Goal: Answer question/provide support: Share knowledge or assist other users

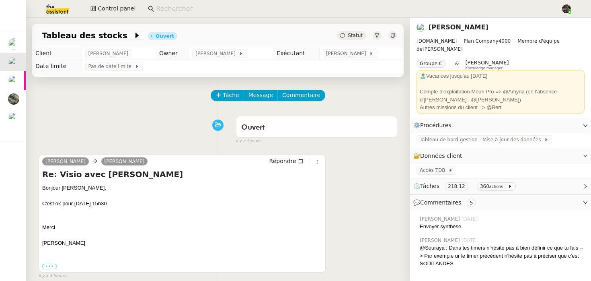
click at [61, 9] on img at bounding box center [51, 9] width 62 height 18
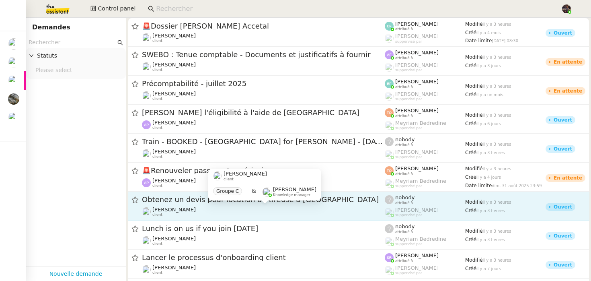
click at [191, 211] on div "Axel BANDIAKY client" at bounding box center [263, 211] width 243 height 10
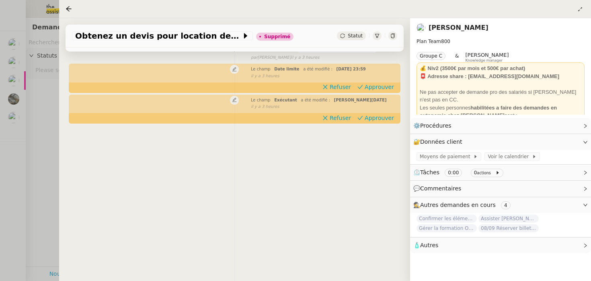
scroll to position [69, 0]
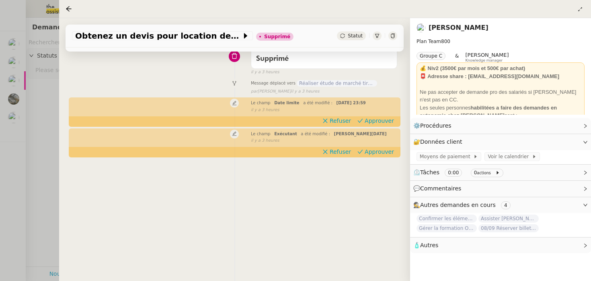
click at [340, 84] on span "Réaliser étude de marché tireuse à bière" at bounding box center [337, 83] width 80 height 6
click at [42, 166] on div at bounding box center [295, 140] width 591 height 281
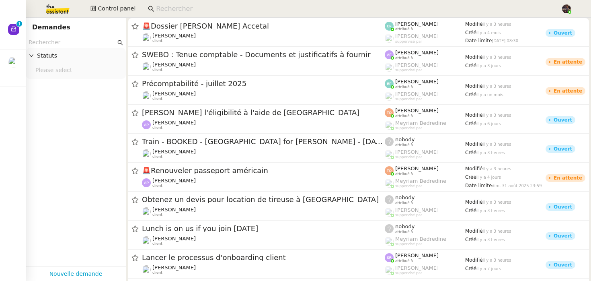
click at [55, 10] on img at bounding box center [51, 9] width 62 height 18
click at [162, 4] on input at bounding box center [354, 9] width 397 height 11
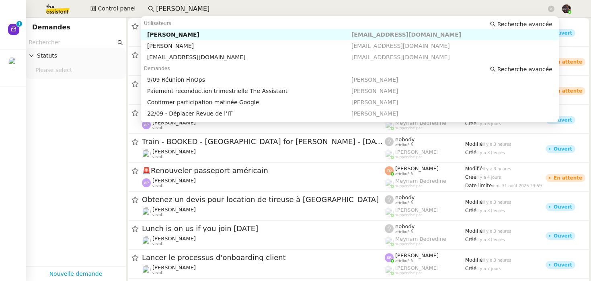
click at [150, 34] on div "David Berrebi" at bounding box center [249, 34] width 204 height 7
type input "david ber"
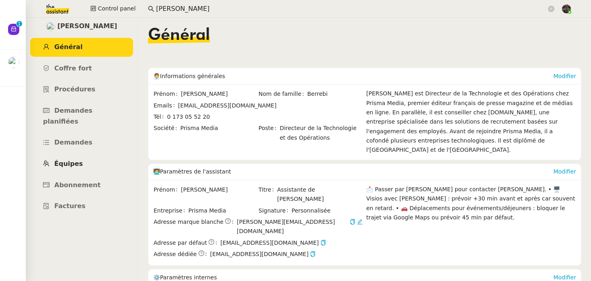
click at [76, 160] on span "Équipes" at bounding box center [68, 164] width 29 height 8
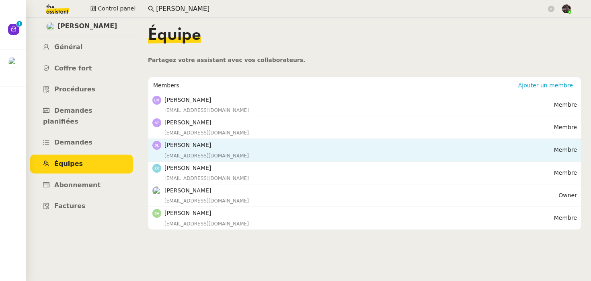
click at [219, 152] on div "slegenda@prismamedia.com" at bounding box center [359, 156] width 390 height 8
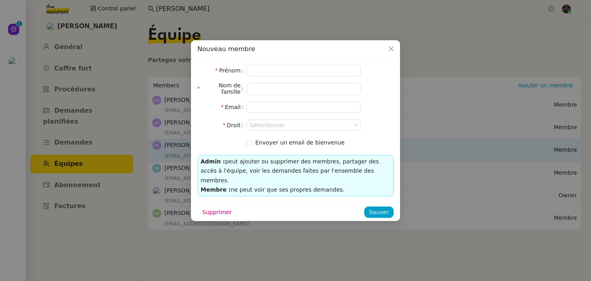
type input "Sylvie"
type input "Legendarme"
type input "slegenda@prismamedia.com"
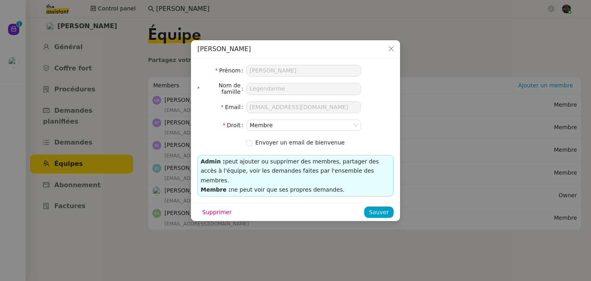
click at [140, 159] on nz-modal-container "Sylvie Legendarme Prénom Sylvie Nom de famille Legendarme Email slegenda@prisma…" at bounding box center [295, 140] width 591 height 281
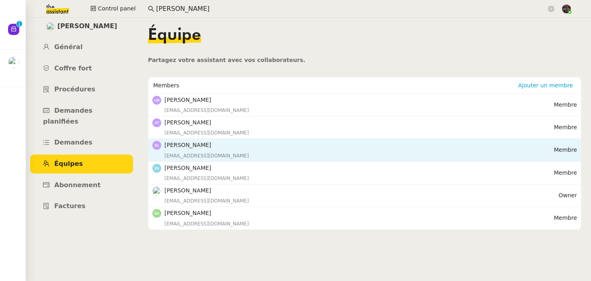
drag, startPoint x: 239, startPoint y: 148, endPoint x: 167, endPoint y: 148, distance: 72.4
click at [167, 148] on h4 "Sylvie Legendarme" at bounding box center [359, 144] width 390 height 9
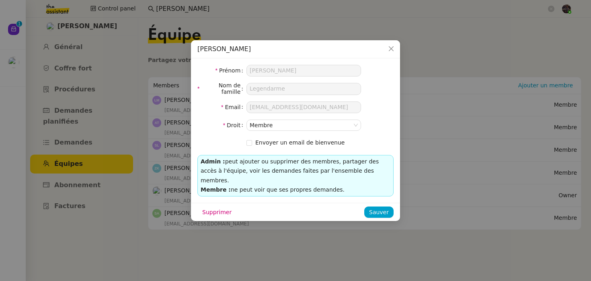
click at [137, 2] on nz-modal-container "Sylvie Legendarme Prénom Sylvie Nom de famille Legendarme Email slegenda@prisma…" at bounding box center [295, 140] width 591 height 281
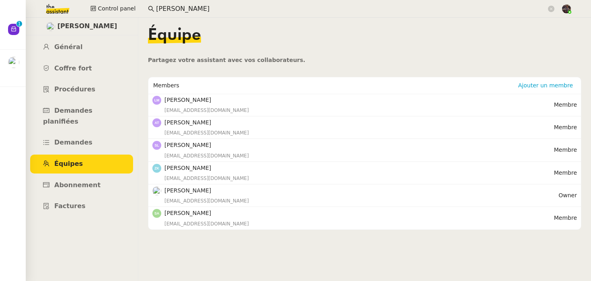
click at [166, 9] on input "david ber" at bounding box center [351, 9] width 390 height 11
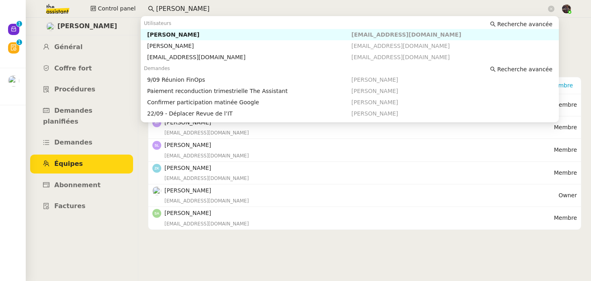
click at [166, 9] on input "david ber" at bounding box center [351, 9] width 390 height 11
paste input "slegenda@prismamedia.com"
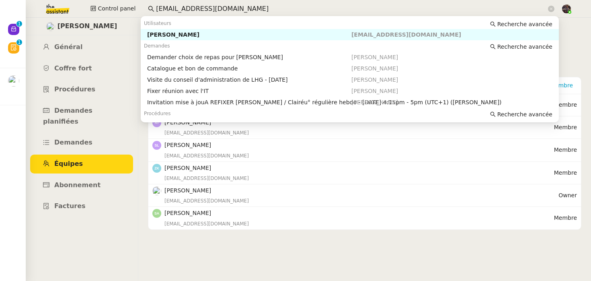
click at [201, 35] on div "[PERSON_NAME]" at bounding box center [249, 34] width 204 height 7
type input "slegenda@prismamedia.com"
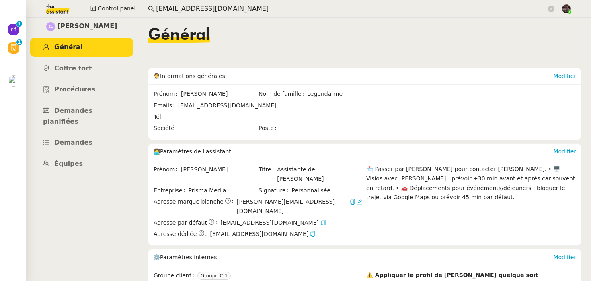
click at [237, 36] on div "Général" at bounding box center [364, 41] width 433 height 28
click at [95, 72] on link "Coffre fort" at bounding box center [81, 68] width 103 height 19
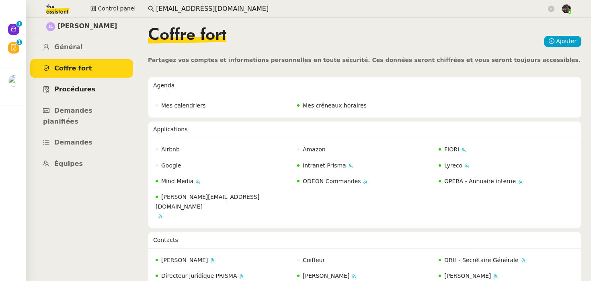
click at [88, 89] on span "Procédures" at bounding box center [74, 89] width 41 height 8
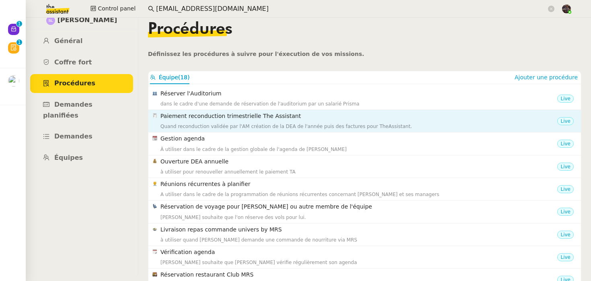
scroll to position [17, 0]
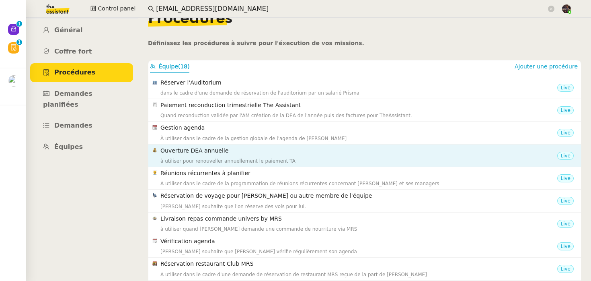
click at [219, 154] on h4 "Ouverture DEA annuelle" at bounding box center [358, 150] width 397 height 9
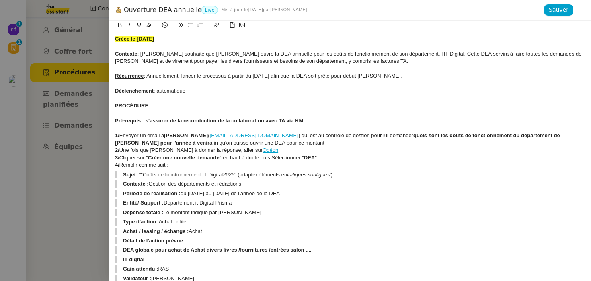
click at [86, 150] on div at bounding box center [295, 140] width 591 height 281
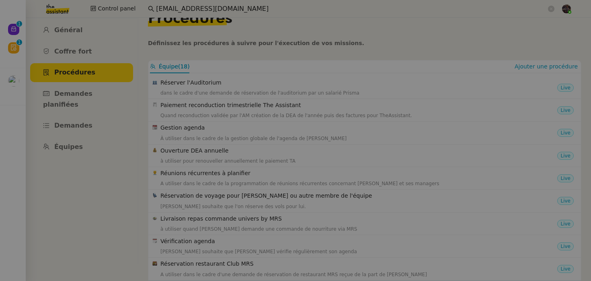
scroll to position [75, 0]
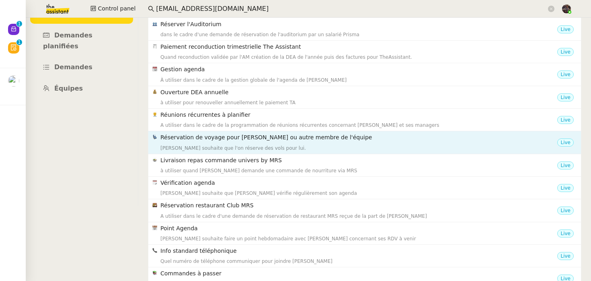
click at [252, 150] on div "David souhaite que l'on réserve des vols pour lui." at bounding box center [358, 148] width 397 height 8
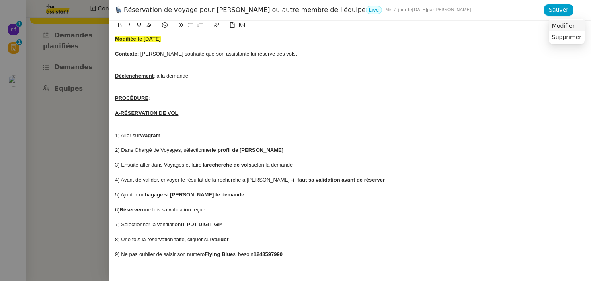
click at [577, 25] on li "Modifier" at bounding box center [567, 25] width 36 height 11
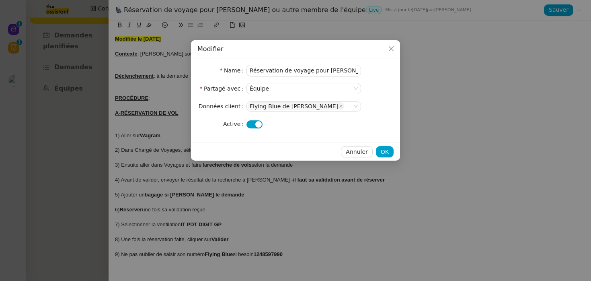
click at [467, 123] on nz-modal-container "Modifier Name Réservation de voyage pour David ou autre membre de l'équipe Part…" at bounding box center [295, 140] width 591 height 281
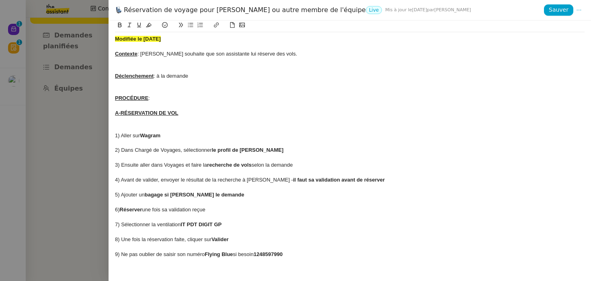
click at [97, 172] on div at bounding box center [295, 140] width 591 height 281
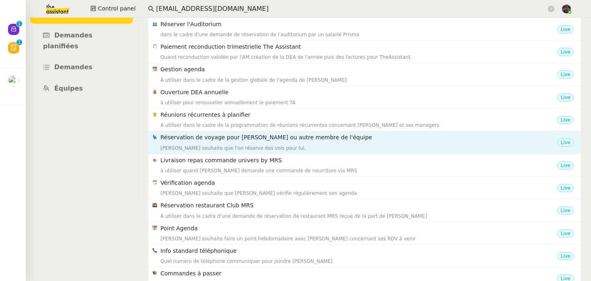
click at [236, 137] on h4 "Réservation de voyage pour David ou autre membre de l'équipe" at bounding box center [358, 137] width 397 height 9
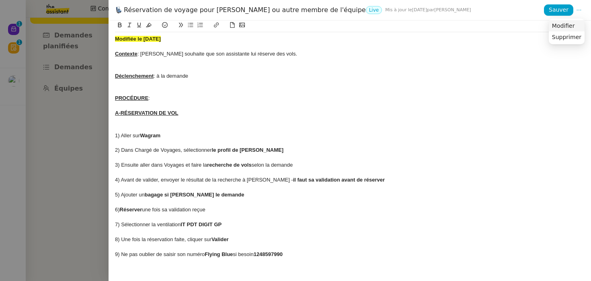
click at [572, 21] on li "Modifier" at bounding box center [567, 25] width 36 height 11
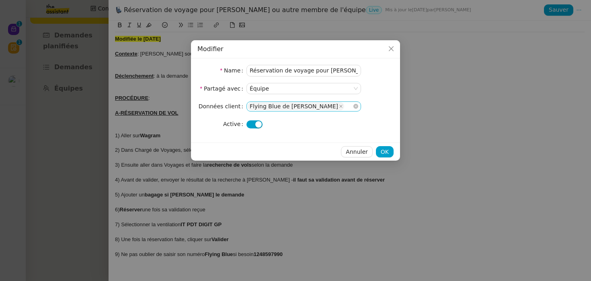
click at [327, 108] on nz-select-top-control "Flying Blue de [PERSON_NAME]" at bounding box center [303, 106] width 115 height 10
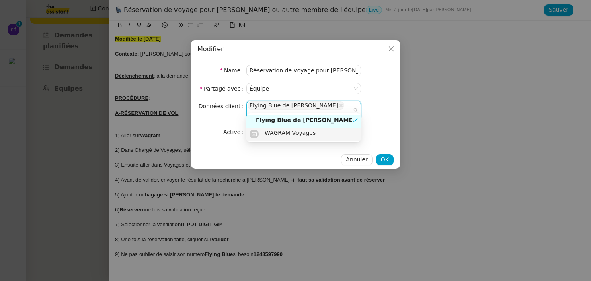
type input "wag"
click at [313, 135] on div "WAGRAM Voyages" at bounding box center [292, 133] width 57 height 9
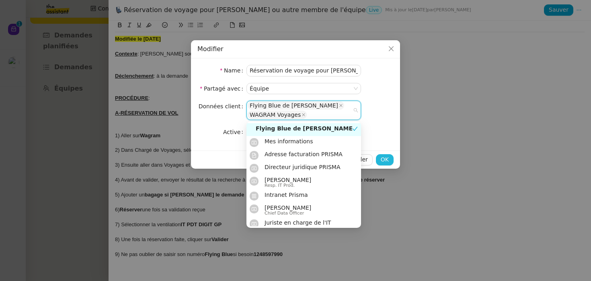
click at [384, 159] on span "OK" at bounding box center [385, 159] width 8 height 9
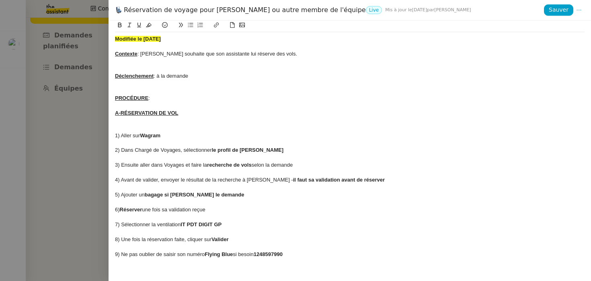
click at [276, 256] on strong "1248597990" at bounding box center [268, 254] width 29 height 6
click at [564, 16] on div "Réservation de voyage pour David ou autre membre de l'équipe Live Mis à jour le…" at bounding box center [350, 10] width 482 height 21
click at [564, 13] on span "Sauver" at bounding box center [559, 9] width 20 height 9
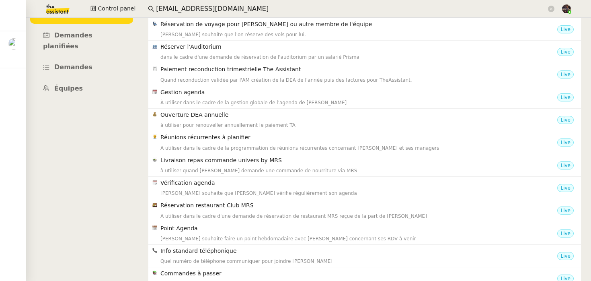
scroll to position [0, 0]
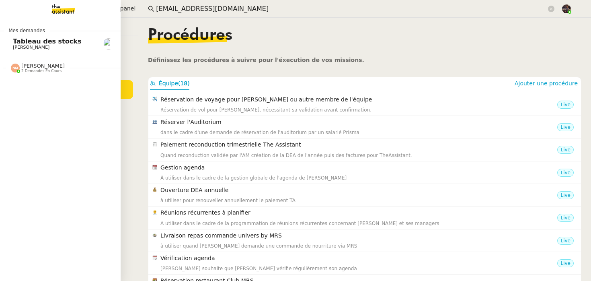
click at [64, 63] on span "[PERSON_NAME] 2 demandes en cours" at bounding box center [38, 68] width 64 height 10
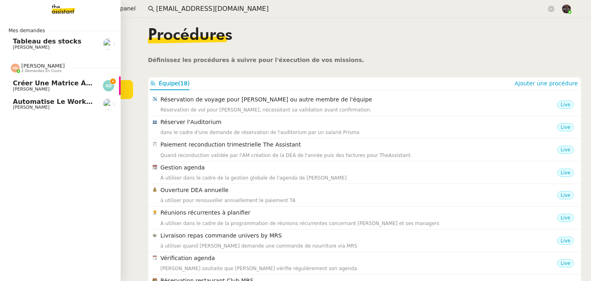
click at [61, 82] on span "Créer une matrice à partir des exports" at bounding box center [83, 83] width 141 height 8
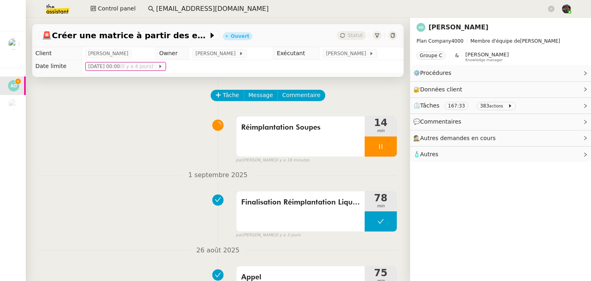
click at [125, 146] on div "Réimplantation Soupes 14 min false par Nicolas M. il y a 18 minutes" at bounding box center [218, 137] width 359 height 51
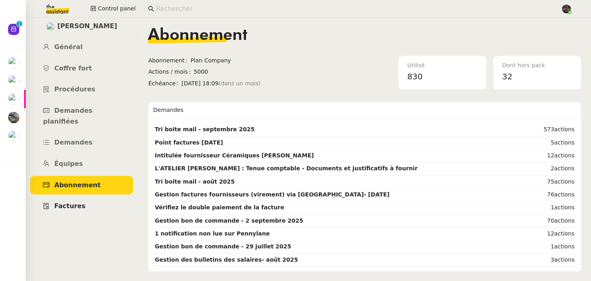
click at [75, 202] on span "Factures" at bounding box center [69, 206] width 31 height 8
click at [83, 60] on link "Coffre fort" at bounding box center [81, 68] width 103 height 19
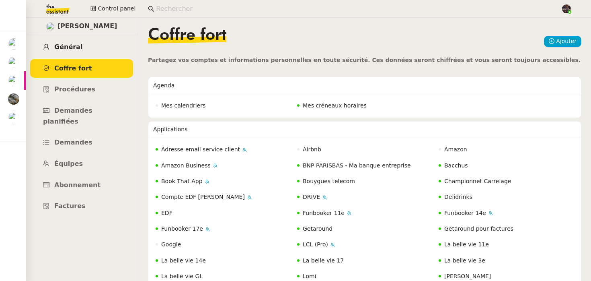
click at [90, 48] on link "Général" at bounding box center [81, 47] width 103 height 19
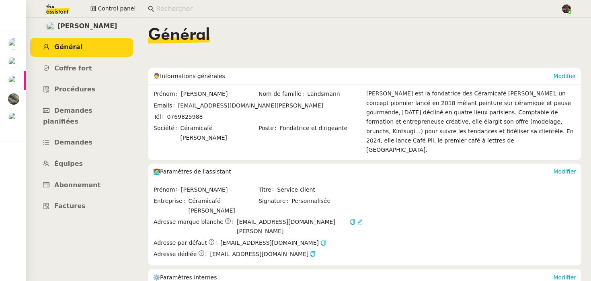
scroll to position [138, 0]
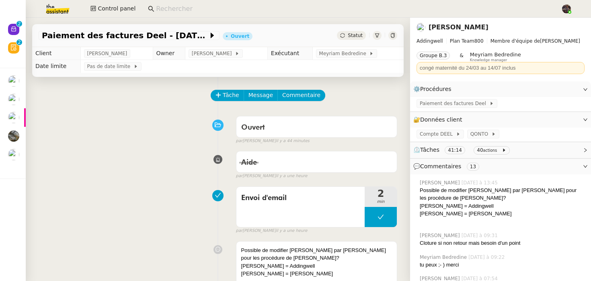
click at [451, 32] on nz-page-header-title "[PERSON_NAME]" at bounding box center [458, 27] width 60 height 11
click at [453, 29] on link "Sonia Cafede" at bounding box center [458, 27] width 60 height 8
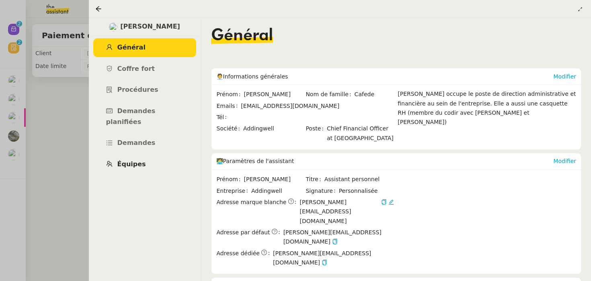
click at [125, 160] on span "Équipes" at bounding box center [131, 164] width 29 height 8
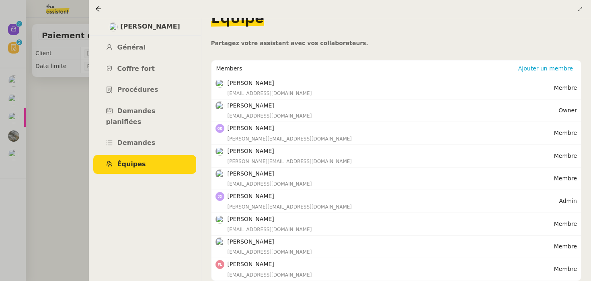
scroll to position [17, 0]
click at [130, 52] on link "Général" at bounding box center [144, 47] width 103 height 19
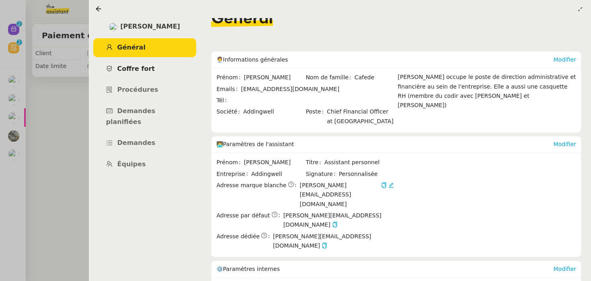
click at [133, 65] on span "Coffre fort" at bounding box center [136, 69] width 38 height 8
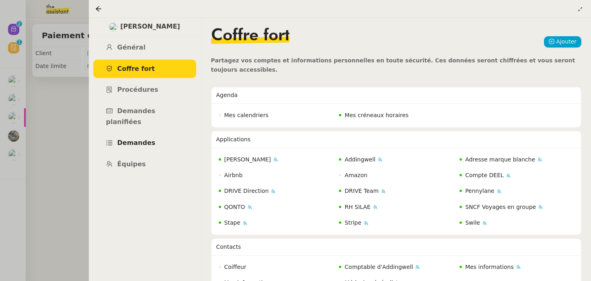
click at [147, 139] on span "Demandes" at bounding box center [136, 143] width 38 height 8
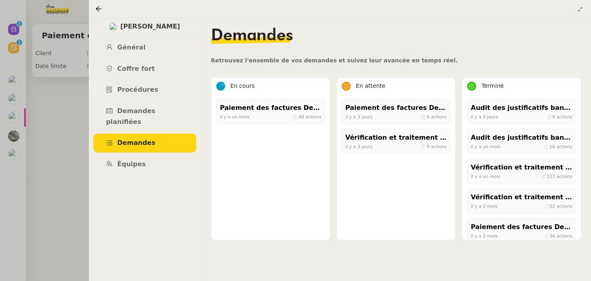
click at [62, 141] on div at bounding box center [295, 140] width 591 height 281
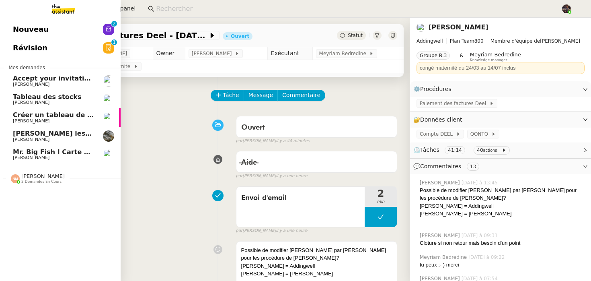
click at [22, 21] on link "Nouveau 0 1 2 3 4 5 6 7 8 9" at bounding box center [60, 29] width 121 height 18
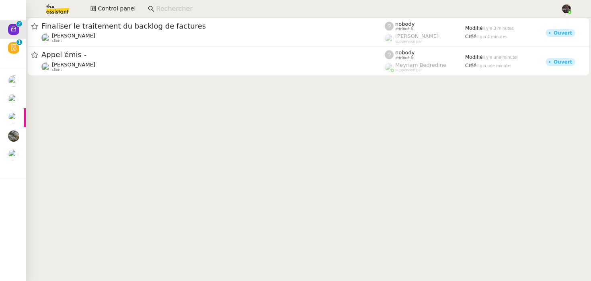
click at [210, 123] on cdk-virtual-scroll-viewport "Finaliser le traitement du backlog de factures Maurice N'Diaye client nobody at…" at bounding box center [308, 149] width 565 height 263
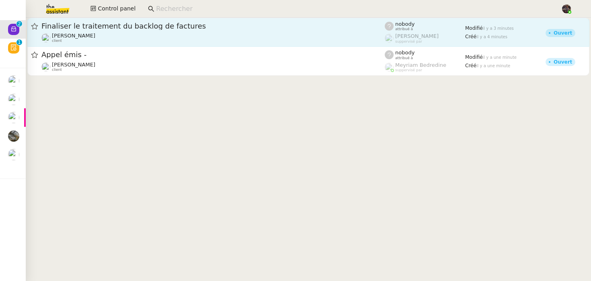
click at [181, 29] on span "Finaliser le traitement du backlog de factures" at bounding box center [212, 26] width 343 height 7
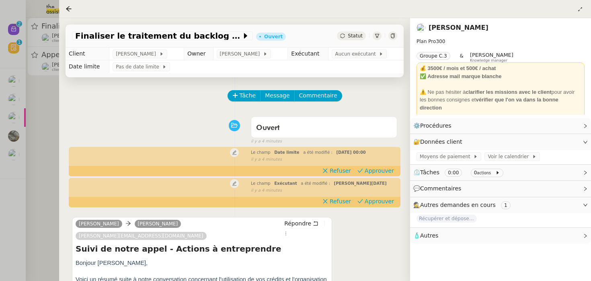
scroll to position [83, 0]
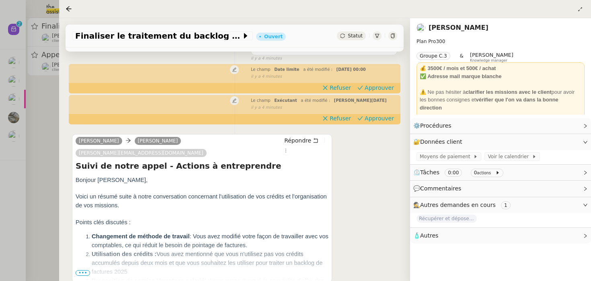
click at [465, 21] on nz-page-header "Maurice N'Diaye Plan Pro 300 Groupe C.3 & Frédérique Albert Knowledge manager 💰…" at bounding box center [500, 68] width 181 height 100
click at [459, 25] on link "Maurice N'Diaye" at bounding box center [458, 28] width 60 height 8
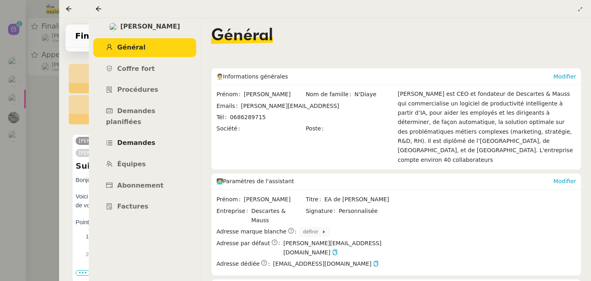
click at [151, 133] on link "Demandes" at bounding box center [144, 142] width 103 height 19
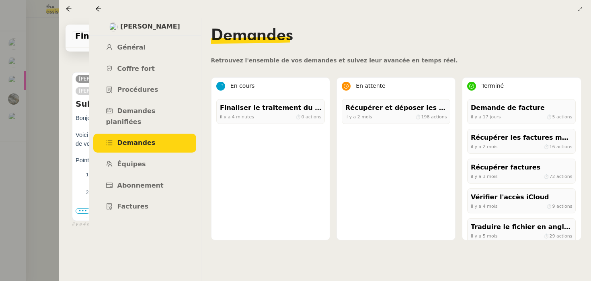
click at [35, 19] on div at bounding box center [295, 140] width 591 height 281
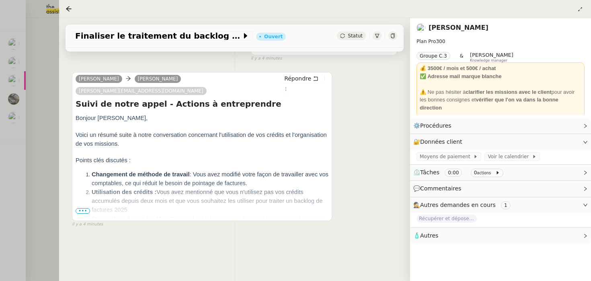
click at [35, 19] on div at bounding box center [295, 140] width 591 height 281
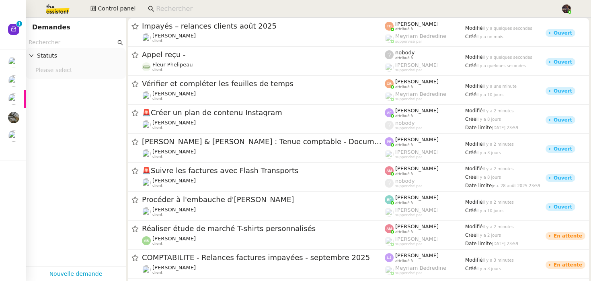
click at [167, 9] on input at bounding box center [354, 9] width 397 height 11
click at [124, 10] on span "Control panel" at bounding box center [117, 8] width 38 height 9
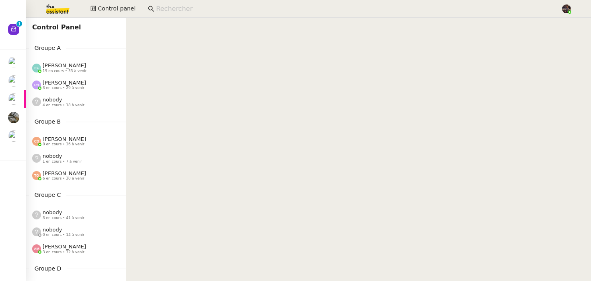
click at [208, 14] on input at bounding box center [354, 9] width 397 height 11
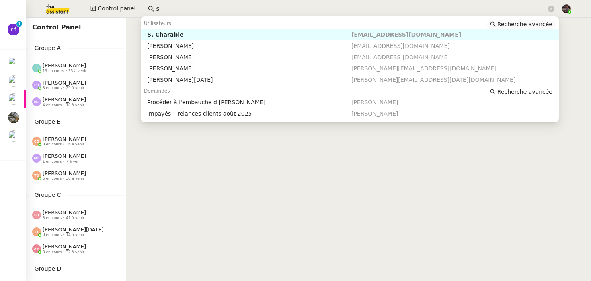
type input "s"
click at [510, 24] on span "Recherche avancée" at bounding box center [524, 24] width 55 height 8
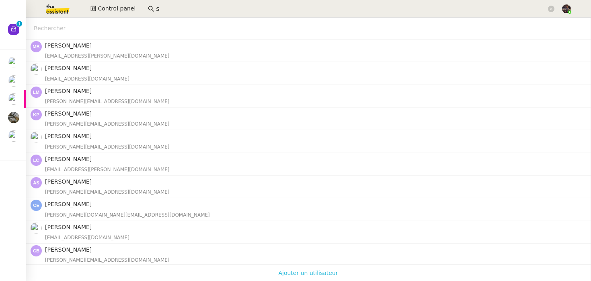
click at [310, 277] on span "Ajouter un utilisateur" at bounding box center [307, 272] width 59 height 10
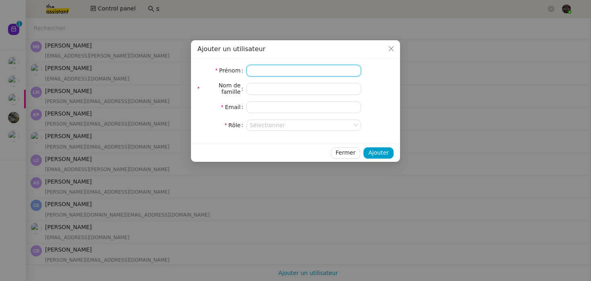
click at [301, 70] on input at bounding box center [303, 71] width 115 height 12
type input "Sébastien"
type input "Glineur"
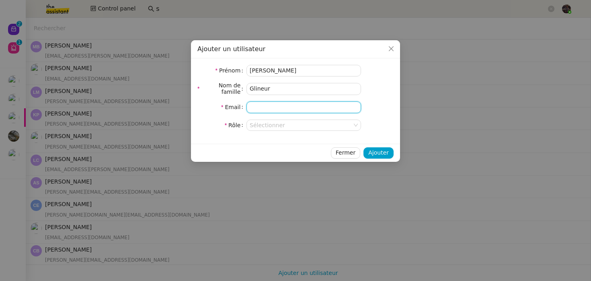
paste input "sebastien@theassistant.team"
type input "sebastien@theassistant.team"
click at [283, 126] on input at bounding box center [301, 125] width 103 height 10
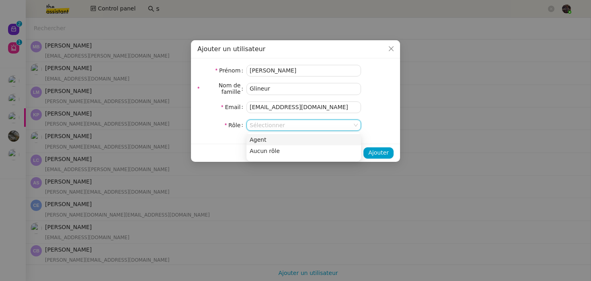
click at [280, 140] on div "Agent" at bounding box center [304, 139] width 108 height 7
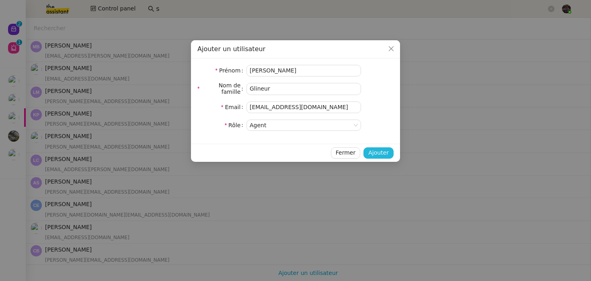
click at [387, 155] on span "Ajouter" at bounding box center [378, 152] width 21 height 9
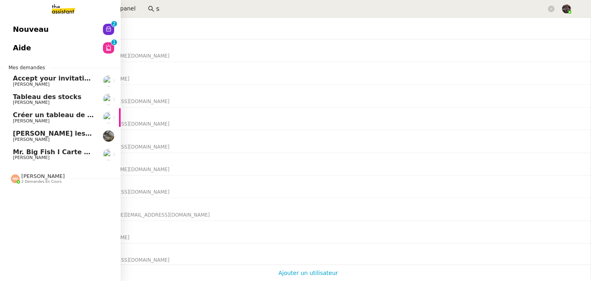
click at [25, 28] on span "Nouveau" at bounding box center [31, 29] width 36 height 12
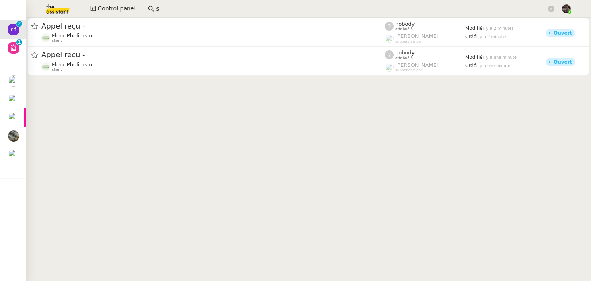
click at [159, 4] on input "s" at bounding box center [351, 9] width 390 height 11
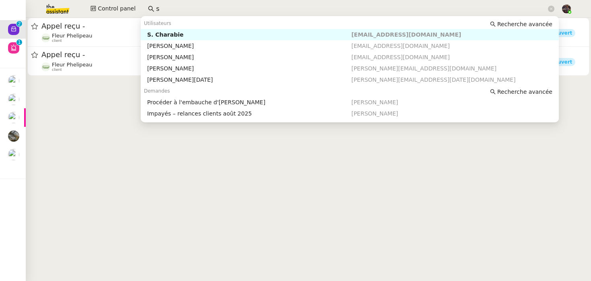
click at [159, 4] on input "s" at bounding box center [351, 9] width 390 height 11
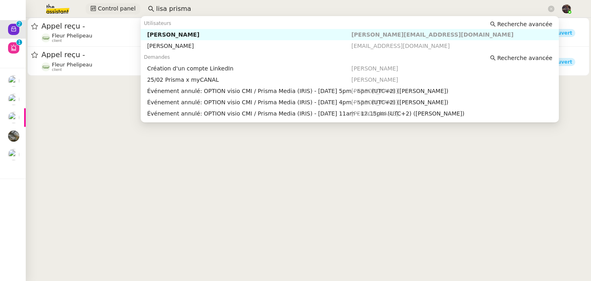
click at [111, 10] on span "Control panel" at bounding box center [117, 8] width 38 height 9
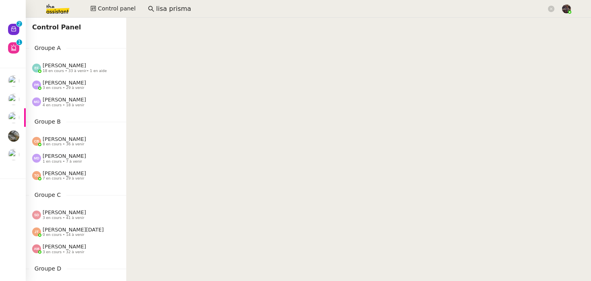
click at [171, 8] on input "lisa prisma" at bounding box center [351, 9] width 390 height 11
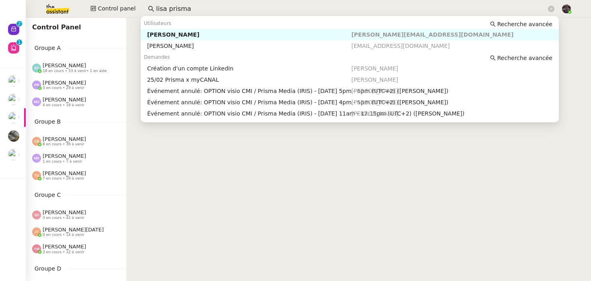
click at [171, 8] on input "lisa prisma" at bounding box center [351, 9] width 390 height 11
click at [168, 39] on nz-auto-option "Lisa Green lisa@prismamedia.com" at bounding box center [350, 34] width 418 height 11
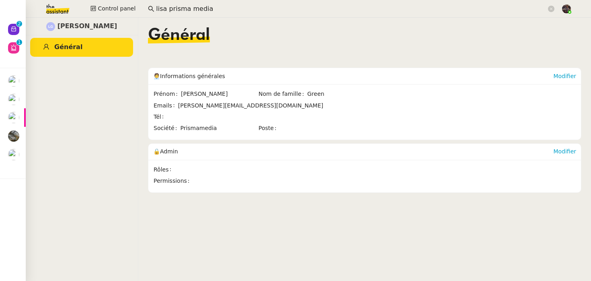
click at [173, 8] on input "lisa prisma media" at bounding box center [351, 9] width 390 height 11
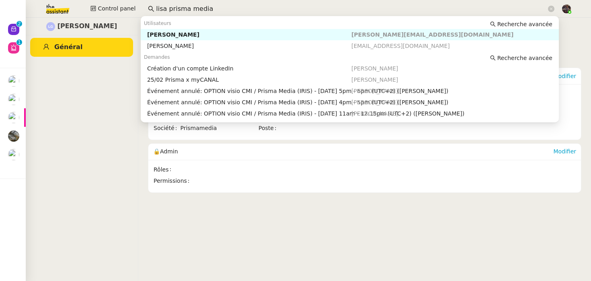
click at [173, 8] on input "lisa prisma media" at bounding box center [351, 9] width 390 height 11
click at [175, 205] on nz-content "Général 🧑‍💼 Informations générales Modifier Prénom Lisa Nom de famille Green Em…" at bounding box center [364, 149] width 433 height 263
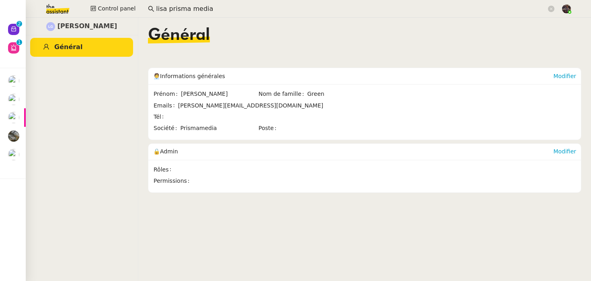
click at [179, 107] on span "lisa@prismamedia.com" at bounding box center [250, 105] width 145 height 6
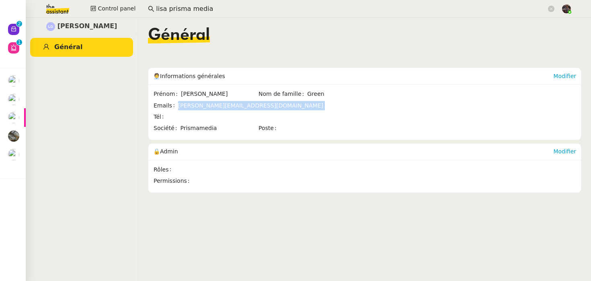
click at [179, 107] on span "lisa@prismamedia.com" at bounding box center [250, 105] width 145 height 6
copy span "lisa@prismamedia.com"
click at [59, 8] on img at bounding box center [51, 9] width 62 height 18
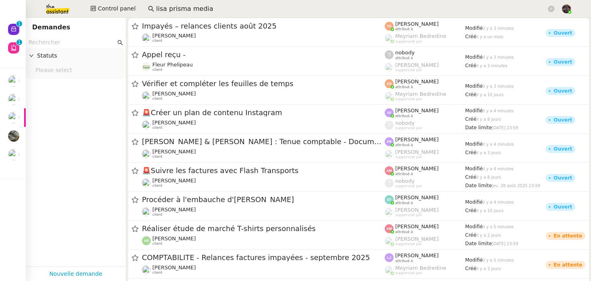
click at [205, 4] on input "lisa prisma media" at bounding box center [351, 9] width 390 height 11
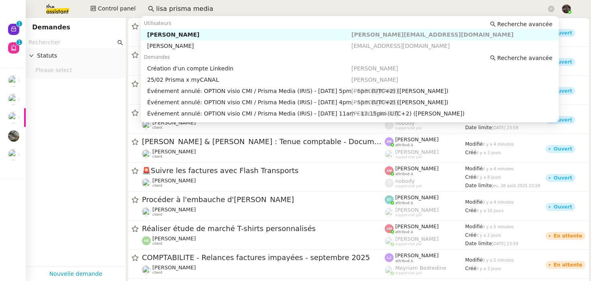
click at [205, 4] on input "lisa prisma media" at bounding box center [351, 9] width 390 height 11
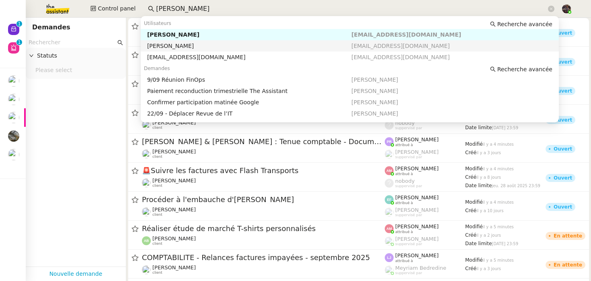
click at [184, 35] on div "David Berrebi" at bounding box center [249, 34] width 204 height 7
type input "david ber"
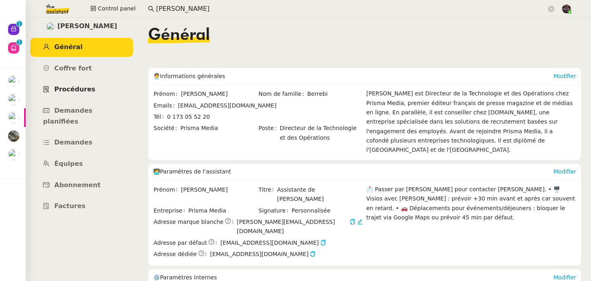
click at [74, 90] on span "Procédures" at bounding box center [74, 89] width 41 height 8
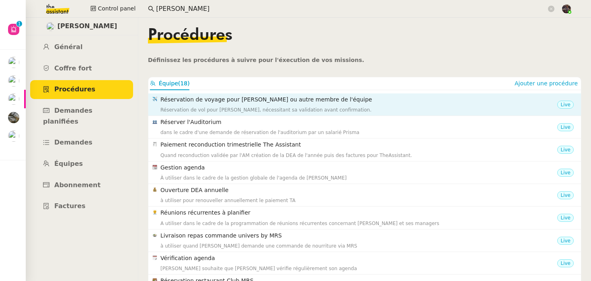
click at [244, 104] on h4 "Réservation de voyage pour David ou autre membre de l'équipe" at bounding box center [358, 99] width 397 height 9
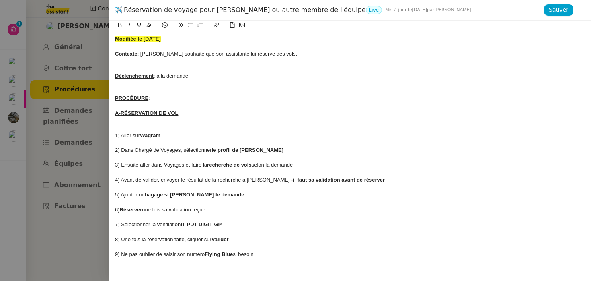
click at [80, 141] on div at bounding box center [295, 140] width 591 height 281
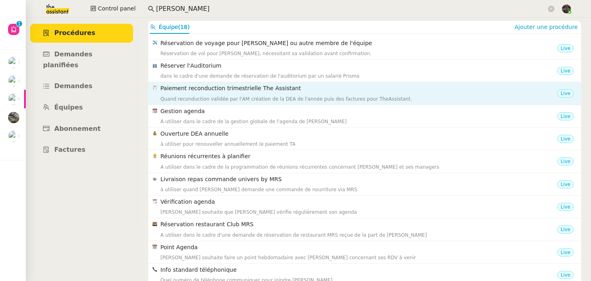
scroll to position [45, 0]
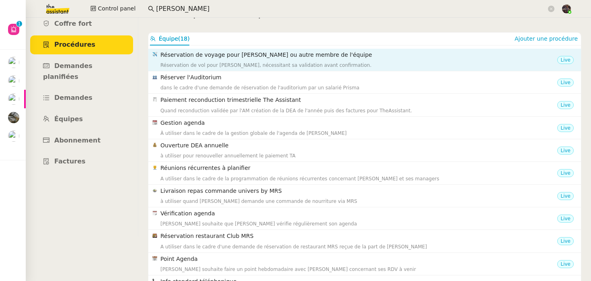
click at [262, 66] on div "Réservation de vol pour David via Wagram, nécessitant sa validation avant confi…" at bounding box center [358, 65] width 397 height 8
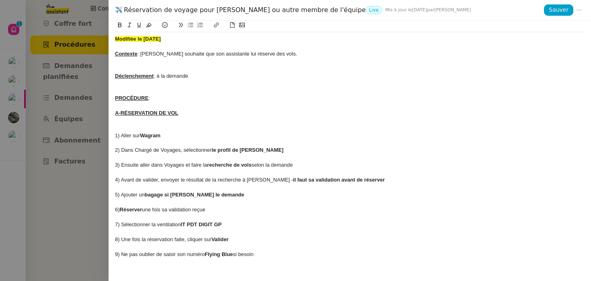
click at [85, 137] on div at bounding box center [295, 140] width 591 height 281
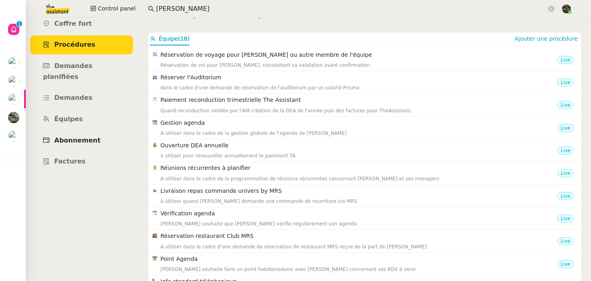
scroll to position [75, 0]
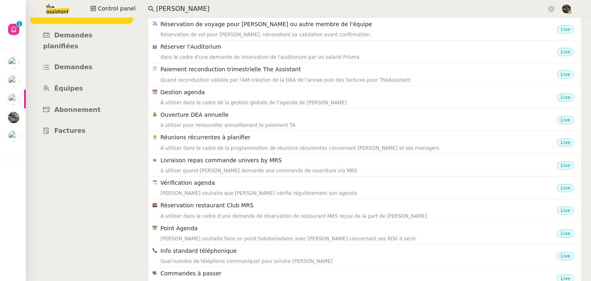
click at [87, 67] on ul "Général Coffre fort Procédures Demandes planifiées Demandes Équipes Abonnement …" at bounding box center [81, 52] width 113 height 178
click at [86, 79] on link "Équipes" at bounding box center [81, 88] width 103 height 19
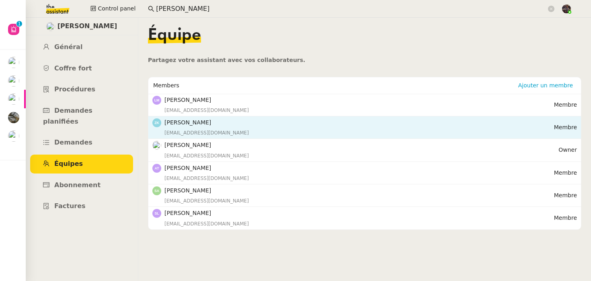
click at [180, 125] on h4 "Zakia Kassmi" at bounding box center [359, 122] width 390 height 9
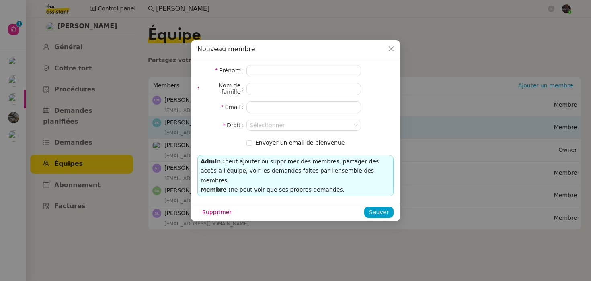
type input "Zakia"
type input "Kassmi"
type input "zkassmi@prismamedia.com"
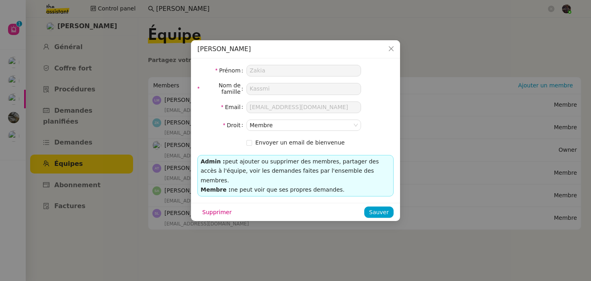
click at [166, 138] on nz-modal-container "Zakia Kassmi Prénom Zakia Nom de famille Kassmi Email zkassmi@prismamedia.com D…" at bounding box center [295, 140] width 591 height 281
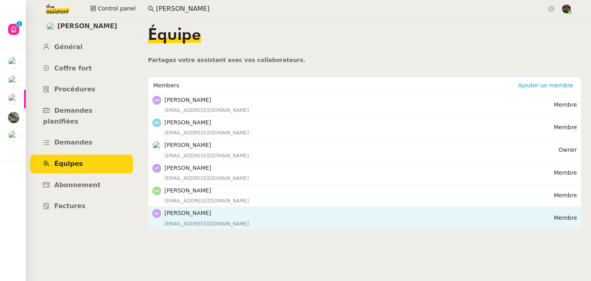
click at [225, 225] on div "slegenda@prismamedia.com" at bounding box center [359, 223] width 390 height 8
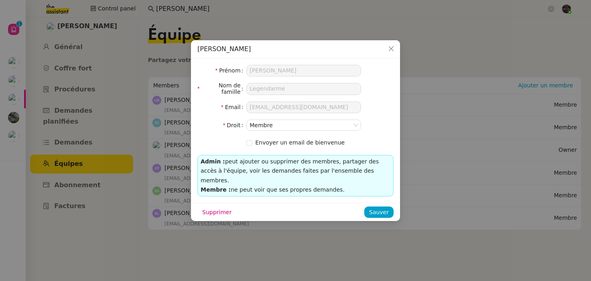
click at [194, 232] on nz-modal-container "Sylvie Legendarme Prénom Sylvie Nom de famille Legendarme Email slegenda@prisma…" at bounding box center [295, 140] width 591 height 281
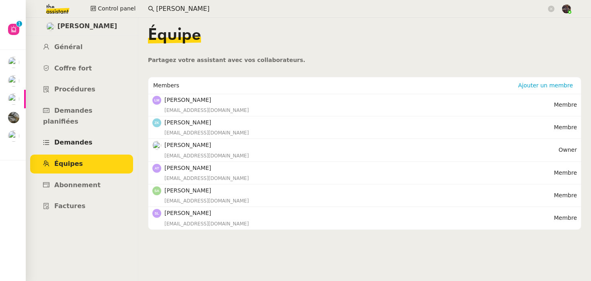
click at [94, 133] on link "Demandes" at bounding box center [81, 142] width 103 height 19
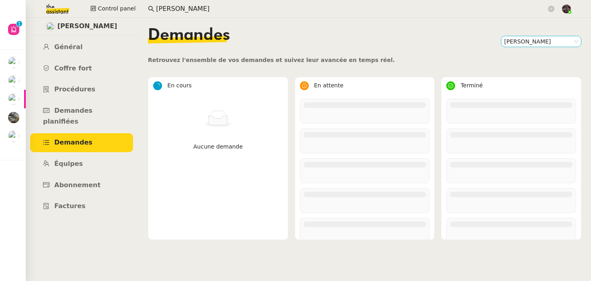
click at [542, 43] on nz-select-item "[PERSON_NAME]" at bounding box center [541, 41] width 74 height 10
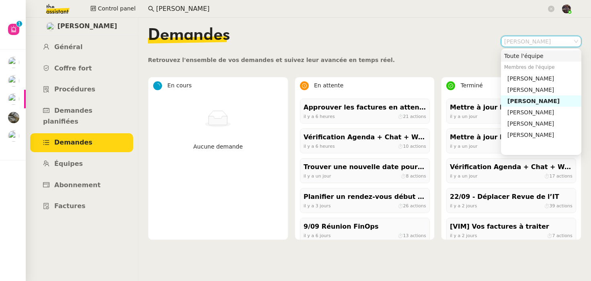
click at [531, 56] on div "Toute l'équipe" at bounding box center [541, 55] width 74 height 7
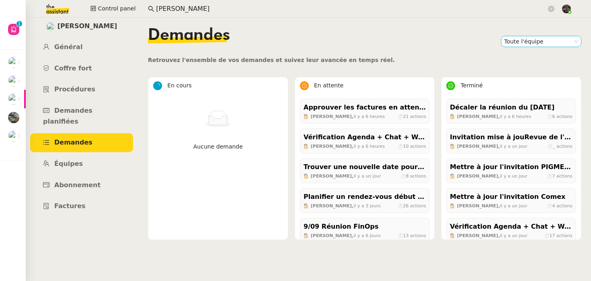
click at [533, 45] on nz-select-item "Toute l'équipe" at bounding box center [541, 41] width 74 height 10
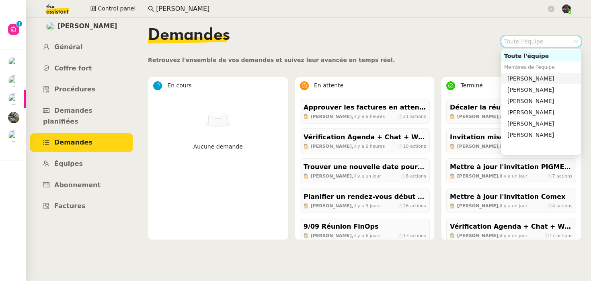
click at [525, 74] on nz-option-item "Laurence NARCISI-MAROTEL" at bounding box center [541, 78] width 80 height 11
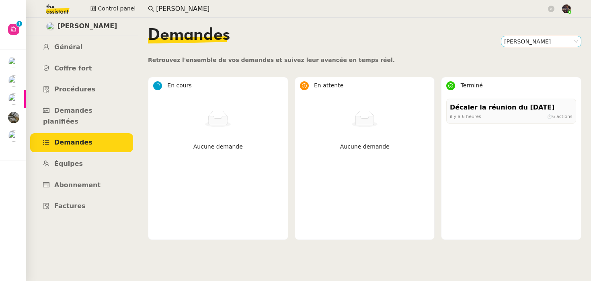
click at [541, 47] on nz-select-top-control "Laurence NARCISI-MAROTEL" at bounding box center [541, 41] width 80 height 11
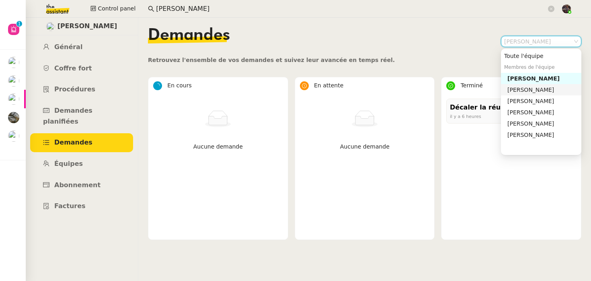
click at [523, 90] on div "Zakia Kassmi" at bounding box center [542, 89] width 71 height 7
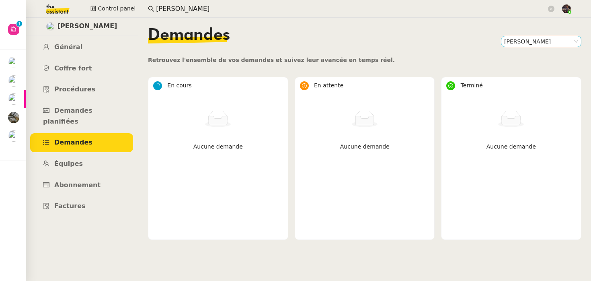
click at [537, 43] on nz-select-item "Zakia Kassmi" at bounding box center [541, 41] width 74 height 10
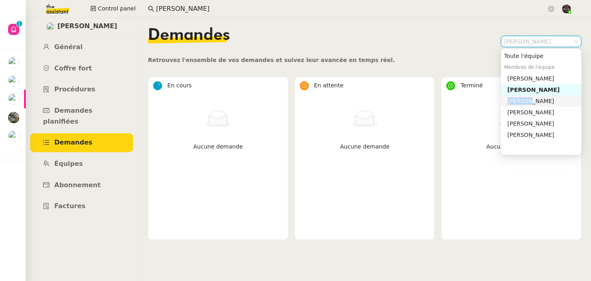
click at [526, 97] on div "[PERSON_NAME]" at bounding box center [542, 100] width 71 height 7
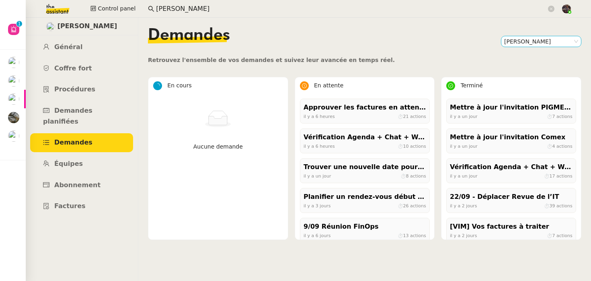
click at [529, 43] on nz-select-item "[PERSON_NAME]" at bounding box center [541, 41] width 74 height 10
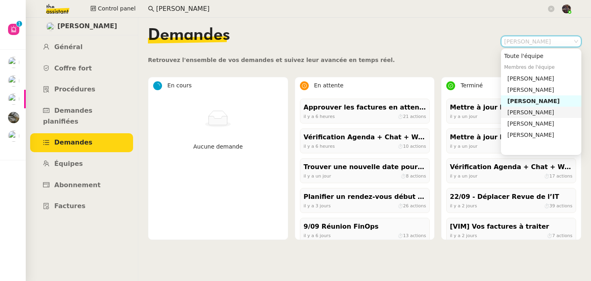
click at [520, 109] on div "Anne TCHEMITCHEFF" at bounding box center [542, 112] width 71 height 7
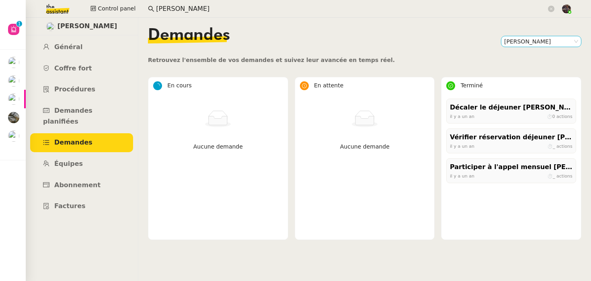
click at [533, 42] on nz-select-item "Anne TCHEMITCHEFF" at bounding box center [541, 41] width 74 height 10
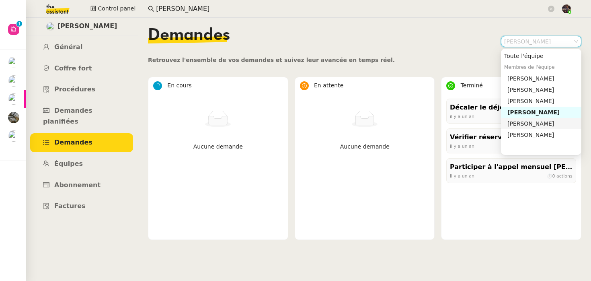
click at [525, 121] on div "Sophie AMORETTI" at bounding box center [542, 123] width 71 height 7
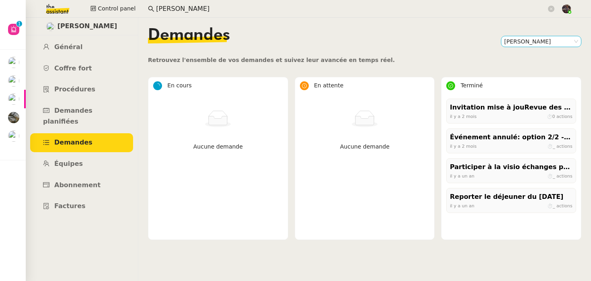
click at [535, 39] on nz-select-item "Sophie AMORETTI" at bounding box center [541, 41] width 74 height 10
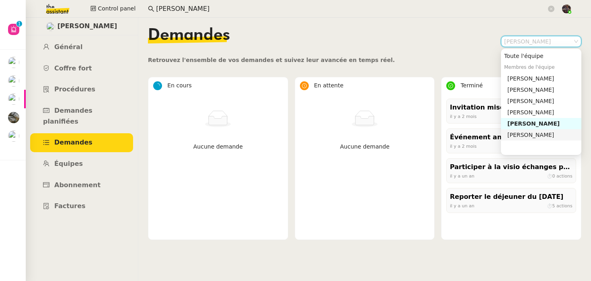
click at [533, 133] on div "Sylvie Legendarme" at bounding box center [542, 134] width 71 height 7
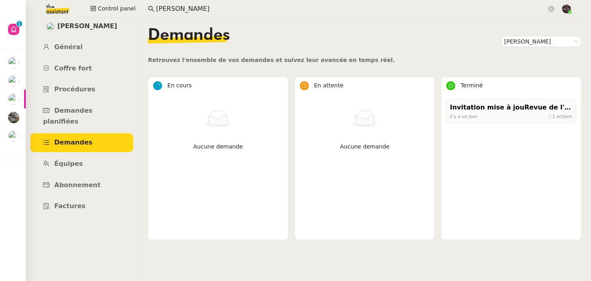
click at [519, 49] on div "Demandes Sylvie Legendarme" at bounding box center [364, 41] width 433 height 28
click at [527, 41] on nz-select-item "Sylvie Legendarme" at bounding box center [541, 41] width 74 height 10
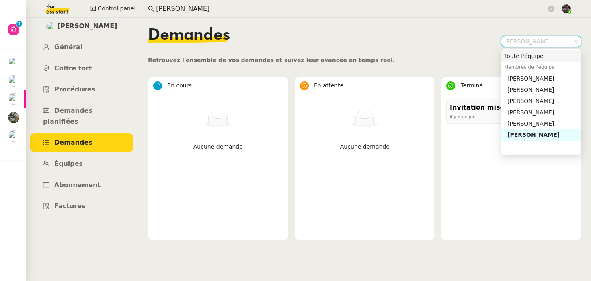
click at [521, 60] on nz-option-item "Toute l'équipe" at bounding box center [541, 55] width 80 height 11
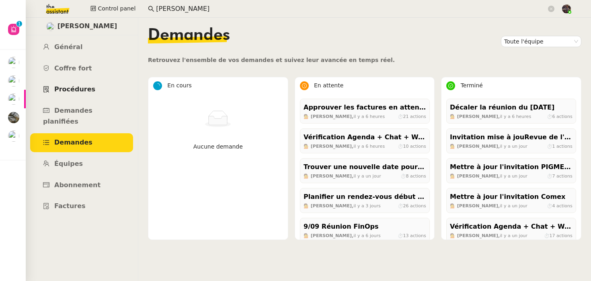
click at [86, 95] on link "Procédures" at bounding box center [81, 89] width 103 height 19
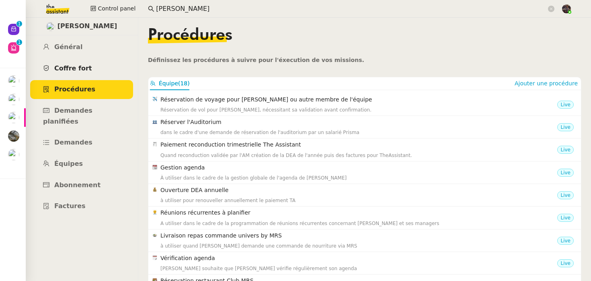
click at [90, 66] on link "Coffre fort" at bounding box center [81, 68] width 103 height 19
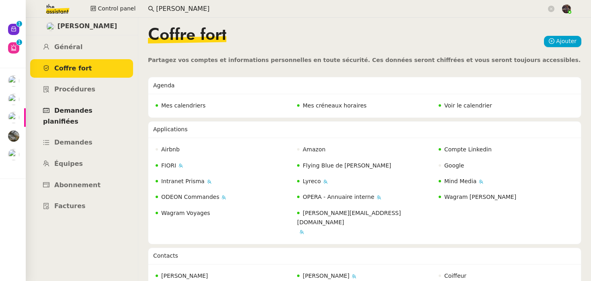
click at [96, 105] on link "Demandes planifiées" at bounding box center [81, 115] width 103 height 29
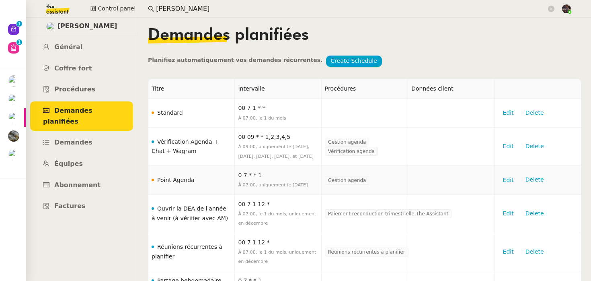
scroll to position [95, 0]
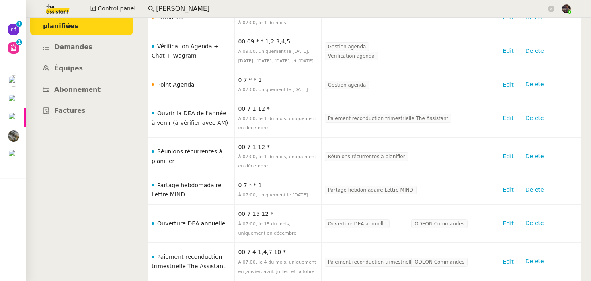
click at [135, 182] on div "David Berrebi Général Coffre fort Procédures Demandes planifiées Demandes Équip…" at bounding box center [81, 53] width 113 height 263
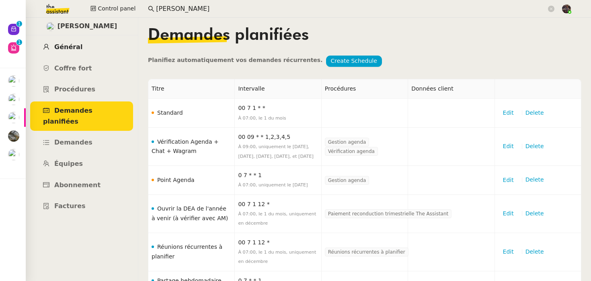
click at [64, 43] on link "Général" at bounding box center [81, 47] width 103 height 19
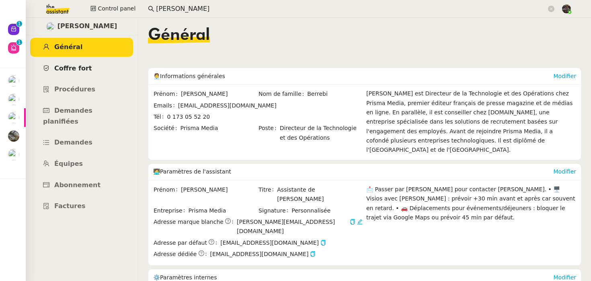
click at [71, 68] on span "Coffre fort" at bounding box center [73, 68] width 38 height 8
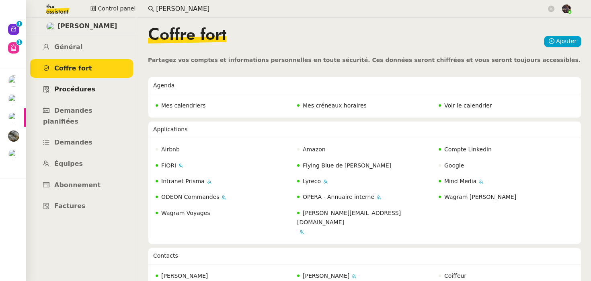
click at [73, 94] on link "Procédures" at bounding box center [81, 89] width 103 height 19
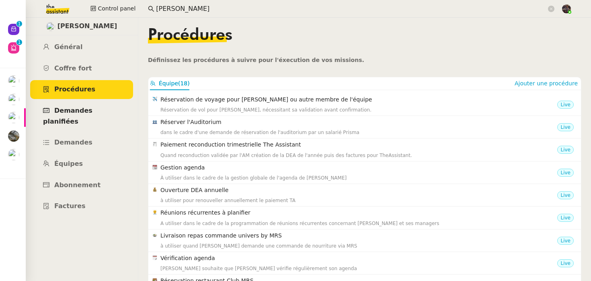
click at [77, 111] on span "Demandes planifiées" at bounding box center [67, 116] width 49 height 18
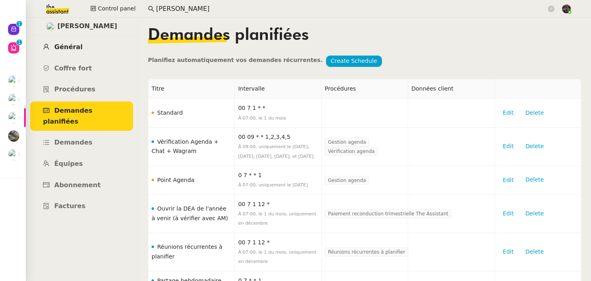
click at [77, 48] on span "Général" at bounding box center [68, 47] width 28 height 8
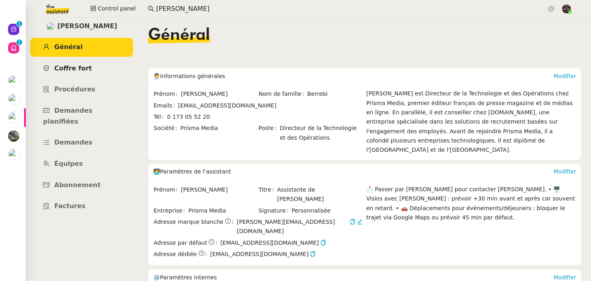
click at [78, 68] on span "Coffre fort" at bounding box center [73, 68] width 38 height 8
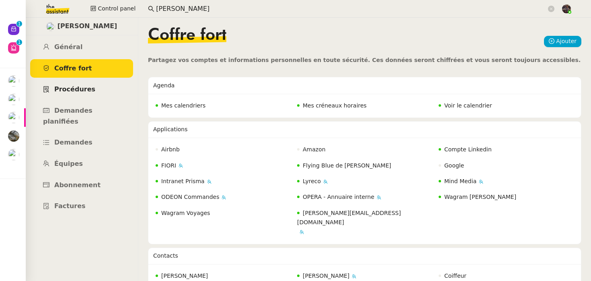
click at [80, 85] on link "Procédures" at bounding box center [81, 89] width 103 height 19
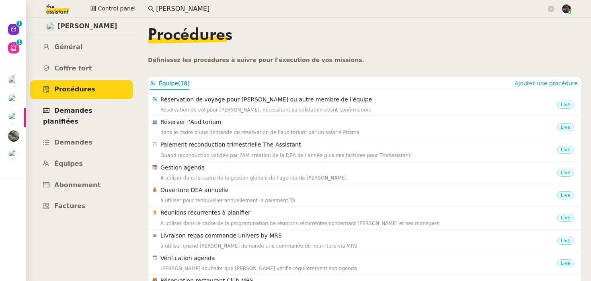
click at [79, 111] on span "Demandes planifiées" at bounding box center [67, 116] width 49 height 18
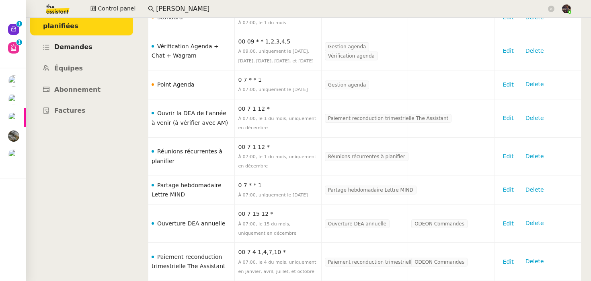
scroll to position [46, 0]
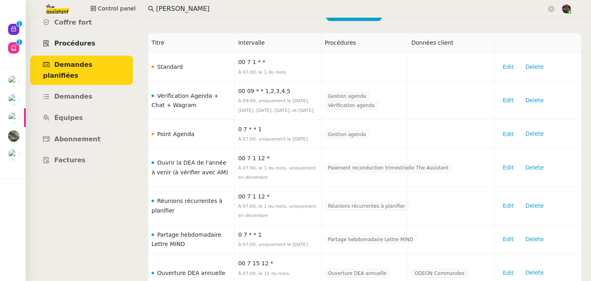
click at [98, 38] on link "Procédures" at bounding box center [81, 43] width 103 height 19
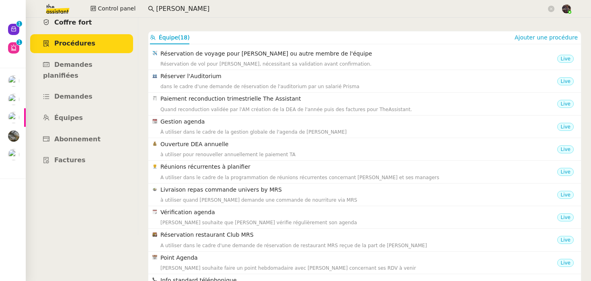
click at [90, 28] on link "Coffre fort" at bounding box center [81, 22] width 103 height 19
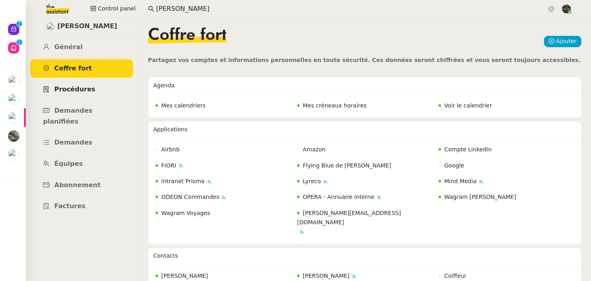
click at [84, 91] on span "Procédures" at bounding box center [74, 89] width 41 height 8
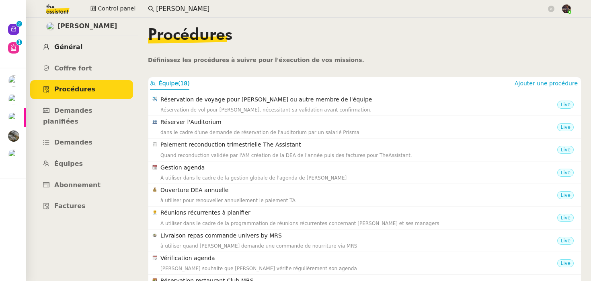
click at [99, 51] on link "Général" at bounding box center [81, 47] width 103 height 19
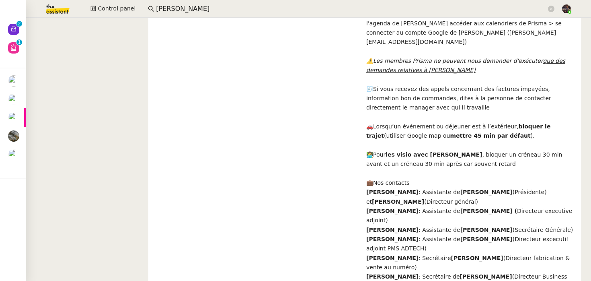
scroll to position [49, 0]
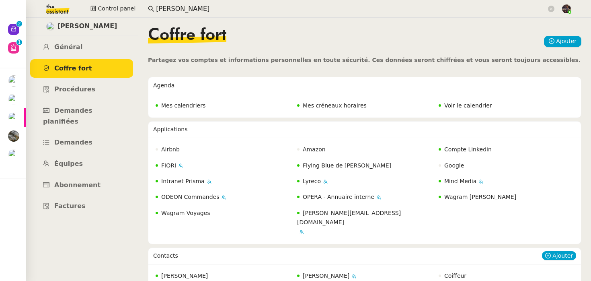
click at [404, 248] on div "Contacts" at bounding box center [347, 256] width 389 height 16
click at [91, 86] on link "Procédures" at bounding box center [81, 89] width 103 height 19
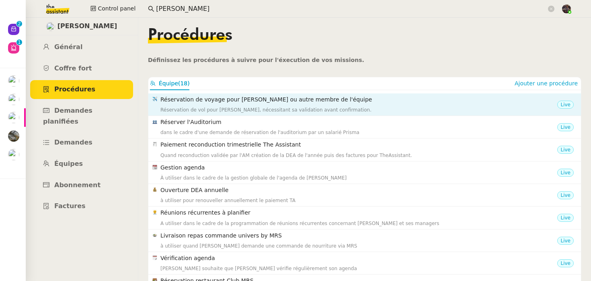
click at [247, 101] on h4 "Réservation de voyage pour David ou autre membre de l'équipe" at bounding box center [358, 99] width 397 height 9
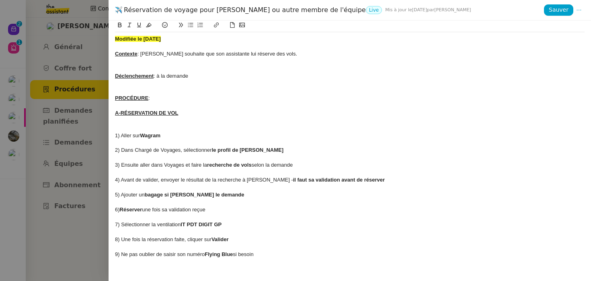
click at [267, 135] on div "1) Aller sur Wagram" at bounding box center [349, 135] width 469 height 7
click at [88, 170] on div at bounding box center [295, 140] width 591 height 281
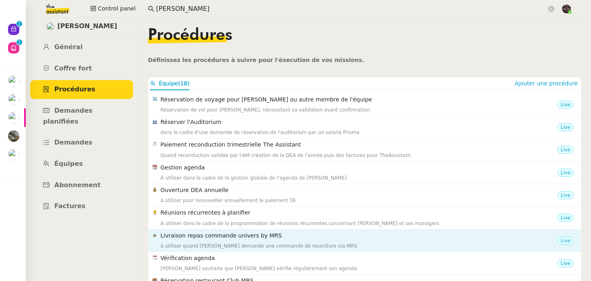
scroll to position [75, 0]
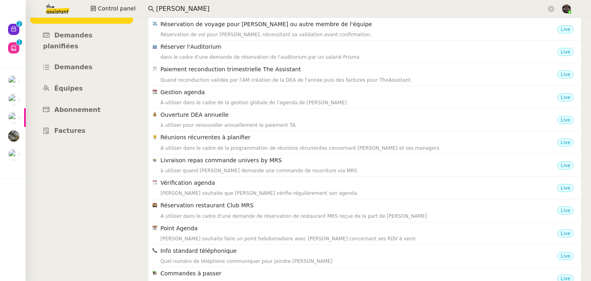
click at [26, 29] on ul "Général Coffre fort Procédures Demandes planifiées Demandes Équipes Abonnement …" at bounding box center [81, 52] width 113 height 178
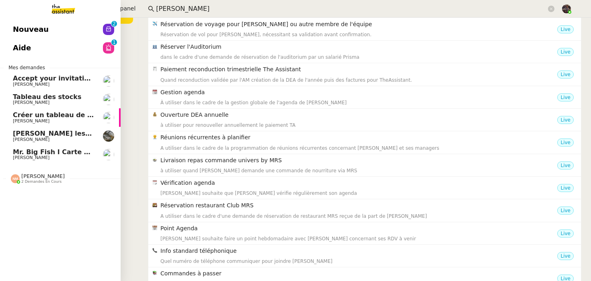
click at [10, 31] on link "Nouveau 0 1 2 3 4 5 6 7 8 9" at bounding box center [60, 29] width 121 height 18
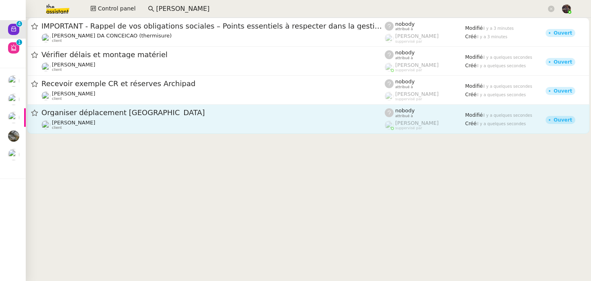
click at [175, 124] on div "David Berrebi client" at bounding box center [212, 124] width 343 height 10
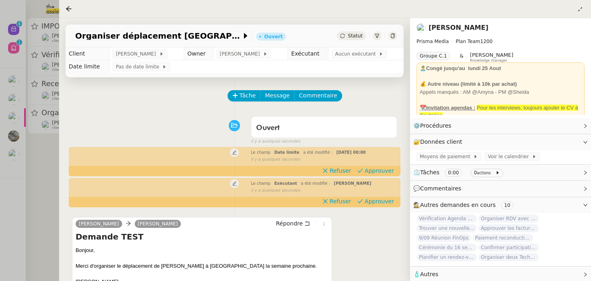
click at [349, 59] on td "Aucun exécutant" at bounding box center [365, 53] width 75 height 13
click at [248, 59] on td "[PERSON_NAME]" at bounding box center [250, 53] width 75 height 13
click at [249, 56] on span "[PERSON_NAME]" at bounding box center [241, 54] width 43 height 8
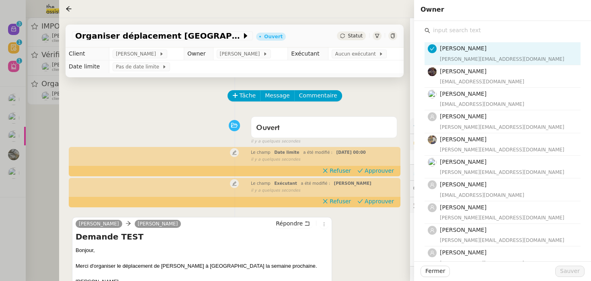
click at [365, 222] on div "Pierre Rateau Lisa Green Répondre Demande TEST Bonjour, Merci d'organiser le dé…" at bounding box center [234, 251] width 325 height 84
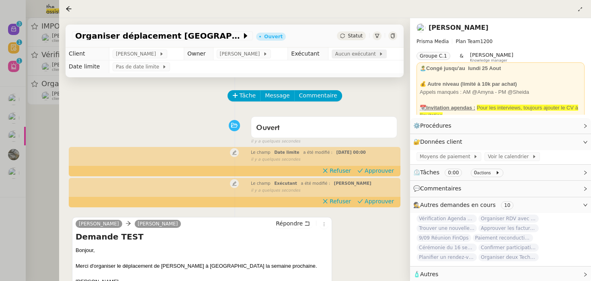
click at [353, 57] on span "Aucun exécutant" at bounding box center [357, 54] width 44 height 8
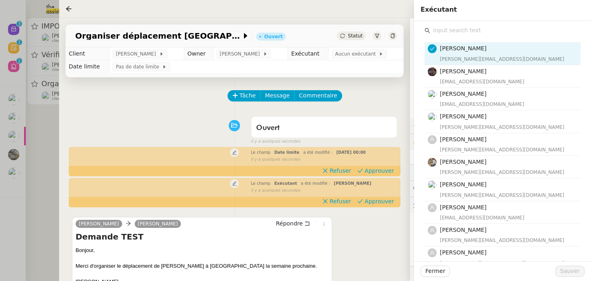
click at [457, 34] on input "text" at bounding box center [505, 30] width 150 height 11
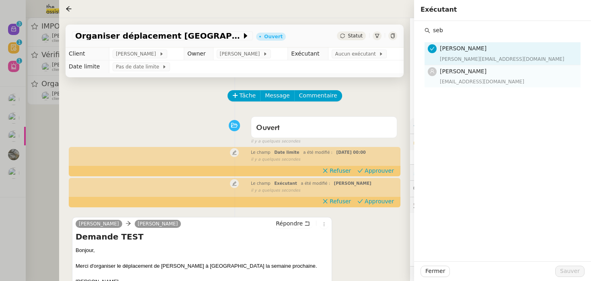
type input "seb"
click at [458, 72] on span "[PERSON_NAME]" at bounding box center [463, 71] width 47 height 6
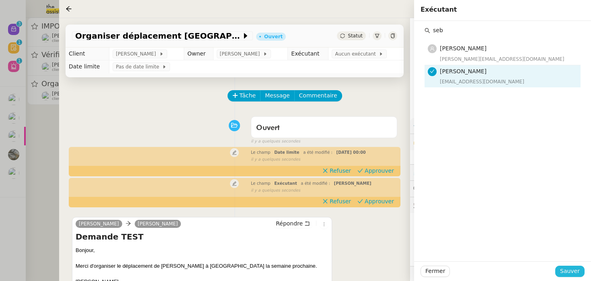
click at [578, 276] on button "Sauver" at bounding box center [569, 270] width 29 height 11
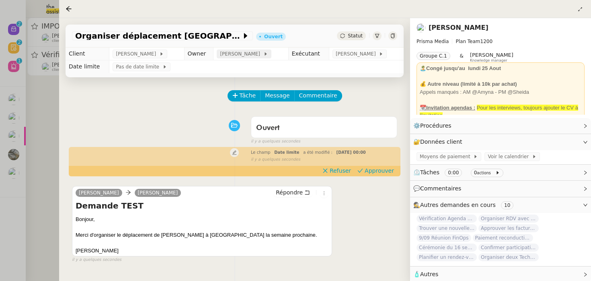
click at [238, 53] on span "[PERSON_NAME]" at bounding box center [241, 54] width 43 height 8
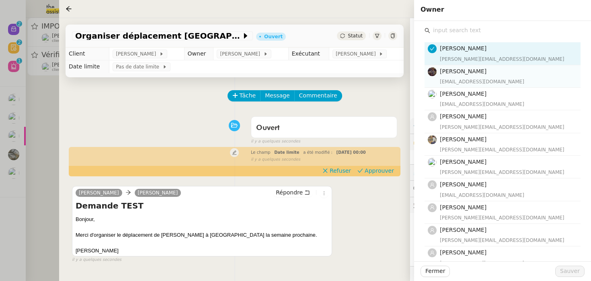
click at [482, 82] on div "bert.canavaggio@gmail.com" at bounding box center [508, 82] width 136 height 8
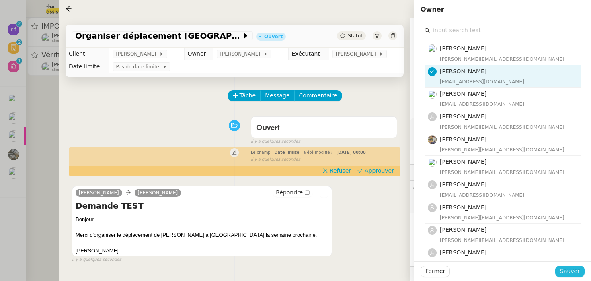
click at [570, 270] on span "Sauver" at bounding box center [570, 270] width 20 height 9
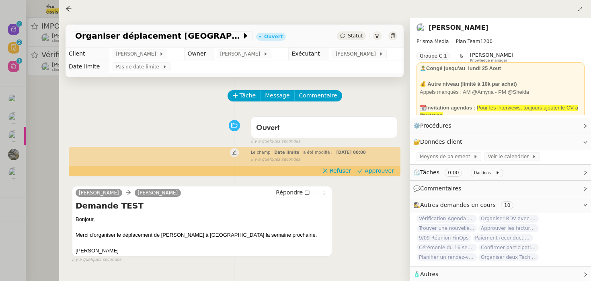
scroll to position [2, 0]
click at [464, 272] on span "🧴 Autres" at bounding box center [494, 272] width 162 height 9
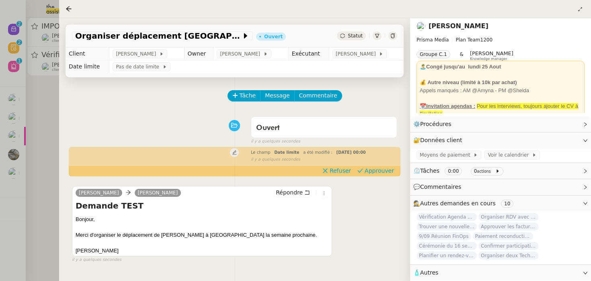
scroll to position [16, 0]
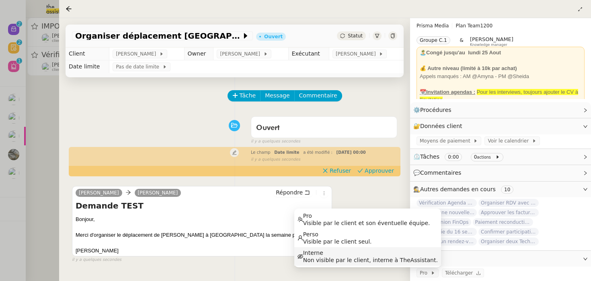
click at [413, 258] on span "Non visible par le client, interne à TheAssistant." at bounding box center [370, 259] width 135 height 7
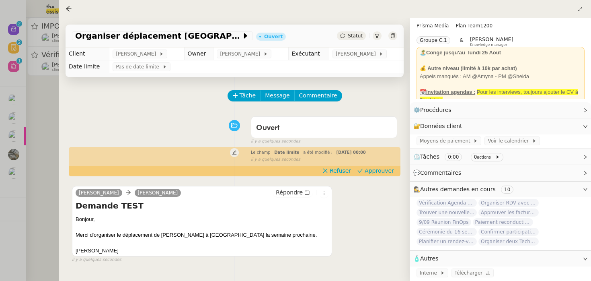
click at [390, 258] on div "Pierre Rateau Lisa Green Répondre Demande TEST Bonjour, Merci d'organiser le dé…" at bounding box center [234, 220] width 325 height 84
click at [584, 6] on nz-page-header at bounding box center [325, 9] width 532 height 18
click at [583, 7] on icon at bounding box center [580, 9] width 8 height 5
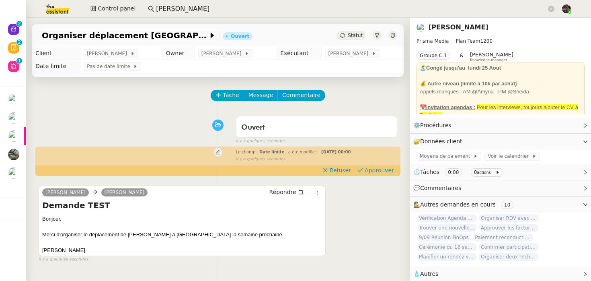
click at [147, 123] on div "Ouvert false il y a quelques secondes" at bounding box center [218, 128] width 359 height 32
click at [121, 4] on button "Control panel" at bounding box center [113, 8] width 55 height 11
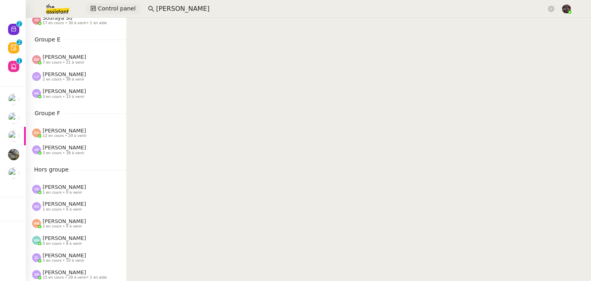
scroll to position [394, 0]
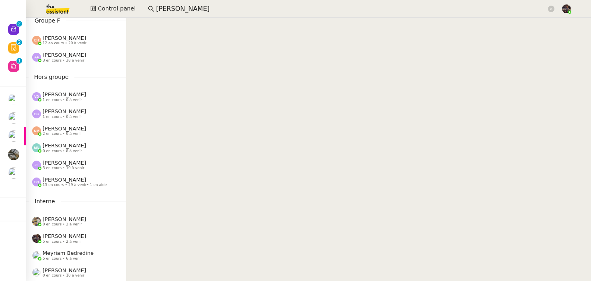
click at [175, 164] on nz-content at bounding box center [358, 149] width 465 height 263
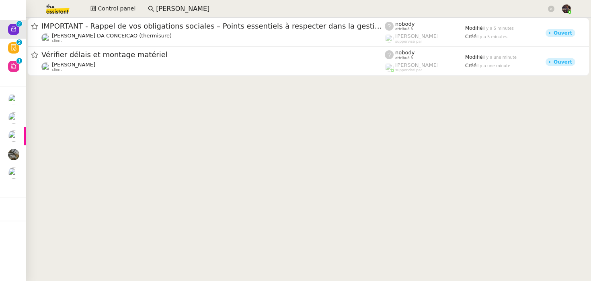
click at [279, 152] on cdk-virtual-scroll-viewport "IMPORTANT - Rappel de vos obligations sociales – Points essentiels à respecter …" at bounding box center [308, 149] width 565 height 263
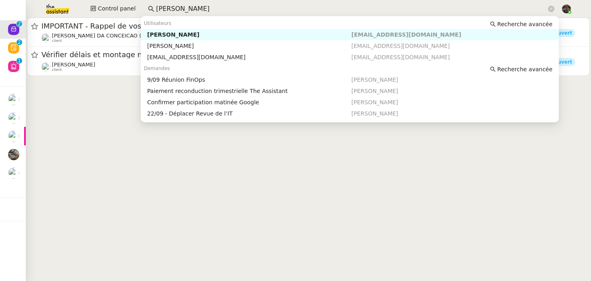
click at [175, 8] on input "david ber" at bounding box center [351, 9] width 390 height 11
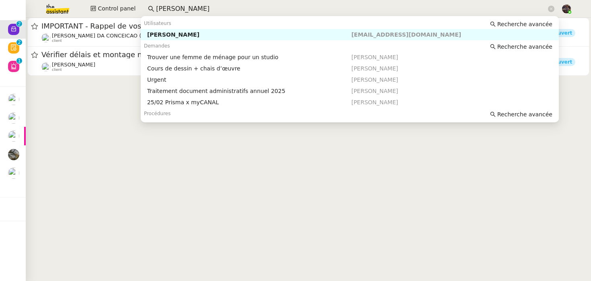
click at [174, 37] on div "[PERSON_NAME]" at bounding box center [249, 34] width 204 height 7
type input "sébastien glin"
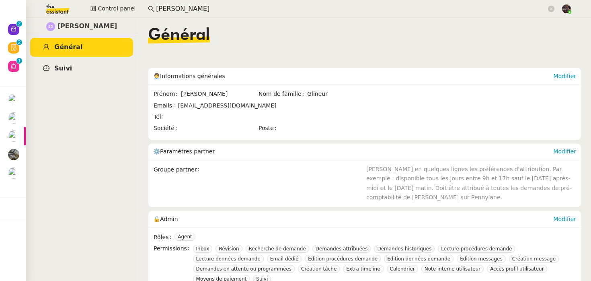
click at [78, 66] on link "Suivi" at bounding box center [81, 68] width 103 height 19
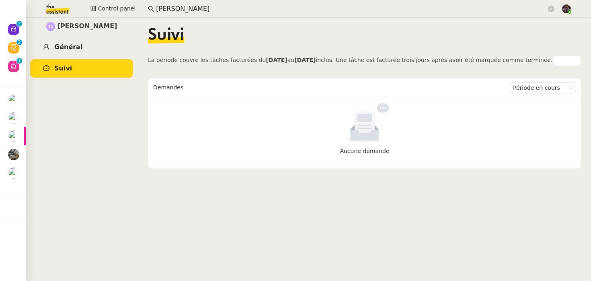
click at [97, 53] on link "Général" at bounding box center [81, 47] width 103 height 19
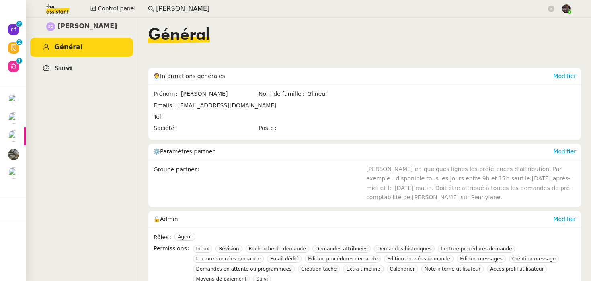
click at [79, 65] on link "Suivi" at bounding box center [81, 68] width 103 height 19
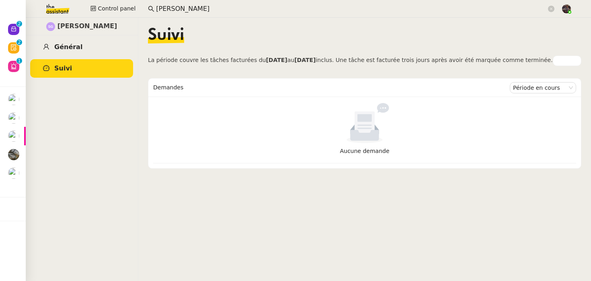
click at [114, 47] on link "Général" at bounding box center [81, 47] width 103 height 19
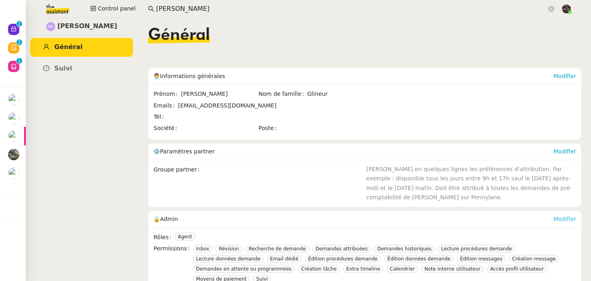
click at [563, 215] on div "Modifier" at bounding box center [564, 219] width 23 height 16
click at [563, 218] on link "Modifier" at bounding box center [564, 218] width 23 height 6
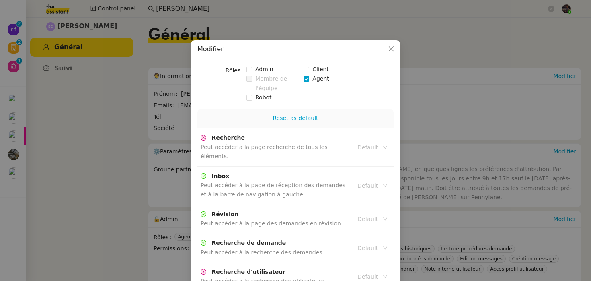
click at [121, 95] on nz-modal-container "Modifier Rôles Admin Client Membre de l'équipe Agent Robot Reset as default Rec…" at bounding box center [295, 140] width 591 height 281
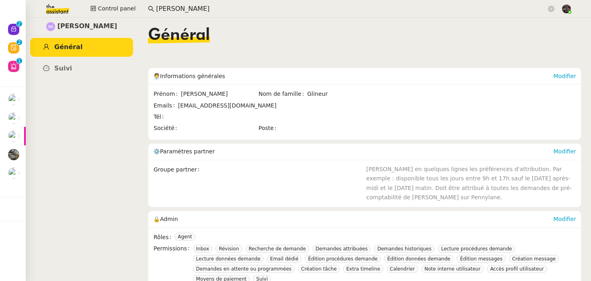
click at [247, 2] on app-search-bar "sébastien glin" at bounding box center [351, 9] width 415 height 18
click at [244, 7] on input "sébastien glin" at bounding box center [351, 9] width 390 height 11
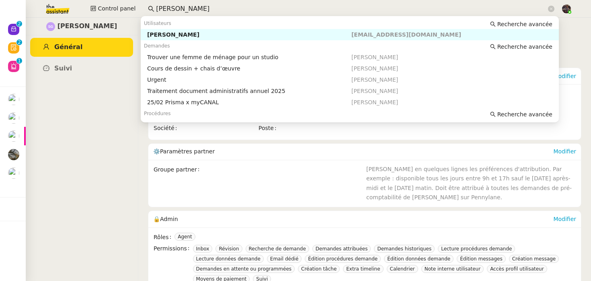
click at [219, 33] on div "[PERSON_NAME]" at bounding box center [249, 34] width 204 height 7
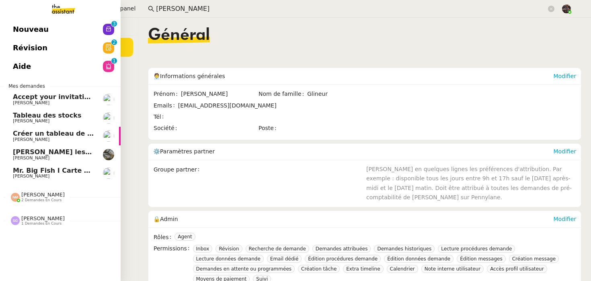
click at [53, 197] on span "[PERSON_NAME]" at bounding box center [42, 194] width 43 height 6
click at [49, 252] on span "[PERSON_NAME]" at bounding box center [42, 255] width 43 height 6
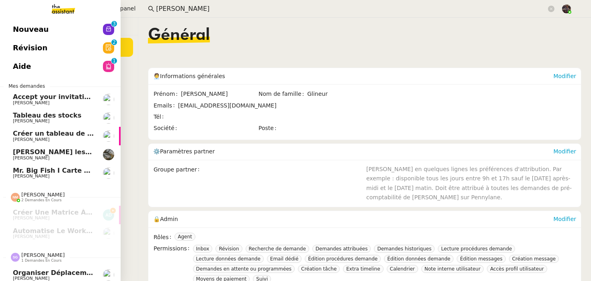
scroll to position [3, 0]
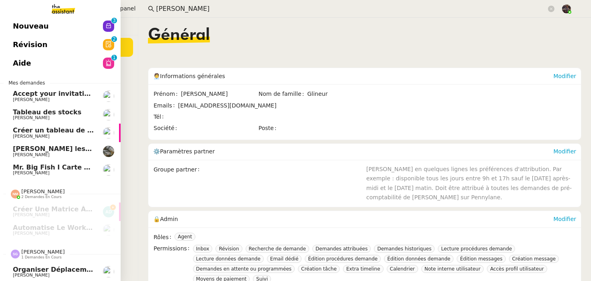
click at [4, 272] on link "Organiser déplacement Londres David Berrebi" at bounding box center [60, 271] width 121 height 18
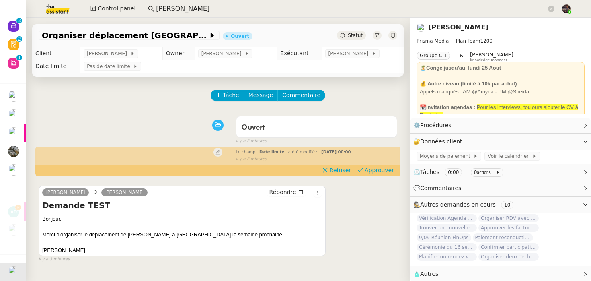
click at [100, 137] on div "Ouvert false il y a 2 minutes" at bounding box center [218, 128] width 359 height 32
click at [457, 156] on span "Moyens de paiement" at bounding box center [446, 156] width 53 height 8
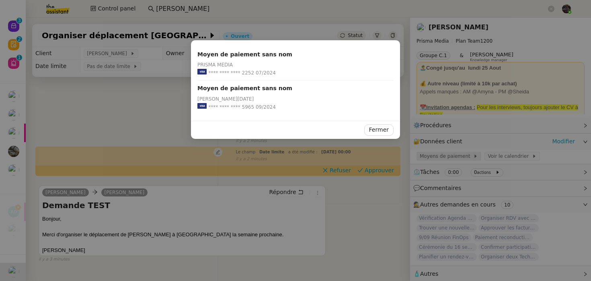
click at [457, 156] on nz-modal-container "Moyen de paiement sans nom PRISMA MEDIA **** **** **** 2252 07/2024 Moyen de pa…" at bounding box center [295, 140] width 591 height 281
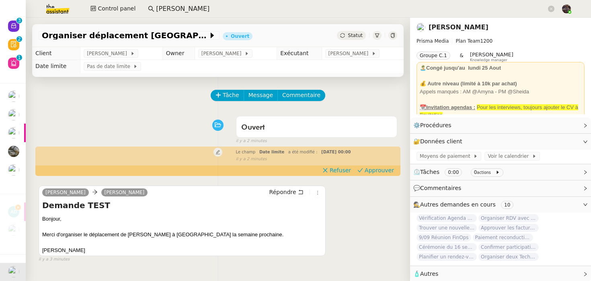
click at [397, 254] on div "Pierre Rateau Lisa Green Répondre Demande TEST Bonjour, Merci d'organiser le dé…" at bounding box center [218, 220] width 359 height 84
click at [560, 125] on link "Modifier" at bounding box center [563, 125] width 23 height 9
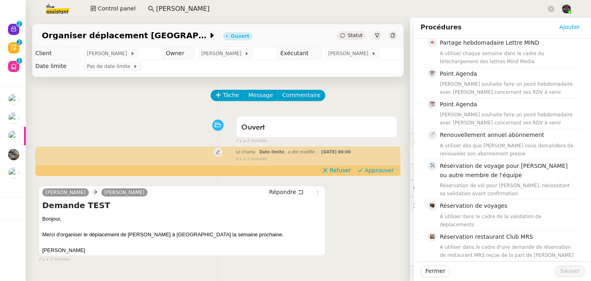
scroll to position [267, 0]
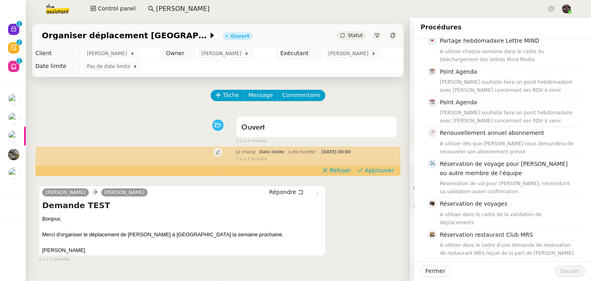
click at [373, 227] on div "Pierre Rateau Lisa Green Répondre Demande TEST Bonjour, Merci d'organiser le dé…" at bounding box center [218, 220] width 359 height 84
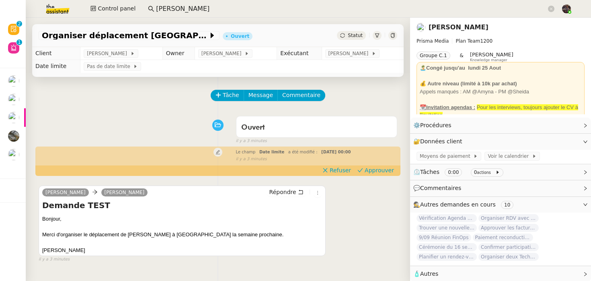
click at [451, 29] on link "[PERSON_NAME]" at bounding box center [458, 27] width 60 height 8
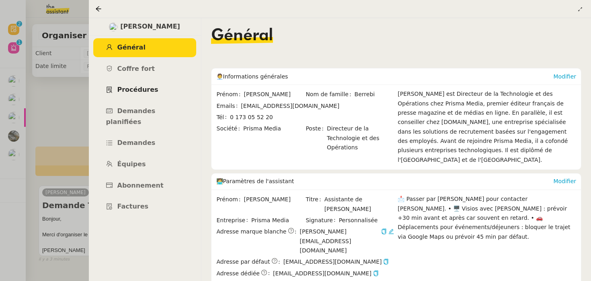
click at [134, 96] on link "Procédures" at bounding box center [144, 89] width 103 height 19
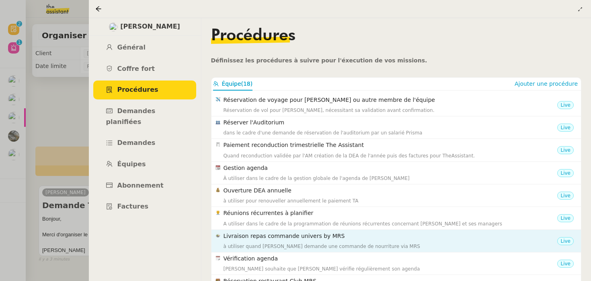
scroll to position [213, 0]
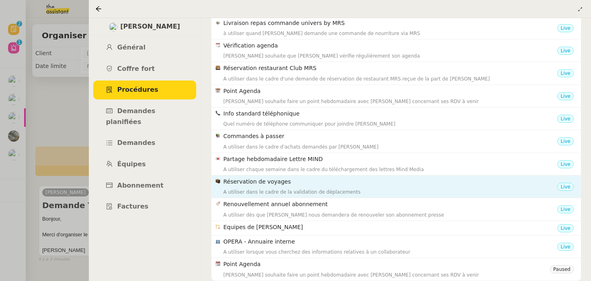
click at [269, 186] on div "Réservation de voyages A utiliser dans le cadre de la validation de déplacements" at bounding box center [390, 186] width 334 height 19
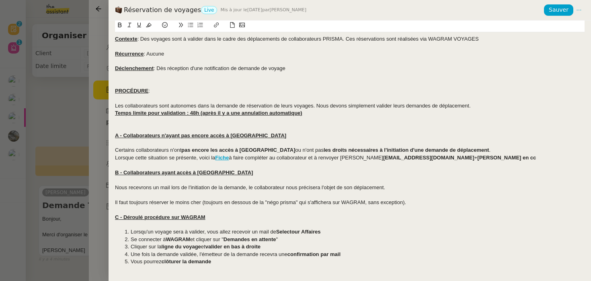
click at [105, 6] on div at bounding box center [295, 140] width 591 height 281
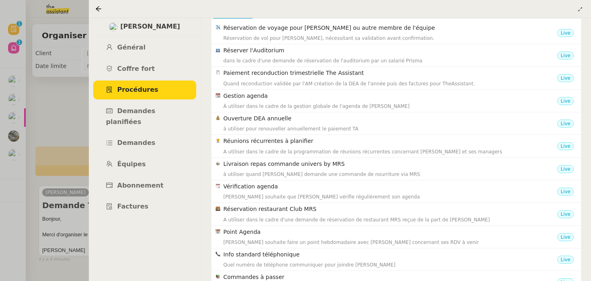
scroll to position [0, 0]
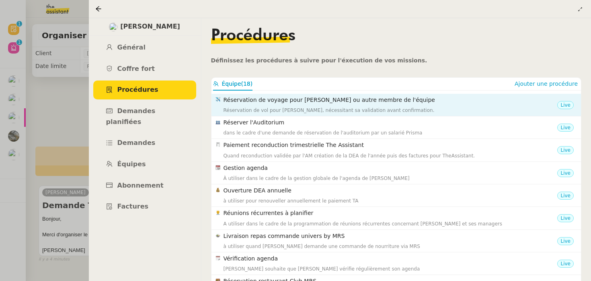
click at [264, 108] on div "Réservation de vol pour David via Wagram, nécessitant sa validation avant confi…" at bounding box center [390, 110] width 334 height 8
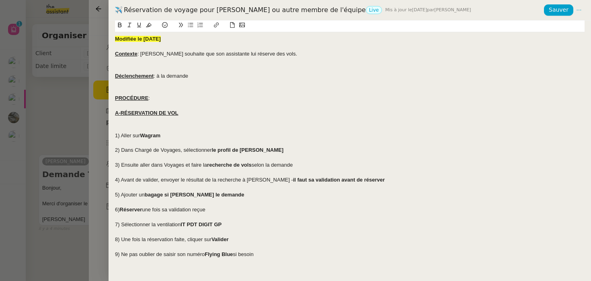
click at [218, 105] on div at bounding box center [349, 105] width 469 height 7
click at [104, 118] on div at bounding box center [295, 140] width 591 height 281
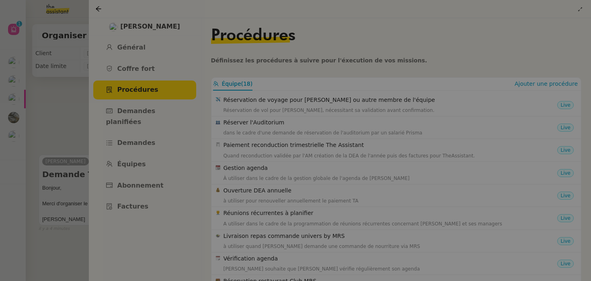
scroll to position [75, 0]
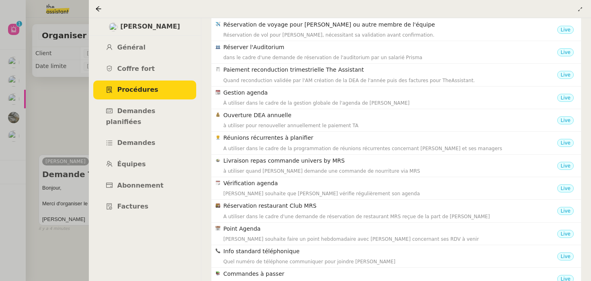
click at [77, 133] on div at bounding box center [295, 140] width 591 height 281
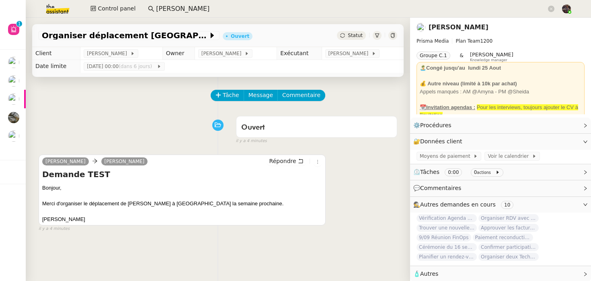
click at [377, 39] on div at bounding box center [377, 35] width 9 height 9
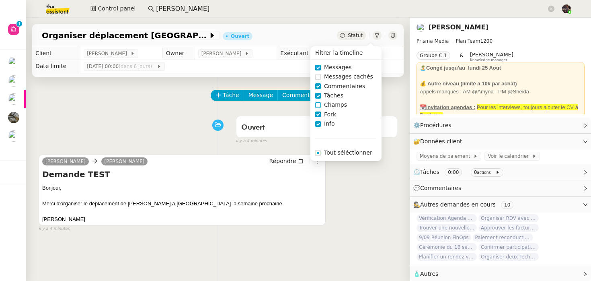
click at [334, 103] on span "Champs" at bounding box center [335, 104] width 29 height 9
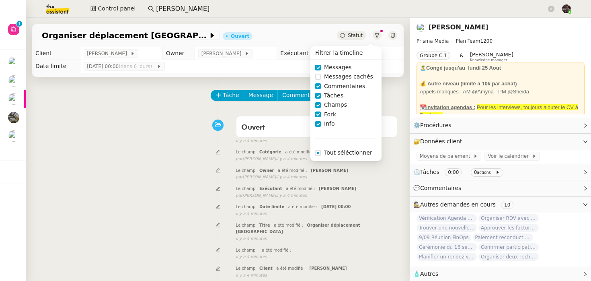
click at [208, 219] on div "Tâche Message Commentaire Veuillez patienter une erreur s'est produite 👌👌👌 mess…" at bounding box center [218, 255] width 384 height 357
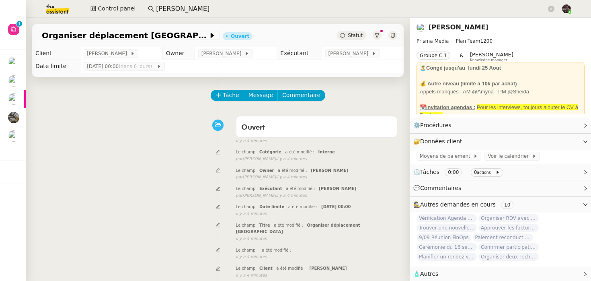
click at [379, 35] on div at bounding box center [377, 35] width 9 height 9
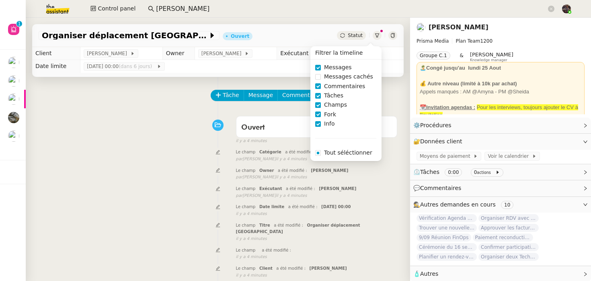
click at [338, 106] on span "Champs" at bounding box center [335, 104] width 29 height 9
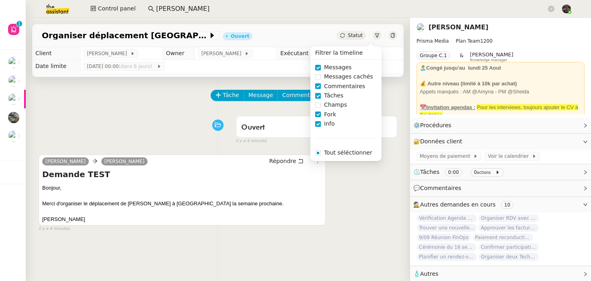
click at [181, 110] on div "Tâche Message Commentaire Veuillez patienter une erreur s'est produite 👌👌👌 mess…" at bounding box center [218, 217] width 384 height 281
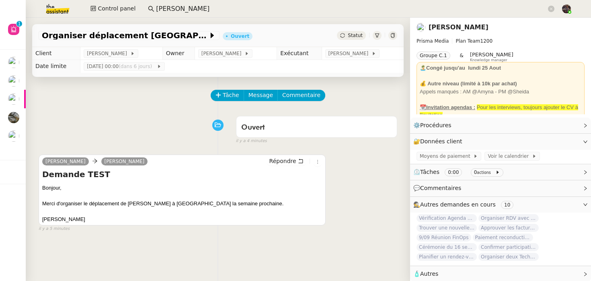
click at [100, 120] on div "Ouvert false il y a 4 minutes" at bounding box center [218, 128] width 359 height 32
click at [159, 143] on div "Ouvert false il y a 4 minutes" at bounding box center [218, 128] width 359 height 32
click at [392, 263] on div "Tâche Message Commentaire Veuillez patienter une erreur s'est produite 👌👌👌 mess…" at bounding box center [218, 217] width 384 height 281
click at [451, 188] on span "Commentaires" at bounding box center [440, 188] width 41 height 6
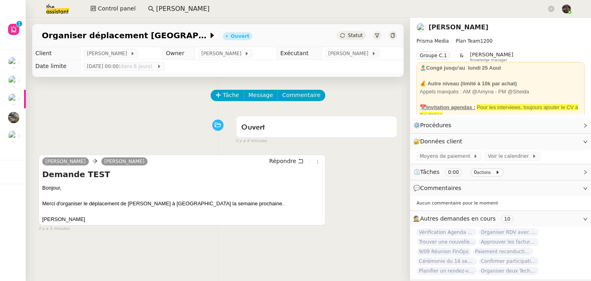
click at [451, 188] on span "Commentaires" at bounding box center [440, 188] width 41 height 6
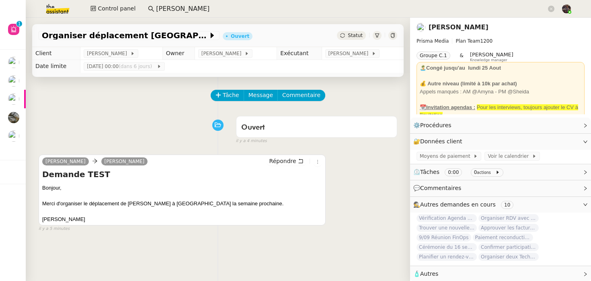
click at [445, 34] on nz-page-header-content "Prisma Media Plan Team 1200 Groupe C.1 & Frédérique Albert Knowledge manager 🏝️…" at bounding box center [500, 74] width 168 height 80
click at [449, 29] on link "[PERSON_NAME]" at bounding box center [458, 27] width 60 height 8
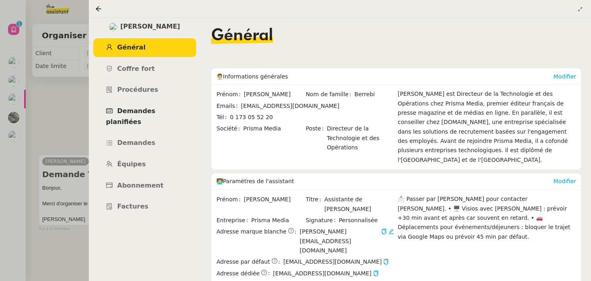
click at [152, 113] on span "Demandes planifiées" at bounding box center [130, 116] width 49 height 18
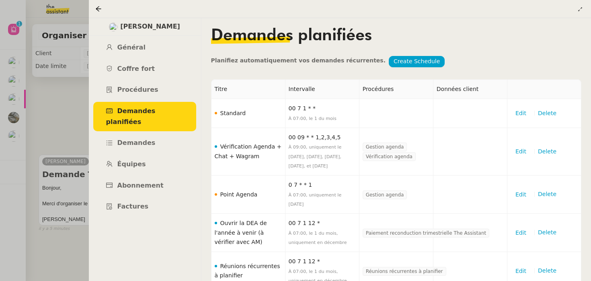
click at [83, 94] on div at bounding box center [295, 140] width 591 height 281
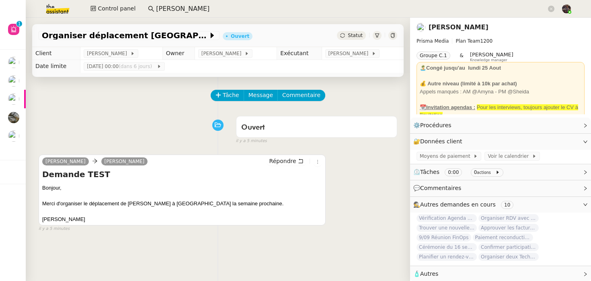
click at [180, 6] on input "sébastien glin" at bounding box center [351, 9] width 390 height 11
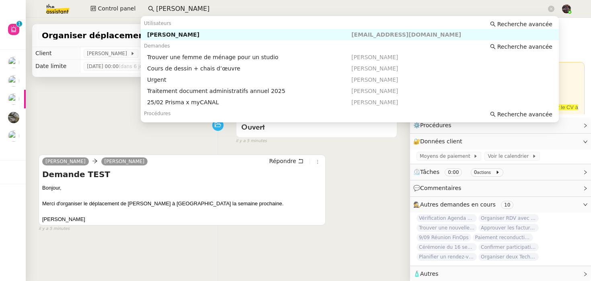
click at [189, 33] on div "[PERSON_NAME]" at bounding box center [249, 34] width 204 height 7
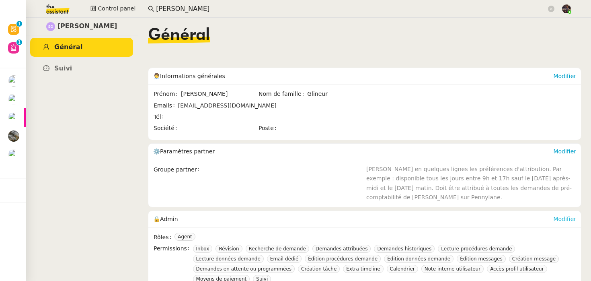
click at [570, 219] on link "Modifier" at bounding box center [564, 218] width 23 height 6
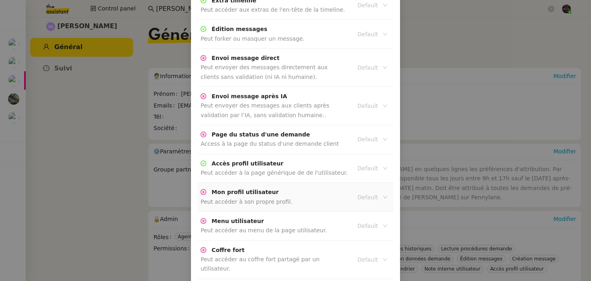
scroll to position [1108, 0]
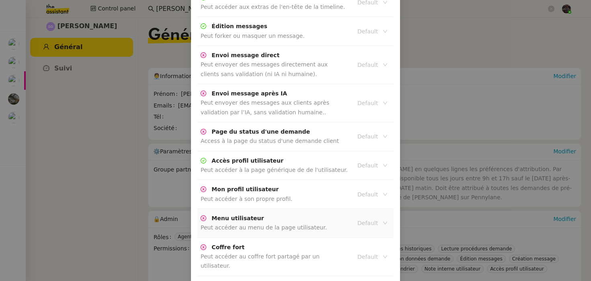
click at [371, 217] on input at bounding box center [369, 222] width 24 height 10
click at [365, 201] on div "Active" at bounding box center [372, 199] width 30 height 7
click at [369, 251] on input at bounding box center [369, 256] width 24 height 10
click at [368, 230] on div "Active" at bounding box center [372, 228] width 30 height 7
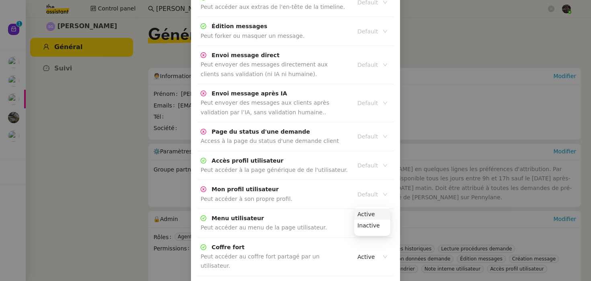
click at [370, 217] on div "Active" at bounding box center [372, 213] width 30 height 7
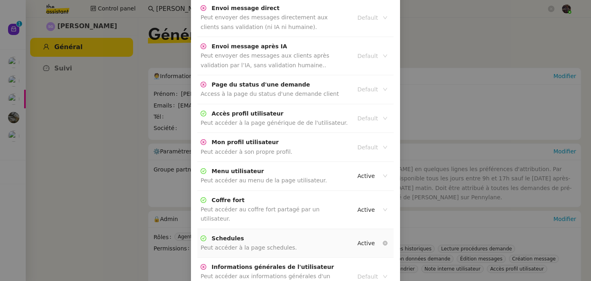
scroll to position [1157, 0]
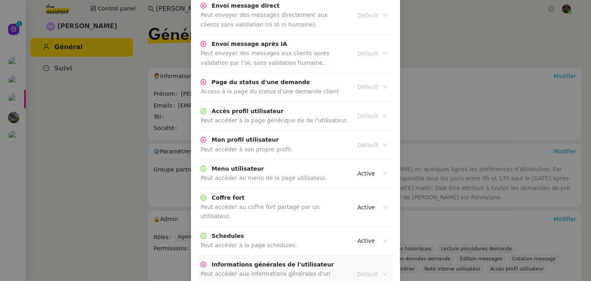
click at [364, 269] on input at bounding box center [369, 274] width 24 height 10
click at [363, 236] on nz-option-item "Active" at bounding box center [372, 241] width 36 height 11
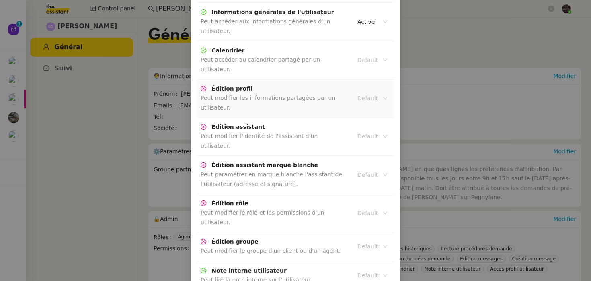
scroll to position [1431, 0]
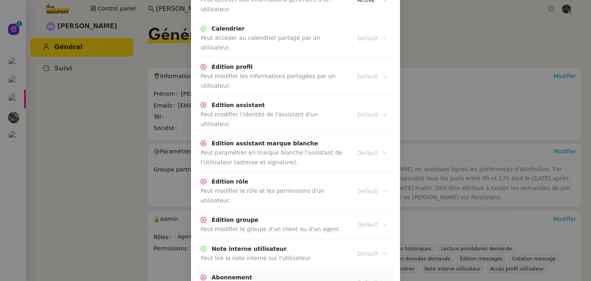
click at [367, 277] on input at bounding box center [369, 282] width 24 height 10
click at [366, 277] on input at bounding box center [369, 282] width 24 height 10
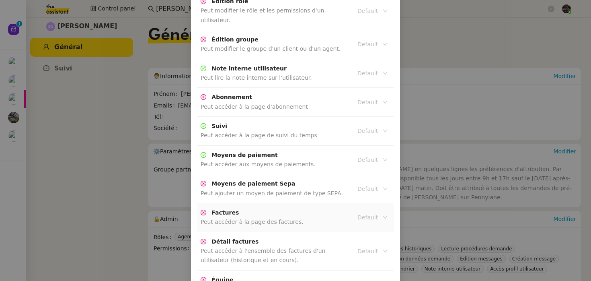
scroll to position [1614, 0]
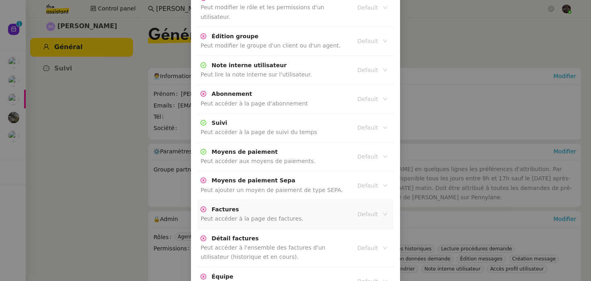
click at [366, 276] on input at bounding box center [369, 281] width 24 height 10
click at [366, 217] on nz-option-item "Active" at bounding box center [372, 220] width 36 height 11
click at [366, 246] on div "Active" at bounding box center [372, 249] width 30 height 7
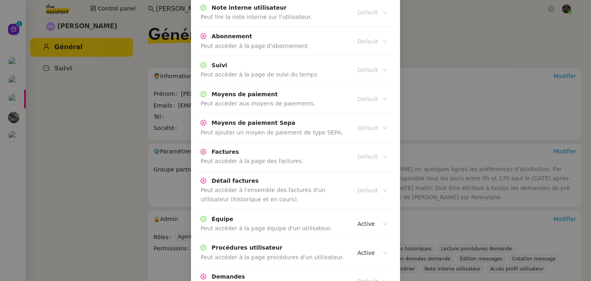
scroll to position [1675, 0]
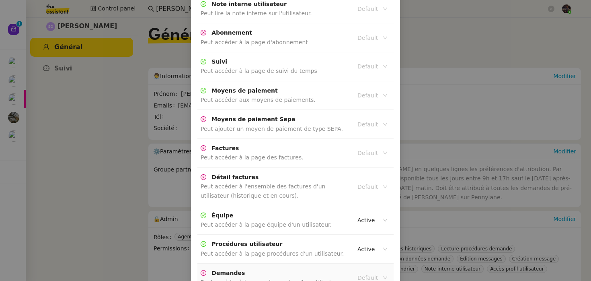
click at [367, 272] on input at bounding box center [369, 277] width 24 height 10
click at [365, 216] on div "Active" at bounding box center [372, 216] width 30 height 7
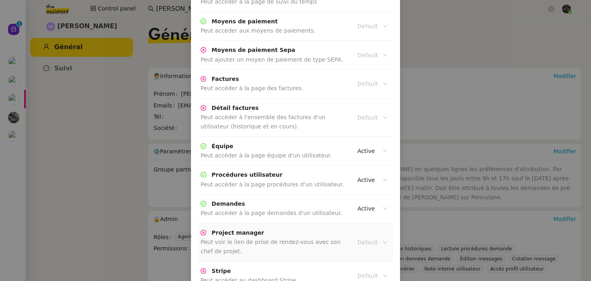
scroll to position [1806, 0]
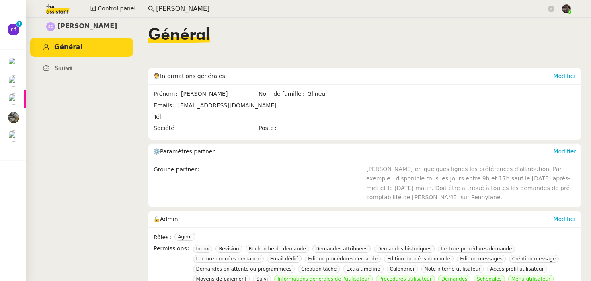
scroll to position [1765, 0]
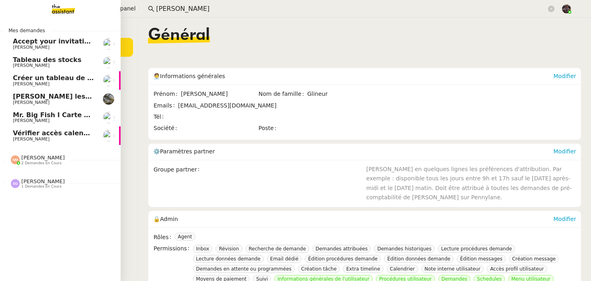
click at [46, 133] on span "Vérifier accès calendrier PG" at bounding box center [63, 133] width 100 height 8
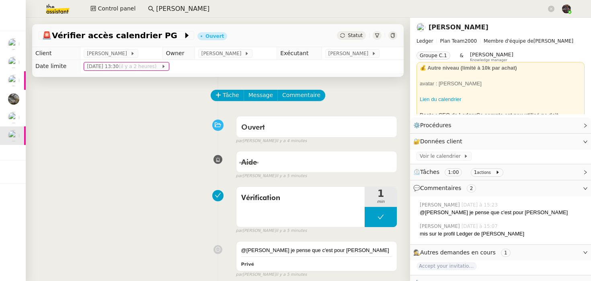
click at [111, 185] on div "Vérification 1 min false par Sheida D. il y a 5 minutes" at bounding box center [218, 207] width 359 height 51
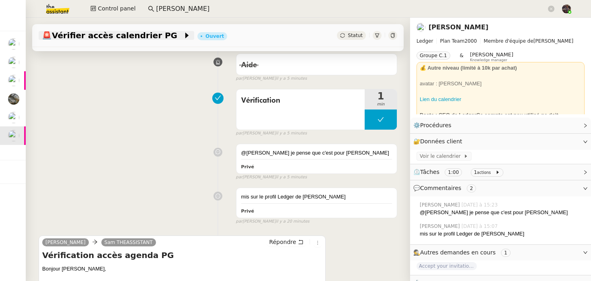
scroll to position [5, 0]
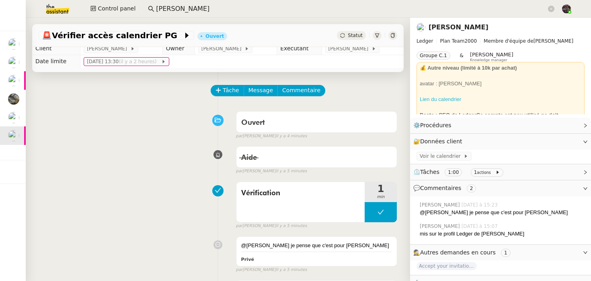
click at [447, 98] on link "Lien du calendrier" at bounding box center [440, 99] width 41 height 6
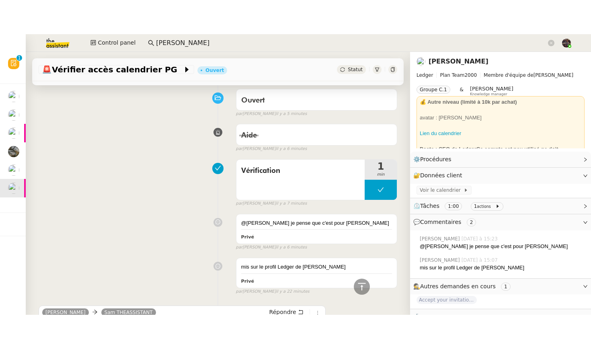
scroll to position [0, 0]
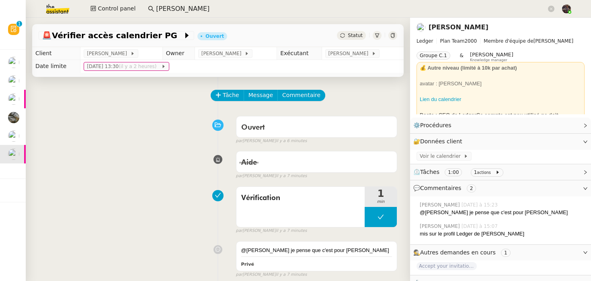
click at [63, 112] on div "Ouvert false par Frédérique A. il y a 6 minutes" at bounding box center [218, 128] width 359 height 32
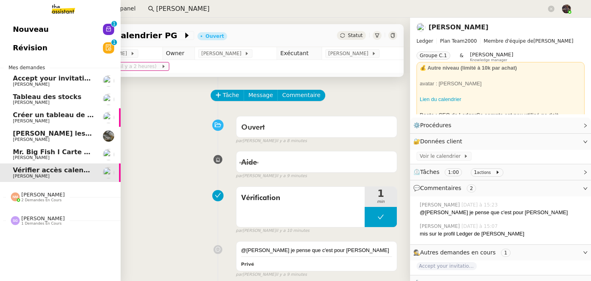
click at [45, 220] on span "[PERSON_NAME]" at bounding box center [42, 218] width 43 height 6
click at [21, 235] on span "Organiser déplacement [GEOGRAPHIC_DATA]" at bounding box center [94, 236] width 163 height 8
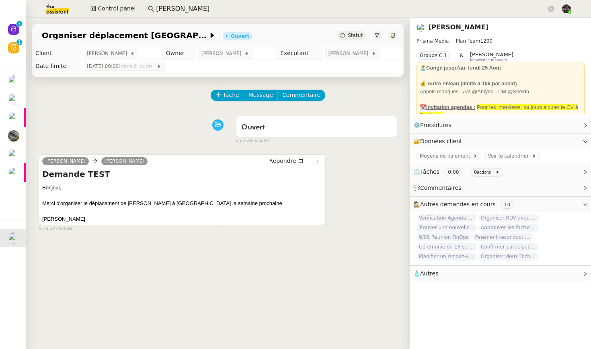
click at [58, 11] on img at bounding box center [51, 9] width 62 height 18
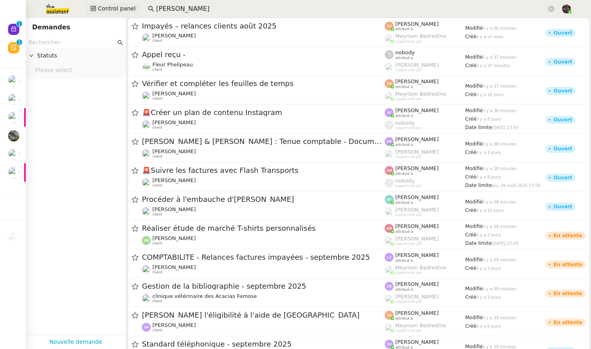
click at [105, 13] on span "Control panel" at bounding box center [117, 8] width 38 height 9
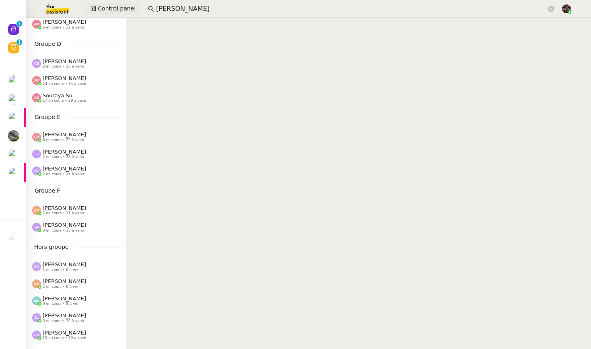
scroll to position [223, 0]
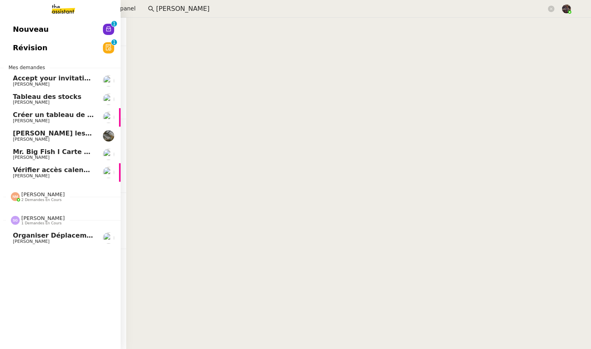
click at [31, 241] on span "[PERSON_NAME]" at bounding box center [31, 241] width 37 height 5
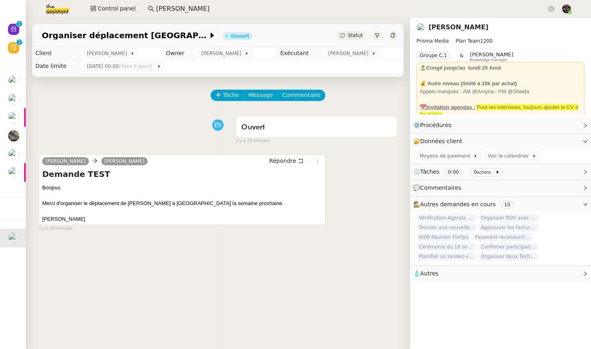
click at [459, 27] on link "[PERSON_NAME]" at bounding box center [458, 27] width 60 height 8
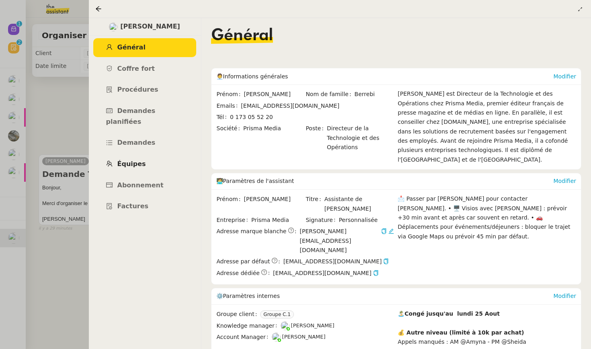
click at [134, 160] on span "Équipes" at bounding box center [131, 164] width 29 height 8
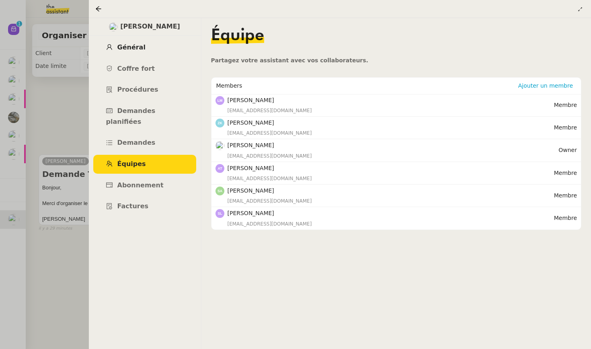
click at [141, 42] on link "Général" at bounding box center [144, 47] width 103 height 19
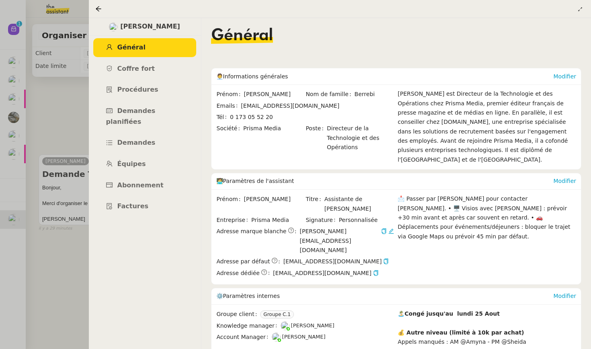
click at [317, 232] on span "lisa@prismamedia.com" at bounding box center [340, 241] width 80 height 28
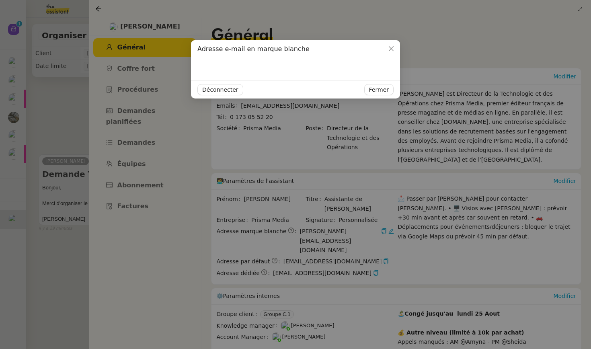
click at [317, 232] on nz-modal-container "Adresse e-mail en marque blanche Déconnecter Fermer" at bounding box center [295, 174] width 591 height 349
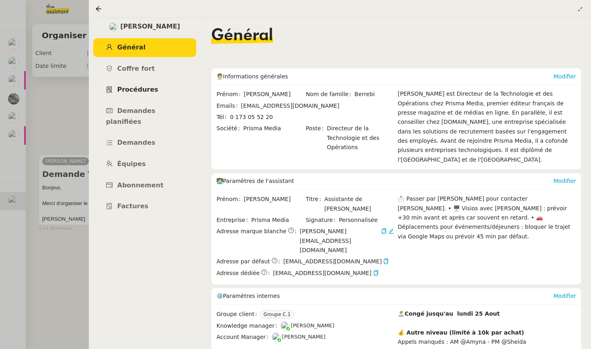
click at [166, 92] on link "Procédures" at bounding box center [144, 89] width 103 height 19
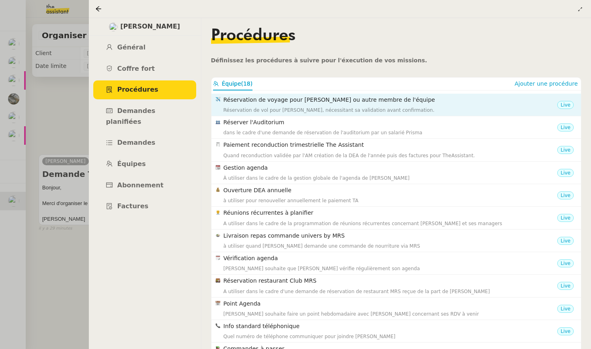
click at [331, 98] on h4 "Réservation de voyage pour David ou autre membre de l'équipe" at bounding box center [390, 99] width 334 height 9
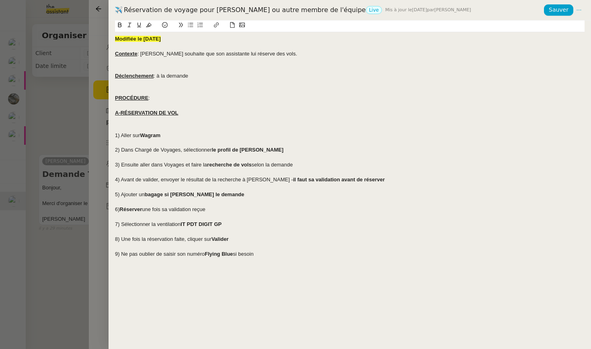
click at [106, 49] on div at bounding box center [295, 174] width 591 height 349
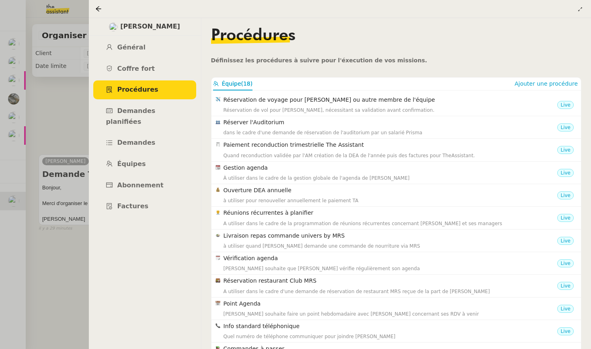
scroll to position [75, 0]
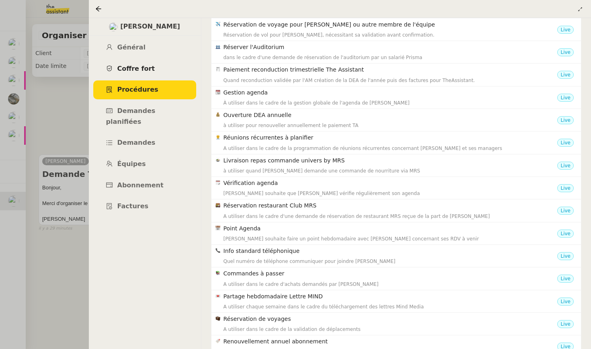
click at [136, 72] on span "Coffre fort" at bounding box center [136, 69] width 38 height 8
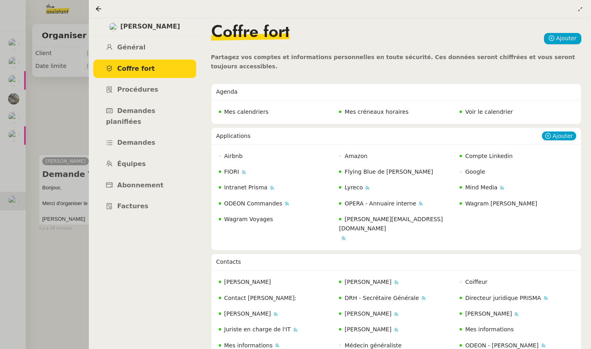
scroll to position [4, 0]
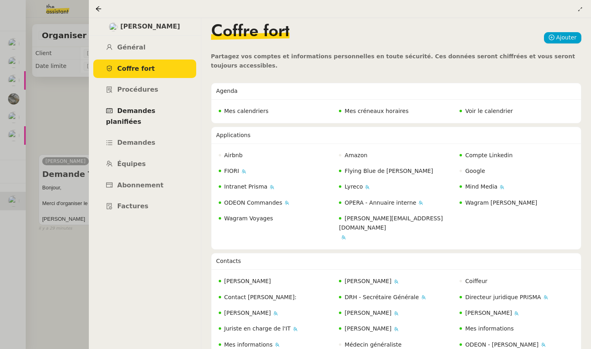
click at [154, 112] on span "Demandes planifiées" at bounding box center [130, 116] width 49 height 18
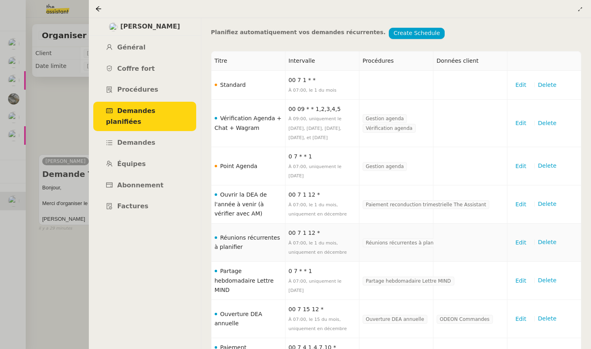
scroll to position [46, 0]
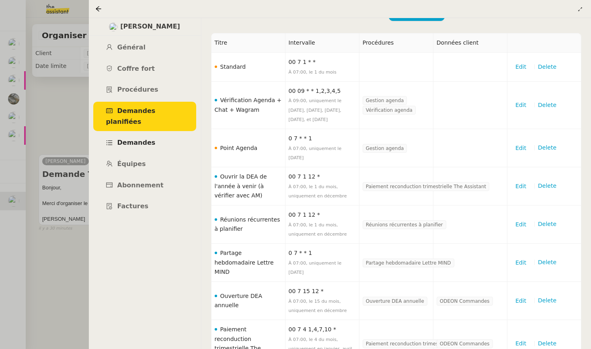
click at [162, 133] on link "Demandes" at bounding box center [144, 142] width 103 height 19
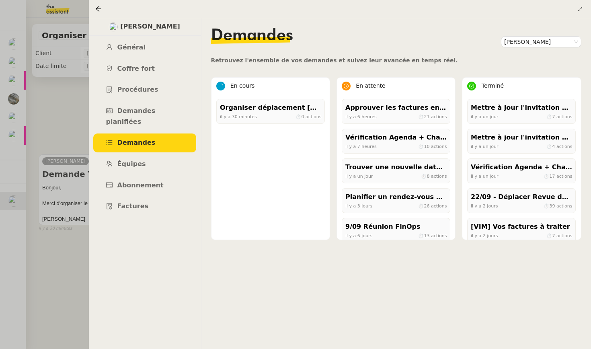
click at [44, 257] on div at bounding box center [295, 174] width 591 height 349
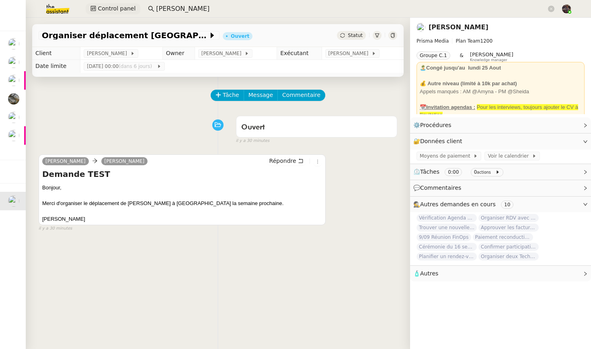
click at [114, 9] on span "Control panel" at bounding box center [117, 8] width 38 height 9
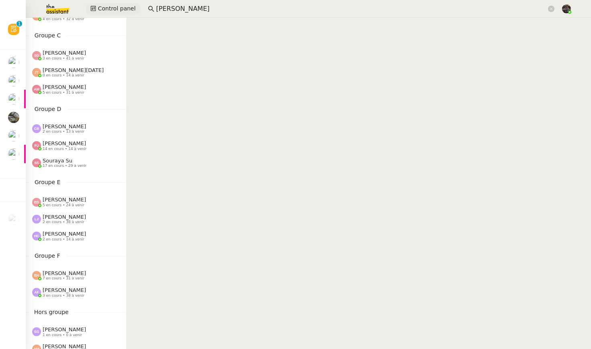
scroll to position [147, 0]
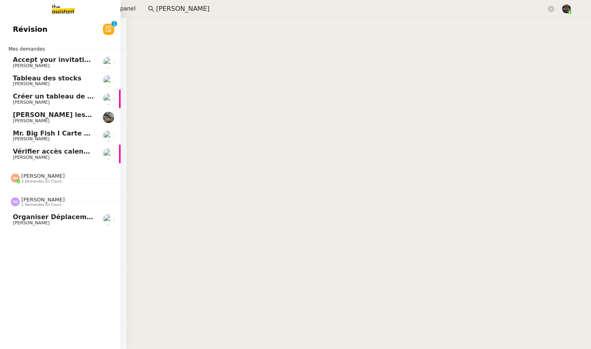
click at [25, 221] on span "[PERSON_NAME]" at bounding box center [31, 222] width 37 height 5
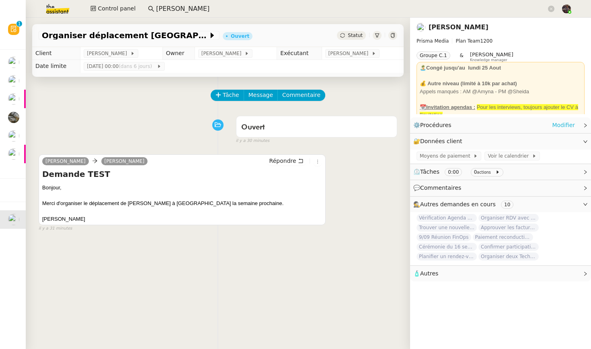
click at [567, 127] on link "Modifier" at bounding box center [563, 125] width 23 height 9
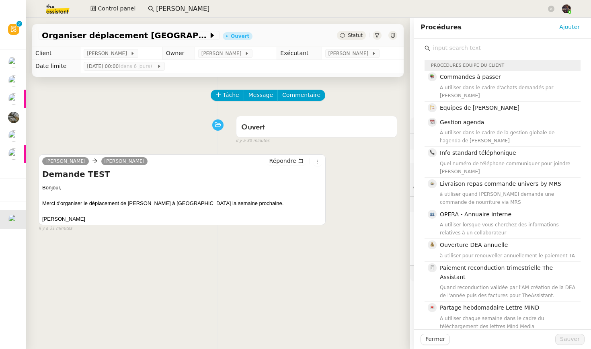
click at [468, 48] on input "text" at bounding box center [505, 48] width 150 height 11
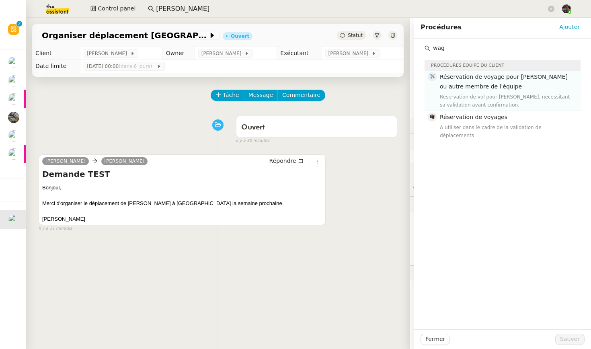
type input "wag"
click at [490, 83] on span "Réservation de voyage pour David ou autre membre de l'équipe" at bounding box center [504, 82] width 128 height 16
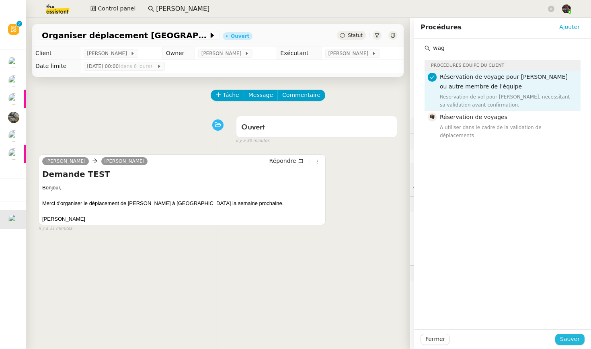
click at [565, 280] on span "Sauver" at bounding box center [570, 338] width 20 height 9
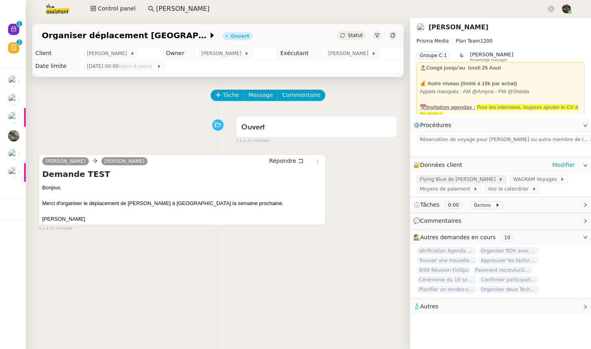
click at [496, 176] on span at bounding box center [497, 179] width 3 height 6
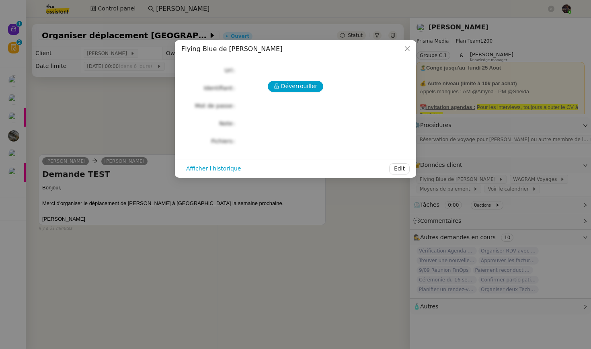
click at [284, 232] on nz-modal-container "Flying Blue de David Déverrouiller Url Identifiant Mot de passe Note Fichiers U…" at bounding box center [295, 174] width 591 height 349
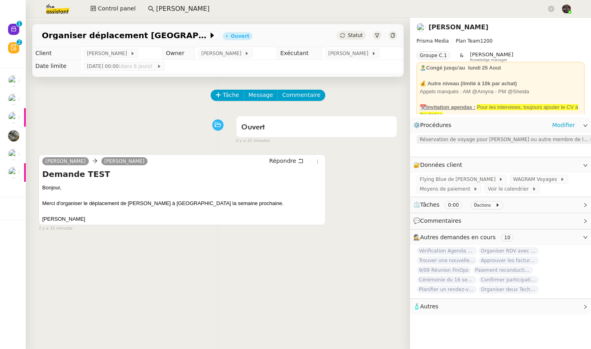
click at [508, 139] on span "Réservation de voyage pour David ou autre membre de l'équipe" at bounding box center [505, 139] width 170 height 8
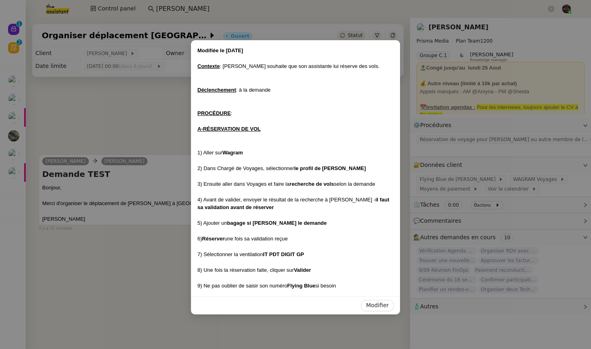
click at [136, 172] on nz-modal-container "Modifiée le 03/10/2024 Contexte : David souhaite que son assistante lui réserve…" at bounding box center [295, 174] width 591 height 349
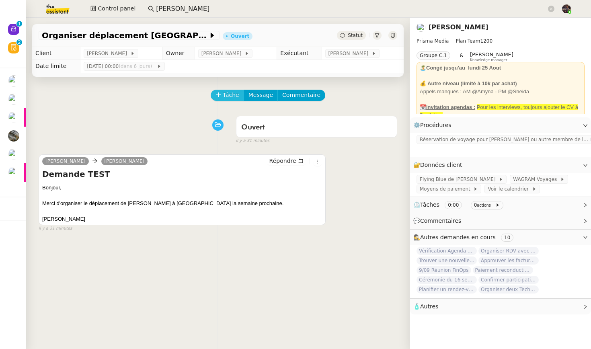
click at [224, 91] on span "Tâche" at bounding box center [231, 94] width 16 height 9
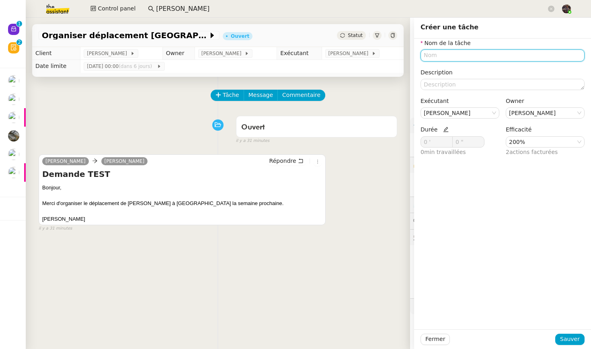
click at [476, 59] on input "text" at bounding box center [502, 55] width 164 height 12
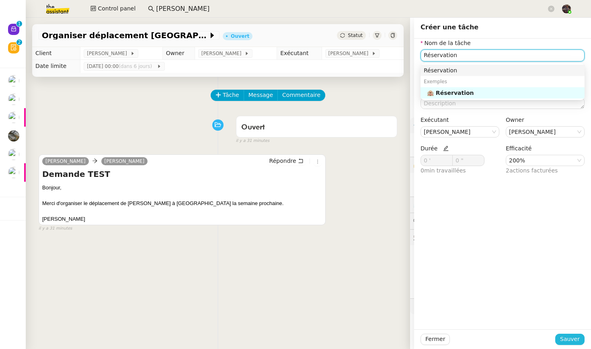
type input "Réservation"
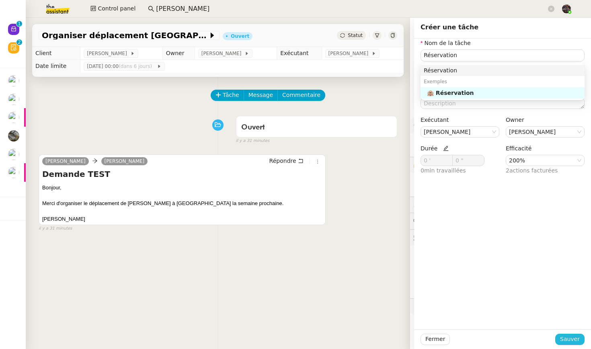
click at [570, 280] on span "Sauver" at bounding box center [570, 338] width 20 height 9
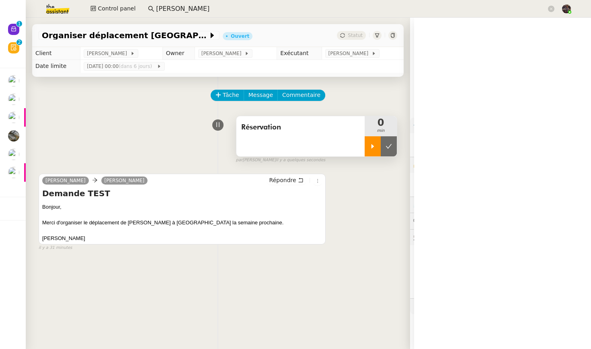
click at [375, 149] on icon at bounding box center [372, 146] width 6 height 6
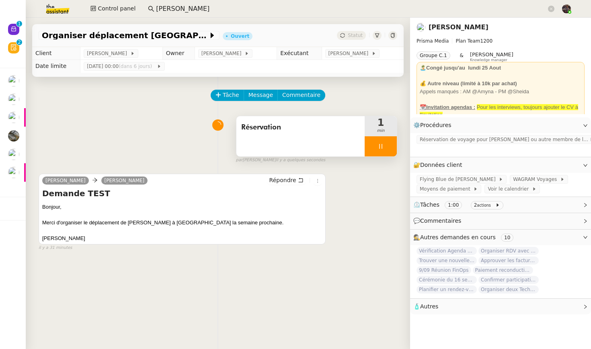
click at [384, 156] on div at bounding box center [381, 146] width 32 height 20
click at [391, 153] on button at bounding box center [389, 146] width 16 height 20
click at [533, 213] on div "💬 Commentaires" at bounding box center [500, 221] width 181 height 16
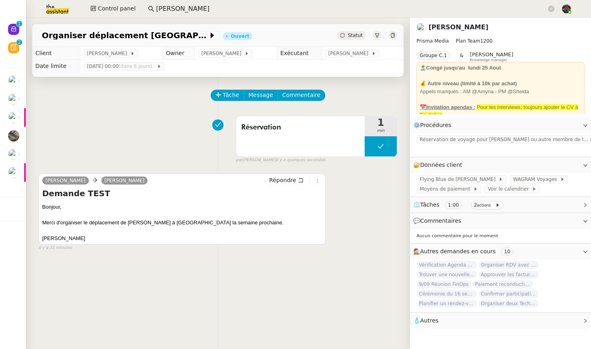
click at [525, 200] on span "⏲️ Tâches 1:00 2 actions" at bounding box center [494, 204] width 162 height 9
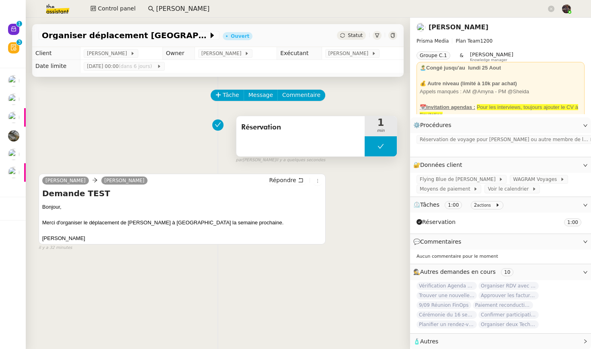
click at [333, 144] on div "Réservation" at bounding box center [300, 136] width 128 height 40
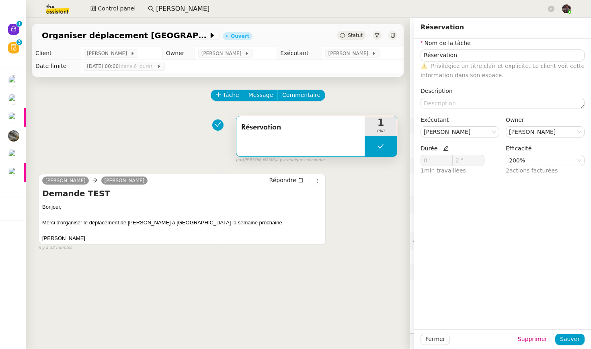
click at [323, 210] on div "Pierre Rateau Lisa Green Répondre Demande TEST Bonjour, Merci d'organiser le dé…" at bounding box center [182, 209] width 287 height 71
click at [369, 205] on div "Pierre Rateau Lisa Green Répondre Demande TEST Bonjour, Merci d'organiser le dé…" at bounding box center [218, 208] width 359 height 84
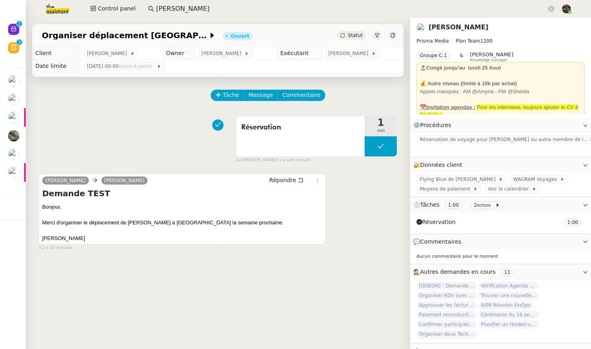
click at [447, 26] on link "[PERSON_NAME]" at bounding box center [458, 27] width 60 height 8
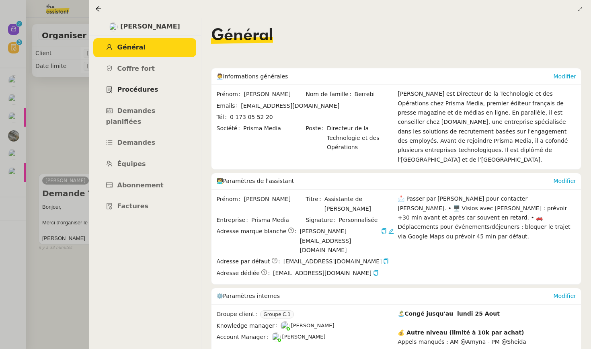
click at [154, 89] on link "Procédures" at bounding box center [144, 89] width 103 height 19
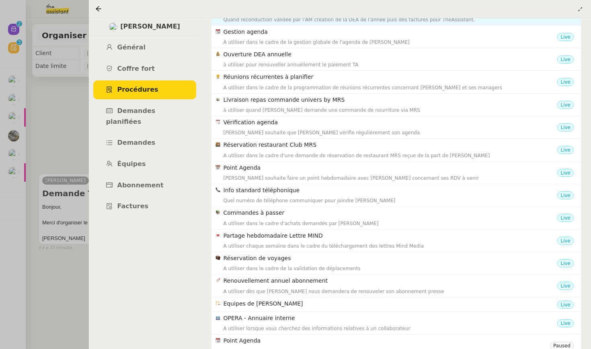
scroll to position [140, 0]
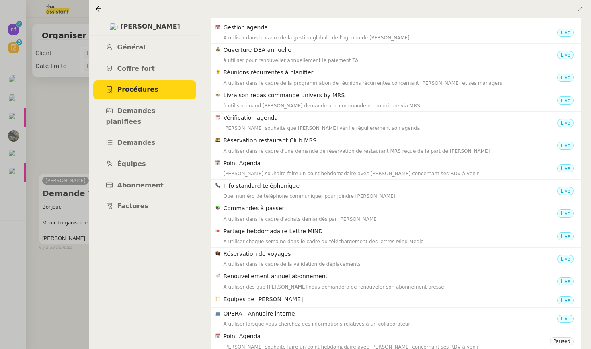
click at [56, 280] on div at bounding box center [295, 174] width 591 height 349
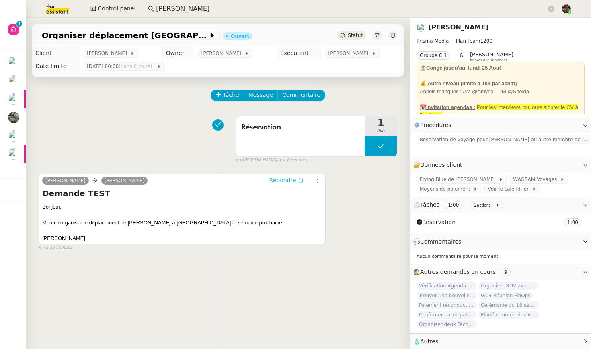
click at [279, 179] on span "Répondre" at bounding box center [282, 180] width 27 height 8
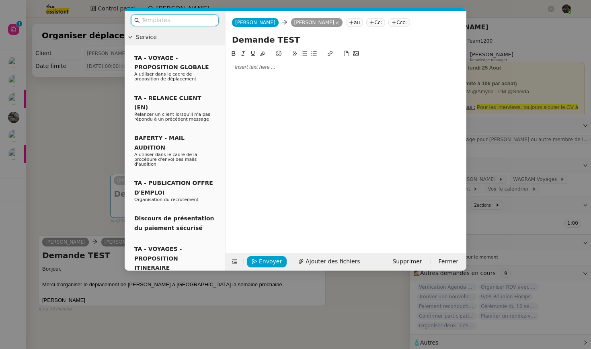
click at [242, 74] on div at bounding box center [346, 144] width 234 height 191
click at [246, 68] on div at bounding box center [346, 67] width 234 height 7
click at [86, 158] on nz-modal-container "Service TA - VOYAGE - PROPOSITION GLOBALE A utiliser dans le cadre de propositi…" at bounding box center [295, 174] width 591 height 349
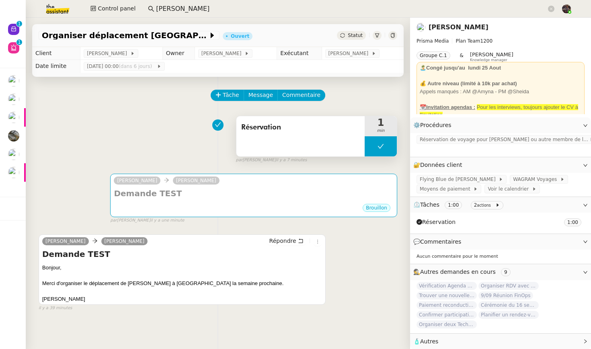
click at [331, 141] on div "Réservation" at bounding box center [300, 136] width 128 height 40
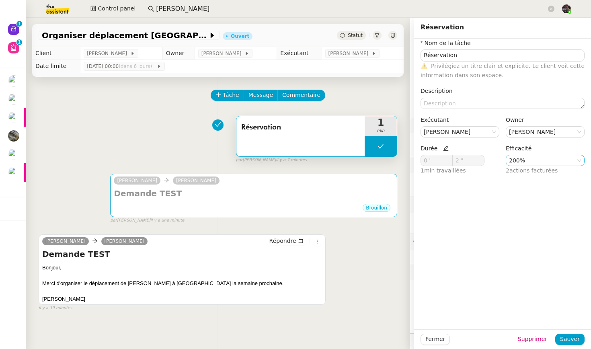
click at [535, 164] on nz-select-item "200%" at bounding box center [545, 160] width 72 height 10
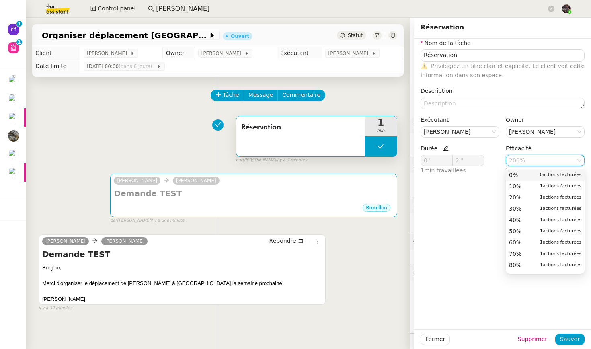
click at [532, 177] on div "0% 0 actions facturées" at bounding box center [545, 174] width 72 height 7
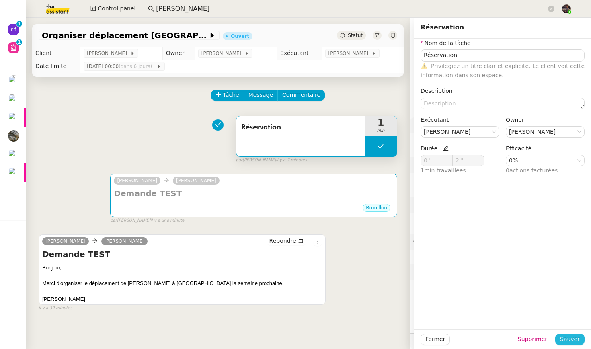
click at [566, 280] on span "Sauver" at bounding box center [570, 338] width 20 height 9
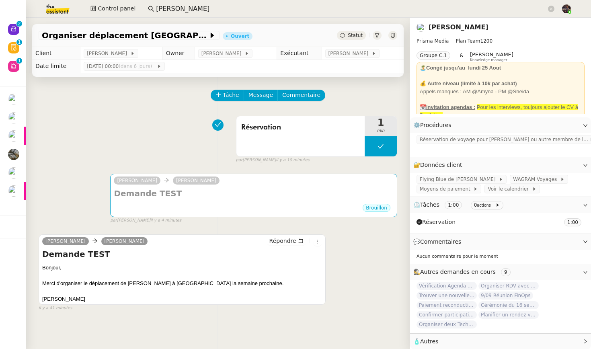
click at [216, 33] on div "Organiser déplacement Londres Ouvert Statut" at bounding box center [217, 35] width 371 height 23
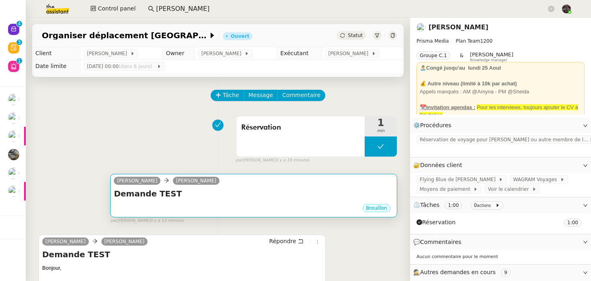
click at [139, 199] on h4 "Demande TEST" at bounding box center [254, 193] width 280 height 11
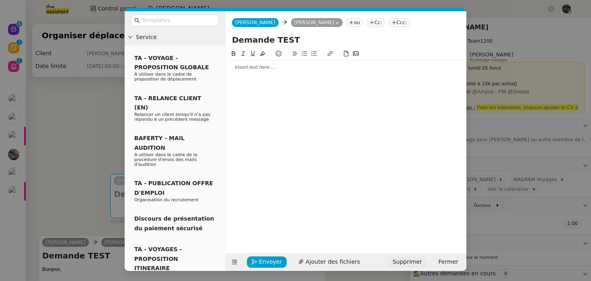
click at [407, 260] on span "Supprimer" at bounding box center [406, 261] width 29 height 9
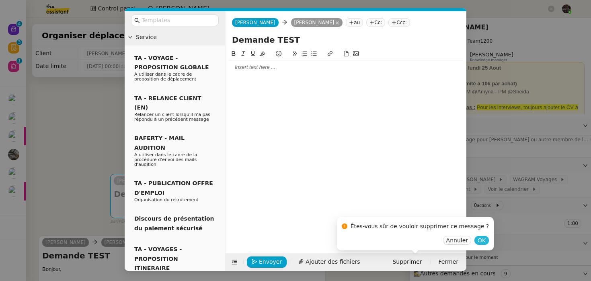
click at [478, 240] on span "OK" at bounding box center [482, 240] width 8 height 8
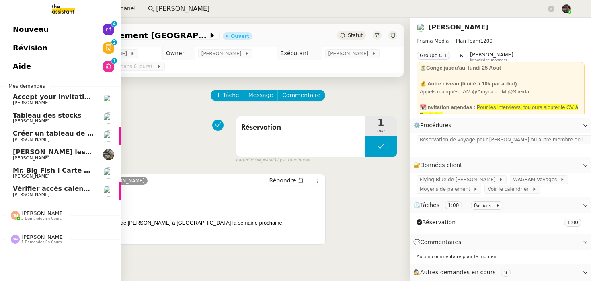
click at [69, 30] on link "Nouveau 0 1 2 3 4 5 6 7 8 9" at bounding box center [60, 29] width 121 height 18
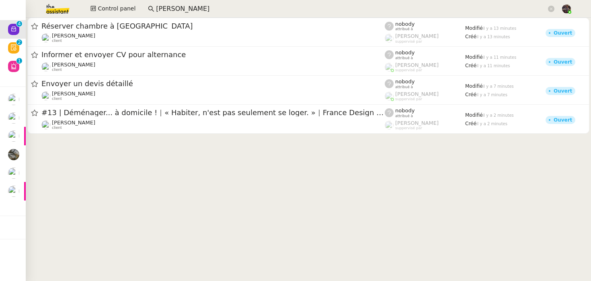
click at [137, 154] on cdk-virtual-scroll-viewport "Réserver chambre à Dubaï Gabrielle Tavernier client nobody attribué à Romane Va…" at bounding box center [308, 149] width 565 height 263
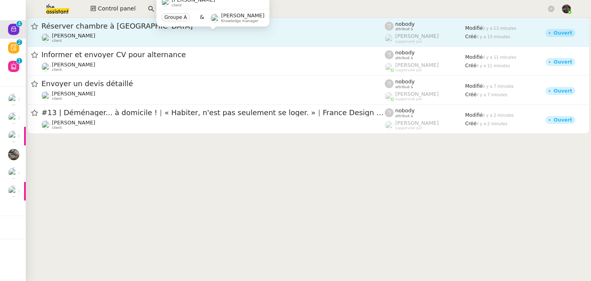
click at [143, 35] on div "Gabrielle Tavernier client" at bounding box center [212, 38] width 343 height 10
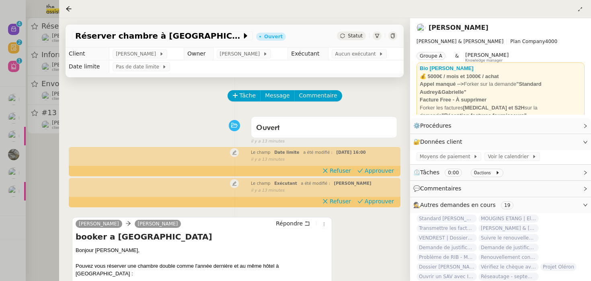
click at [150, 126] on div "Ouvert false il y a 13 minutes" at bounding box center [234, 129] width 325 height 32
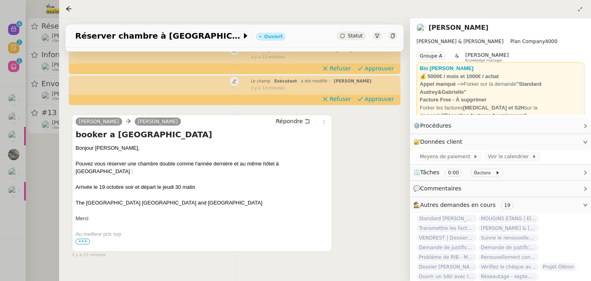
scroll to position [115, 0]
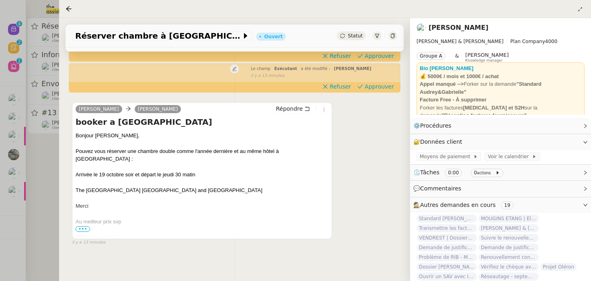
click at [50, 182] on div at bounding box center [295, 140] width 591 height 281
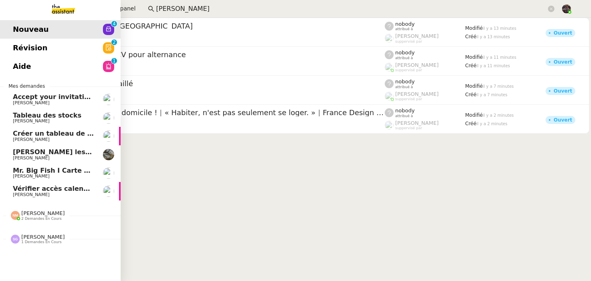
click at [41, 56] on link "Révision 0 1 2 3 4 5 6 7 8 9" at bounding box center [60, 48] width 121 height 18
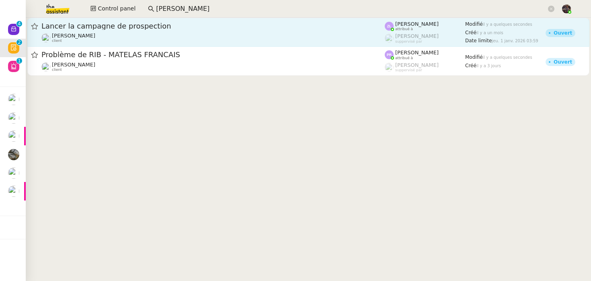
click at [108, 50] on div "Problème de RIB - MATELAS FRANCAIS" at bounding box center [212, 55] width 343 height 10
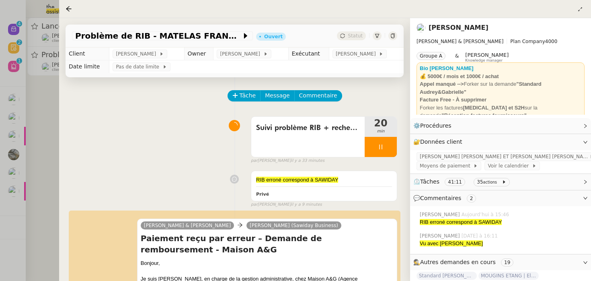
click at [444, 31] on link "Gabrielle Tavernier" at bounding box center [458, 28] width 60 height 8
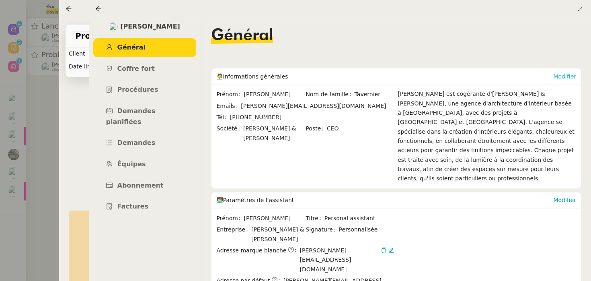
click at [567, 74] on link "Modifier" at bounding box center [564, 76] width 23 height 6
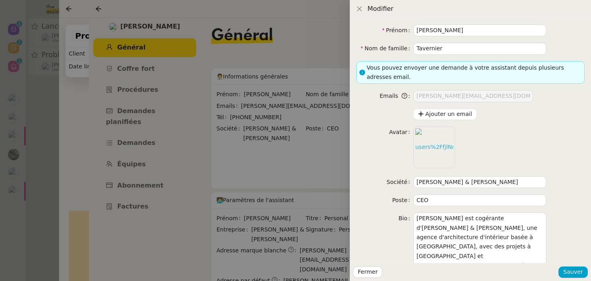
click at [247, 118] on div at bounding box center [295, 140] width 591 height 281
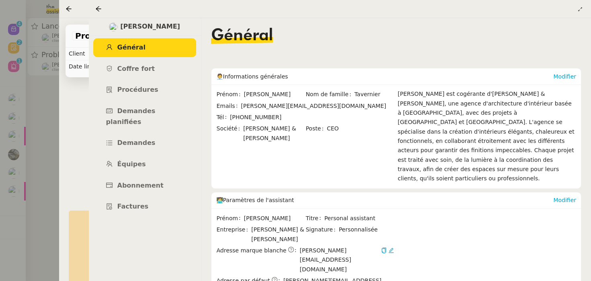
click at [54, 84] on div at bounding box center [295, 140] width 591 height 281
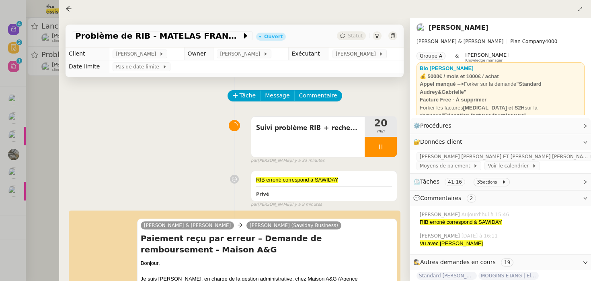
click at [51, 95] on div at bounding box center [295, 140] width 591 height 281
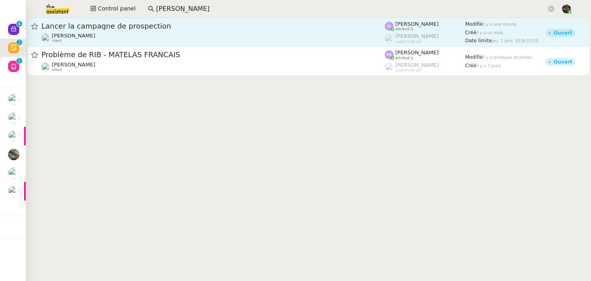
click at [99, 34] on div "Astrid Brucker client" at bounding box center [212, 38] width 343 height 10
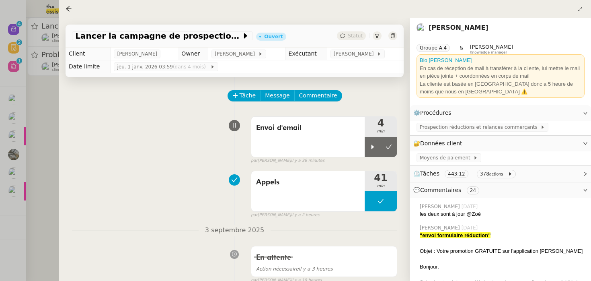
click at [456, 28] on link "Astrid Brucker" at bounding box center [458, 28] width 60 height 8
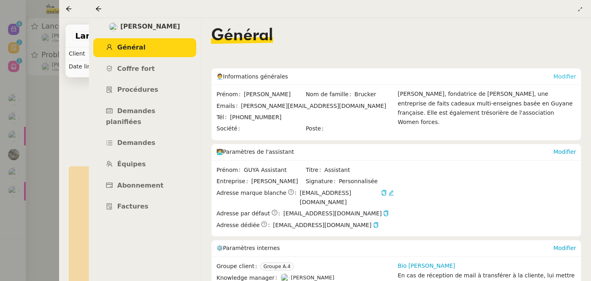
click at [566, 75] on link "Modifier" at bounding box center [564, 76] width 23 height 6
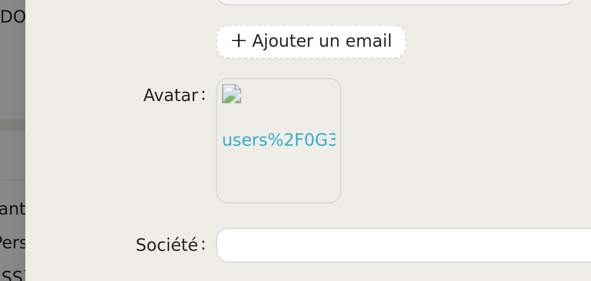
click at [521, 124] on form "Prénom Astrid Nom de famille Brucker Vous pouvez envoyer une demande à votre as…" at bounding box center [470, 153] width 228 height 256
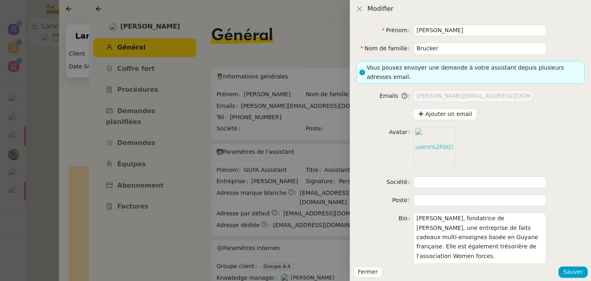
click at [144, 137] on div at bounding box center [295, 140] width 591 height 281
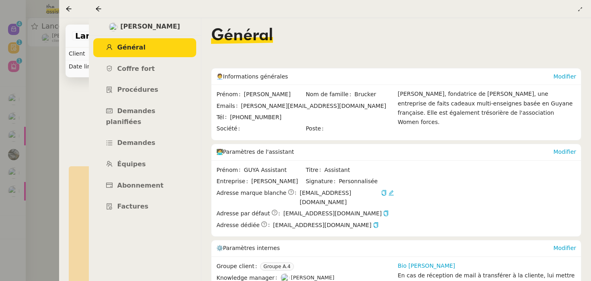
click at [46, 146] on div at bounding box center [295, 140] width 591 height 281
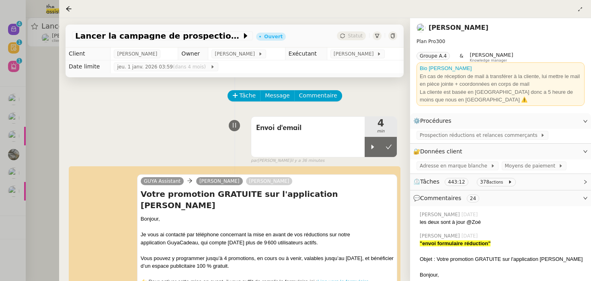
click at [46, 146] on div at bounding box center [295, 140] width 591 height 281
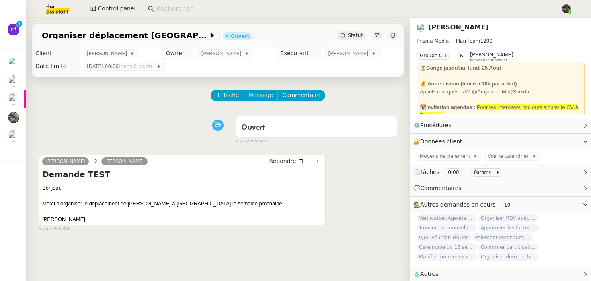
click at [148, 126] on div "Ouvert false il y a 6 minutes" at bounding box center [218, 128] width 359 height 32
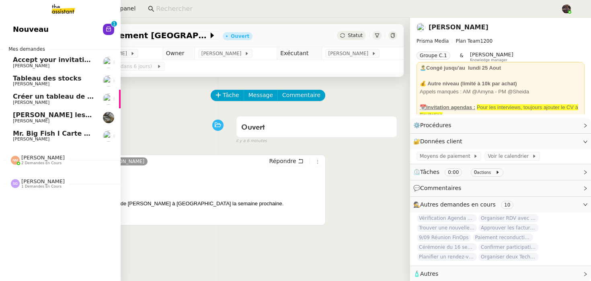
click at [43, 183] on span "[PERSON_NAME]" at bounding box center [42, 181] width 43 height 6
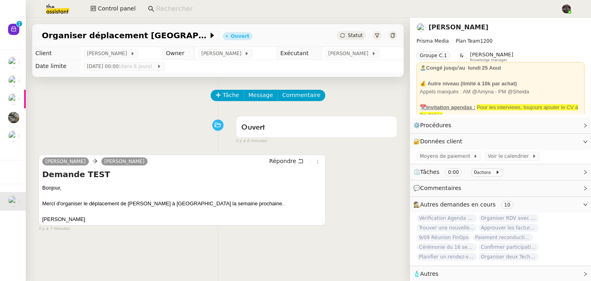
click at [152, 133] on div "Ouvert false il y a 6 minutes" at bounding box center [218, 128] width 359 height 32
click at [108, 14] on button "Control panel" at bounding box center [113, 8] width 55 height 11
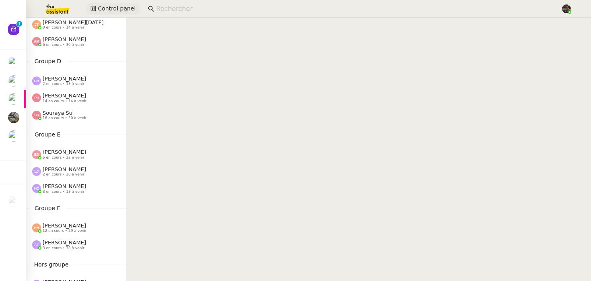
scroll to position [328, 0]
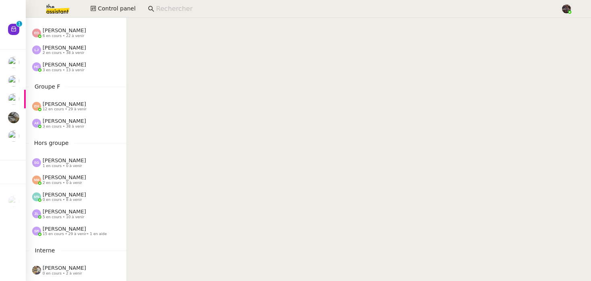
click at [238, 166] on nz-content at bounding box center [358, 149] width 465 height 263
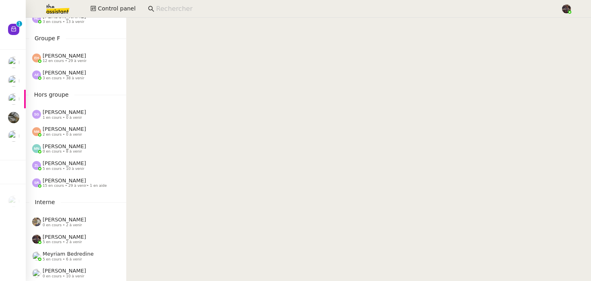
scroll to position [377, 0]
click at [223, 105] on nz-content at bounding box center [358, 149] width 465 height 263
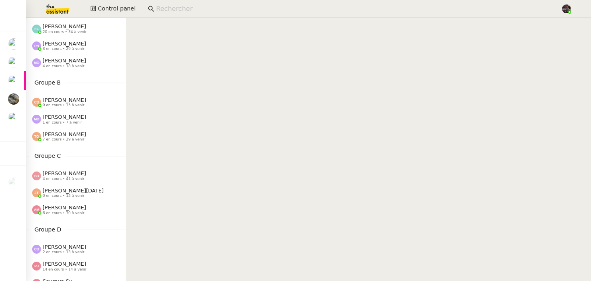
scroll to position [207, 0]
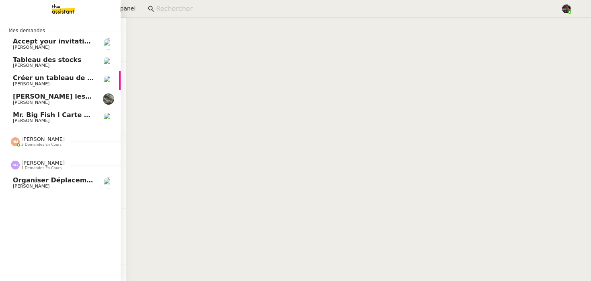
click at [4, 191] on link "Organiser déplacement [GEOGRAPHIC_DATA] [PERSON_NAME]" at bounding box center [60, 182] width 121 height 18
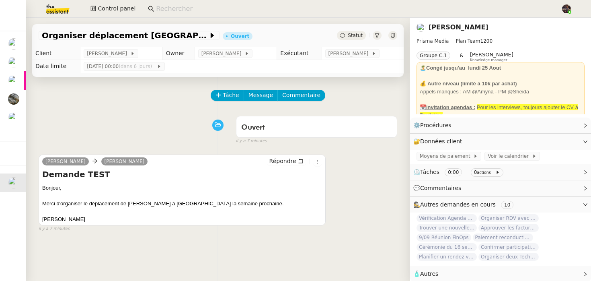
click at [136, 240] on div "Tâche Message Commentaire Veuillez patienter une erreur s'est produite 👌👌👌 mess…" at bounding box center [218, 217] width 384 height 281
click at [182, 112] on div "Ouvert false il y a 7 minutes" at bounding box center [218, 128] width 359 height 32
click at [211, 104] on div "Tâche Message Commentaire" at bounding box center [218, 99] width 359 height 19
click at [352, 232] on div "Tâche Message Commentaire Veuillez patienter une erreur s'est produite 👌👌👌 mess…" at bounding box center [218, 217] width 384 height 281
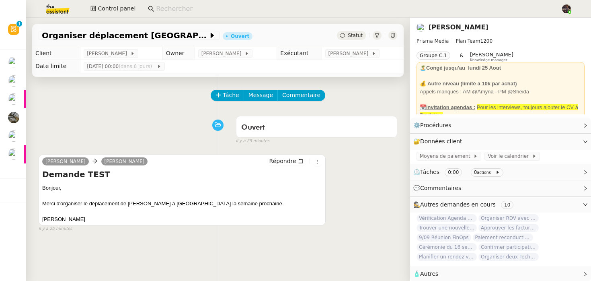
scroll to position [102, 0]
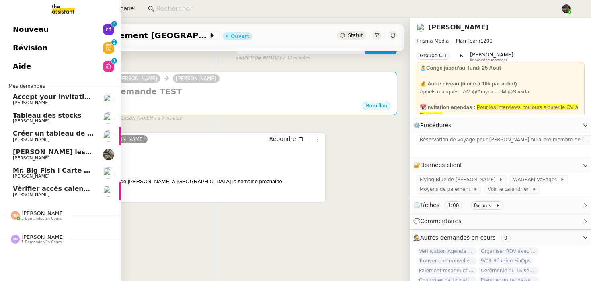
click at [42, 237] on span "[PERSON_NAME]" at bounding box center [42, 237] width 43 height 6
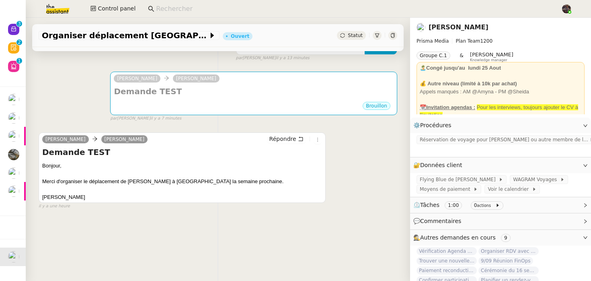
scroll to position [0, 0]
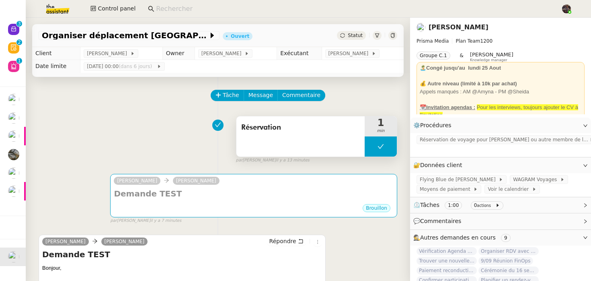
click at [306, 146] on div "Réservation" at bounding box center [300, 136] width 128 height 40
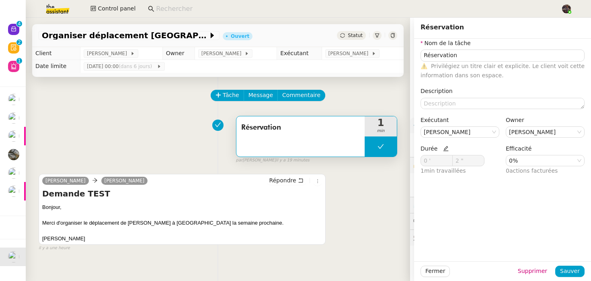
type input "Réservation"
type input "0 '"
type input "2 ""
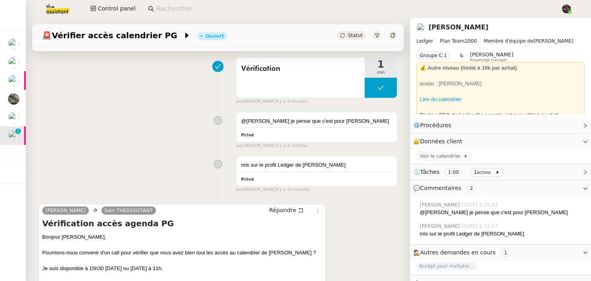
scroll to position [147, 0]
click at [142, 166] on div "mis sur le profil Ledger de [PERSON_NAME] false par [PERSON_NAME]. il y a 19 mi…" at bounding box center [218, 172] width 359 height 41
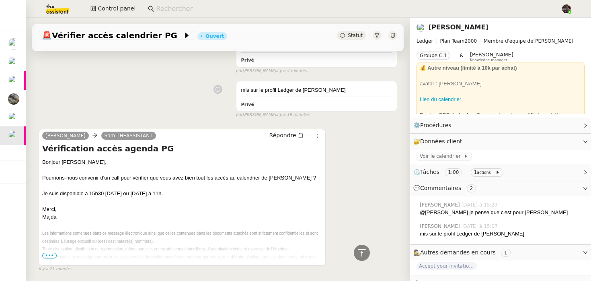
scroll to position [223, 0]
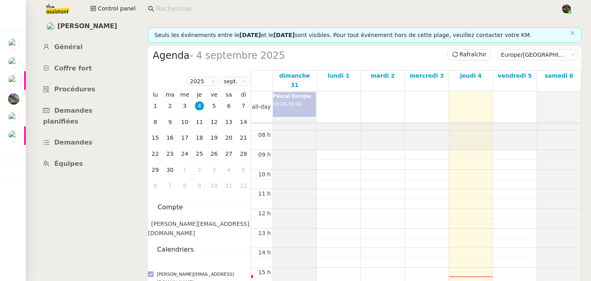
scroll to position [159, 0]
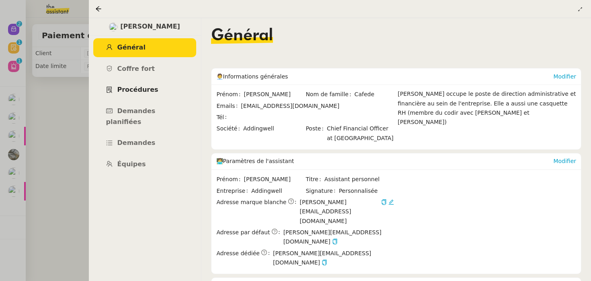
click at [151, 95] on link "Procédures" at bounding box center [144, 89] width 103 height 19
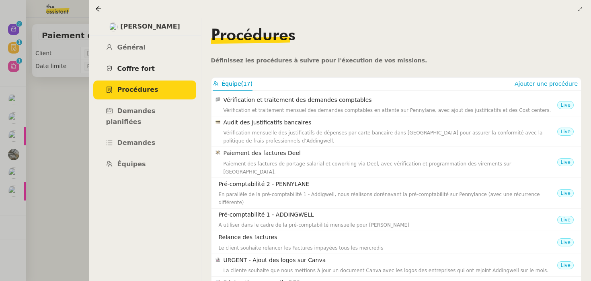
click at [149, 60] on link "Coffre fort" at bounding box center [144, 68] width 103 height 19
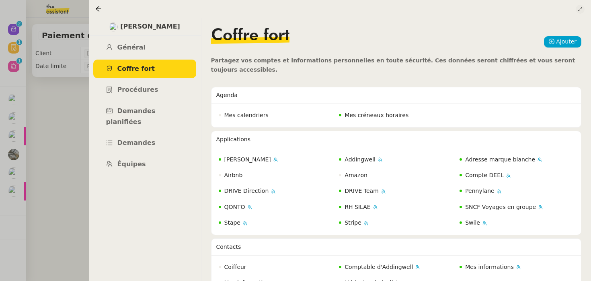
click at [581, 9] on icon at bounding box center [580, 9] width 5 height 5
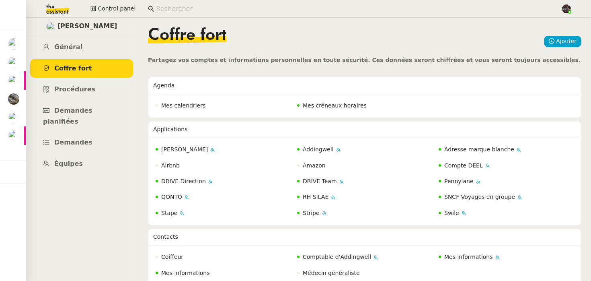
click at [221, 14] on nz-input-group at bounding box center [351, 9] width 415 height 12
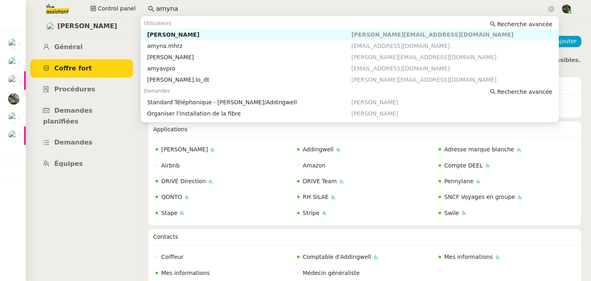
click at [178, 35] on div "[PERSON_NAME]" at bounding box center [249, 34] width 204 height 7
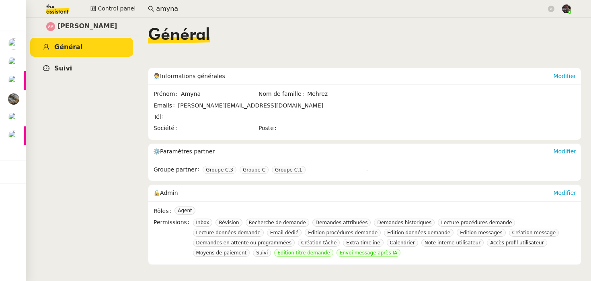
click at [79, 70] on link "Suivi" at bounding box center [81, 68] width 103 height 19
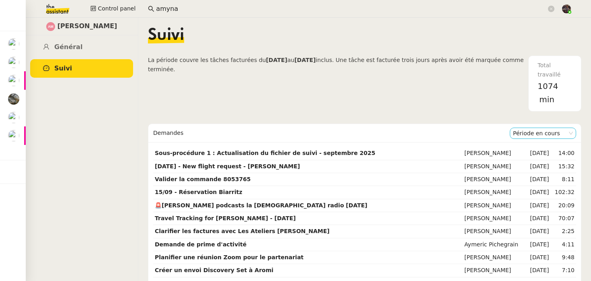
click at [539, 132] on nz-select-item "Période en cours" at bounding box center [543, 133] width 60 height 10
click at [535, 156] on div "Période précédente" at bounding box center [543, 158] width 60 height 7
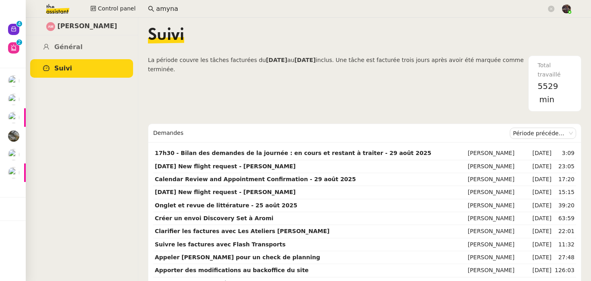
click at [169, 8] on input "amyna" at bounding box center [351, 9] width 390 height 11
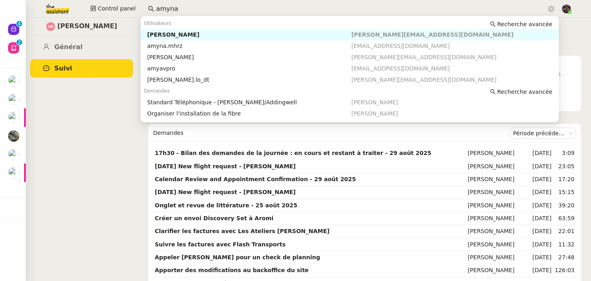
click at [169, 8] on input "amyna" at bounding box center [351, 9] width 390 height 11
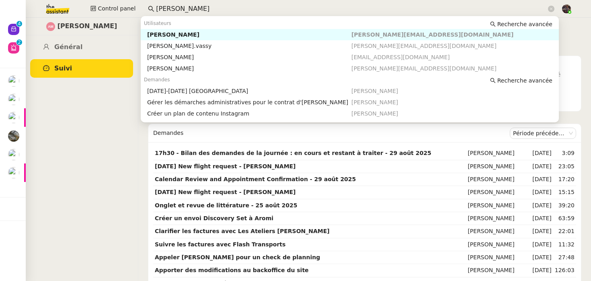
click at [160, 29] on nz-auto-option "Anna Florent anna@theassistant.team" at bounding box center [350, 34] width 418 height 11
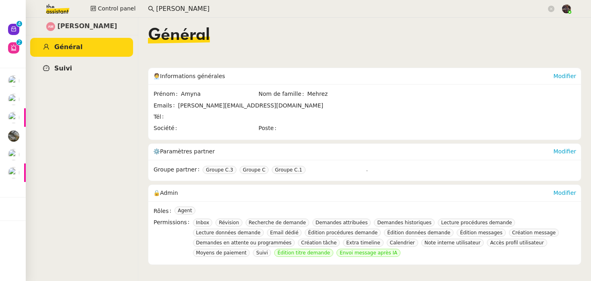
click at [96, 64] on link "Suivi" at bounding box center [81, 68] width 103 height 19
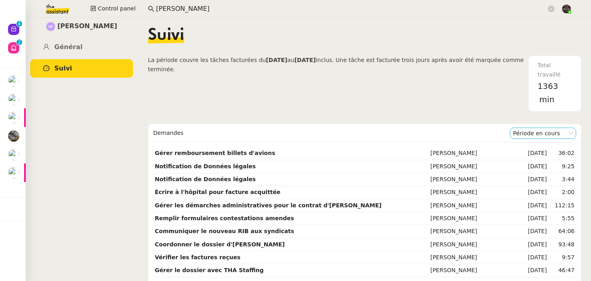
click at [525, 131] on nz-select-item "Période en cours" at bounding box center [543, 133] width 60 height 10
click at [527, 156] on div "Période précédente" at bounding box center [543, 158] width 60 height 7
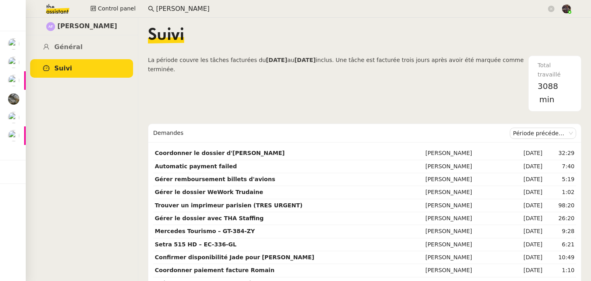
click at [170, 10] on input "anna flor" at bounding box center [351, 9] width 390 height 11
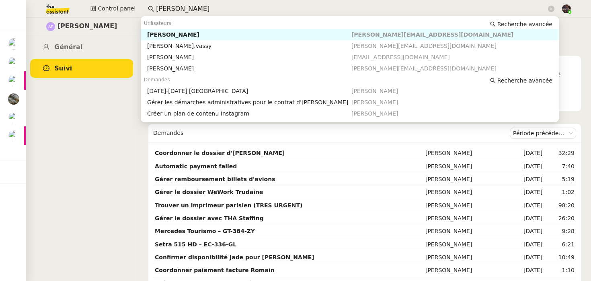
click at [170, 10] on input "anna flor" at bounding box center [351, 9] width 390 height 11
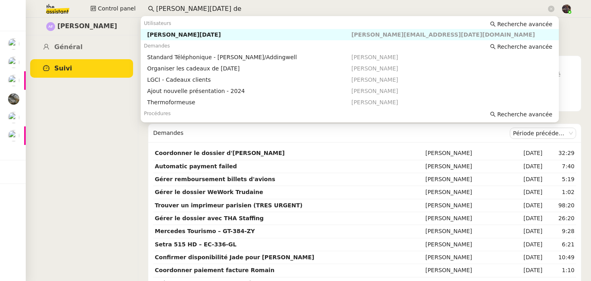
click at [197, 37] on div "Jean-Noël De Tinguy" at bounding box center [249, 34] width 204 height 7
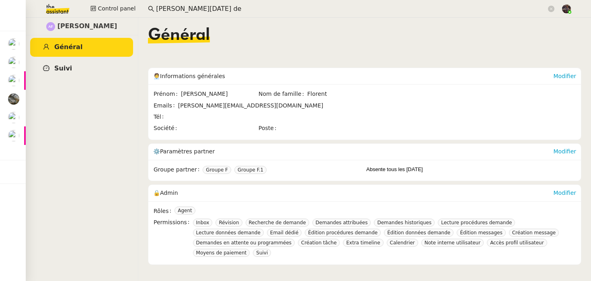
click at [111, 60] on link "Suivi" at bounding box center [81, 68] width 103 height 19
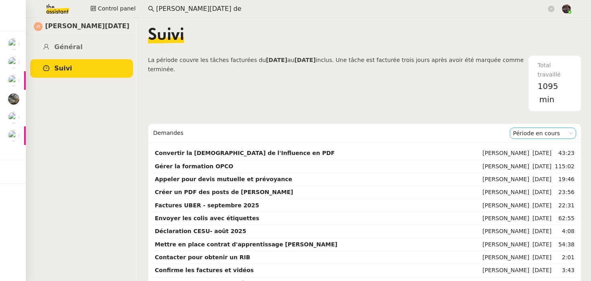
click at [535, 129] on nz-select-item "Période en cours" at bounding box center [543, 133] width 60 height 10
click at [531, 158] on div "Période précédente" at bounding box center [543, 158] width 60 height 7
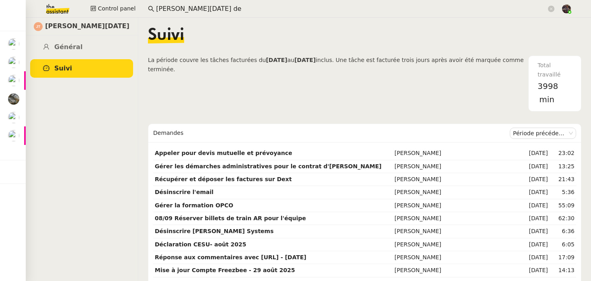
click at [179, 11] on input "jean noel de" at bounding box center [351, 9] width 390 height 11
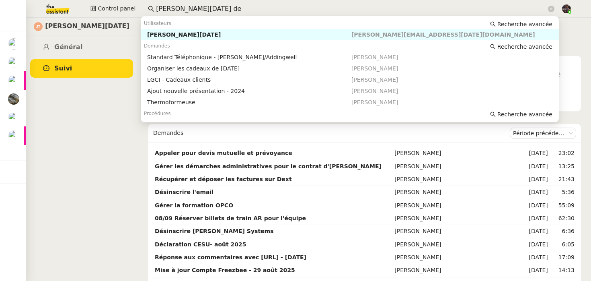
click at [179, 11] on input "jean noel de" at bounding box center [351, 9] width 390 height 11
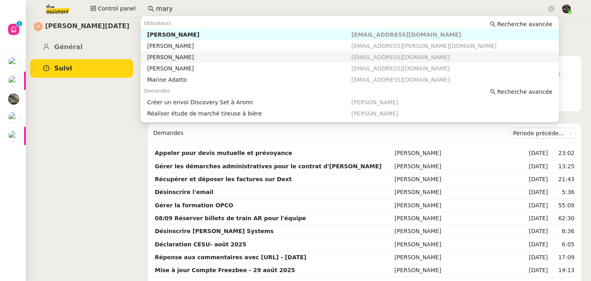
click at [119, 172] on div "Jean-Noël De Tinguy Général Suivi" at bounding box center [81, 149] width 113 height 263
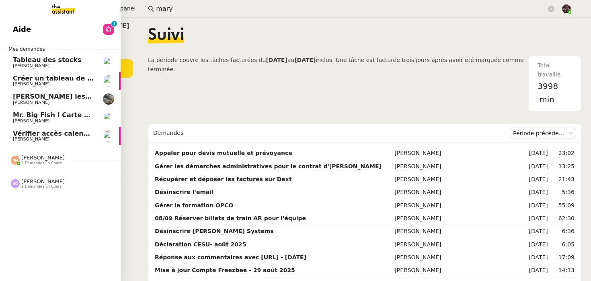
click at [37, 154] on span "Nicolas Morin 2 demandes en cours" at bounding box center [63, 156] width 121 height 17
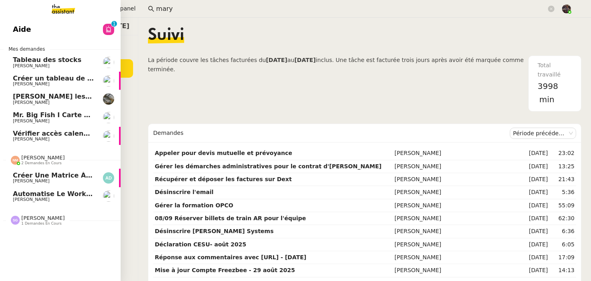
click at [57, 175] on span "Créer une matrice à partir des exports" at bounding box center [83, 175] width 141 height 8
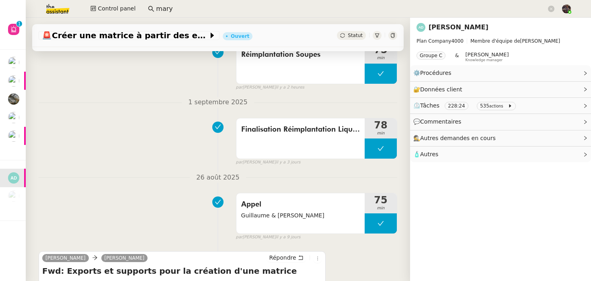
scroll to position [4, 0]
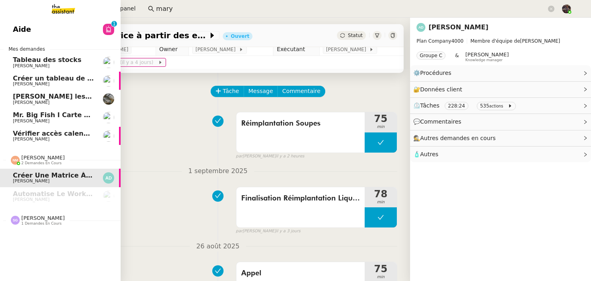
click at [32, 220] on span "[PERSON_NAME]" at bounding box center [42, 218] width 43 height 6
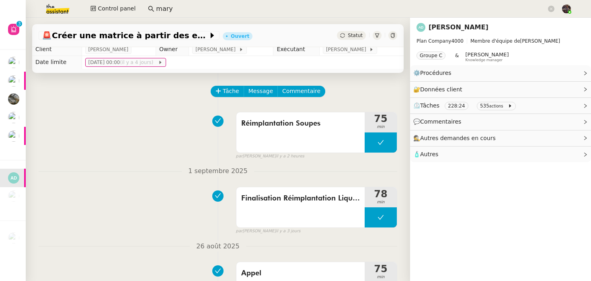
click at [58, 8] on img at bounding box center [51, 9] width 62 height 18
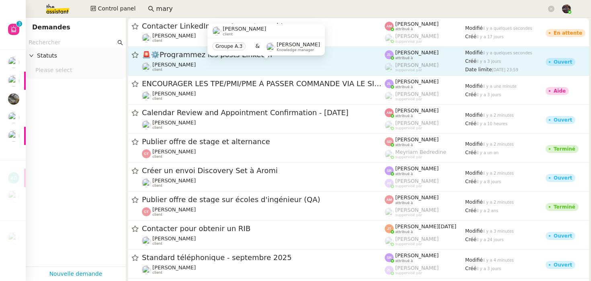
click at [208, 72] on div "Juliette Rihal client" at bounding box center [263, 67] width 243 height 10
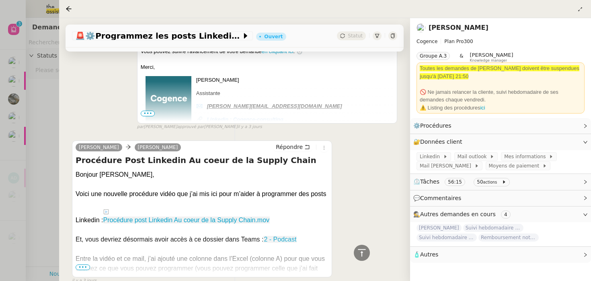
scroll to position [1898, 0]
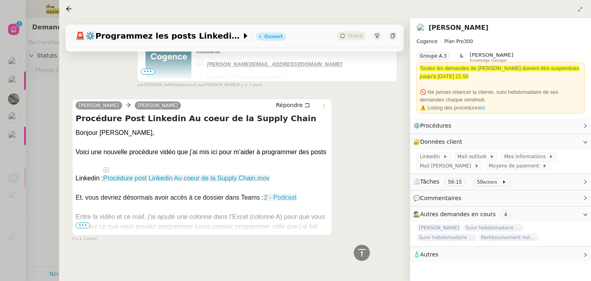
click at [49, 140] on div at bounding box center [295, 140] width 591 height 281
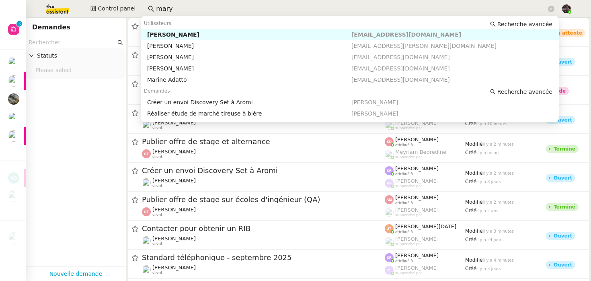
click at [164, 10] on input "mary" at bounding box center [351, 9] width 390 height 11
click at [163, 30] on nz-auto-option "Hugo Bentz hugo@lachapelle.club" at bounding box center [350, 34] width 418 height 11
type input "hugo be"
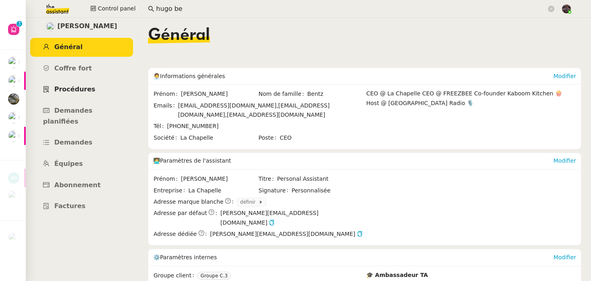
click at [84, 98] on link "Procédures" at bounding box center [81, 89] width 103 height 19
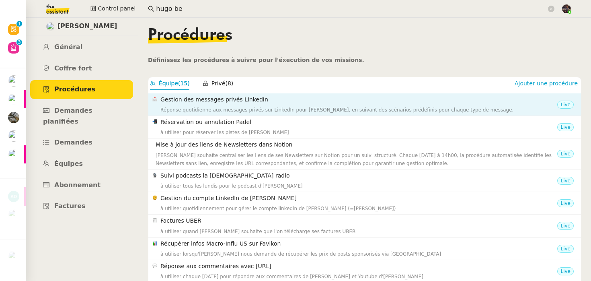
click at [212, 105] on div "Gestion des messages privés LinkedIn Réponse quotidienne aux messages privés su…" at bounding box center [358, 104] width 397 height 19
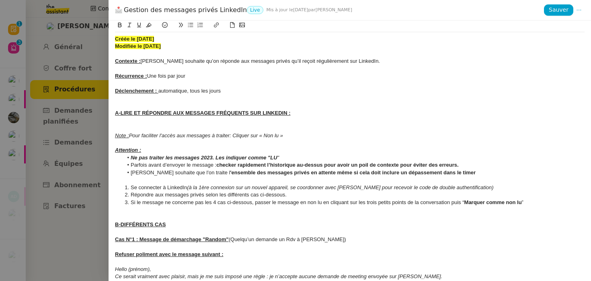
click at [90, 114] on div at bounding box center [295, 140] width 591 height 281
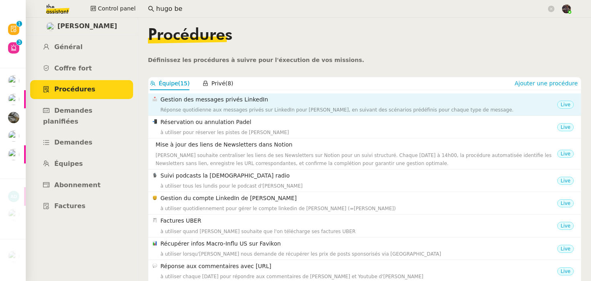
click at [185, 111] on div "Réponse quotidienne aux messages privés sur LinkedIn pour Hugo, en suivant des …" at bounding box center [358, 110] width 397 height 8
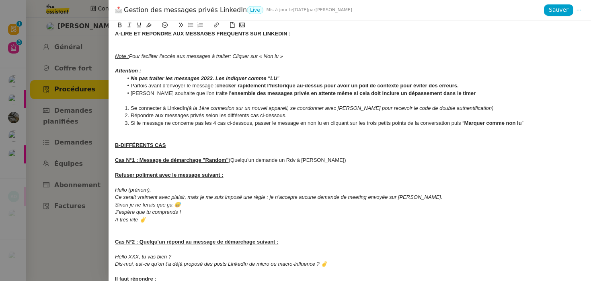
scroll to position [45, 0]
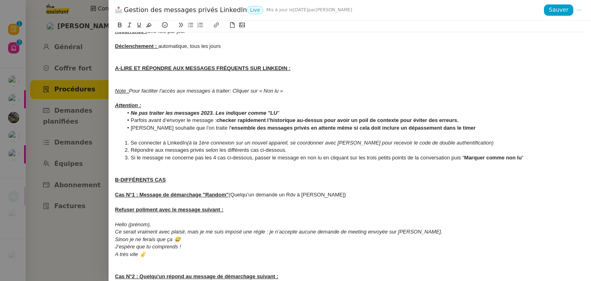
click at [74, 113] on div at bounding box center [295, 140] width 591 height 281
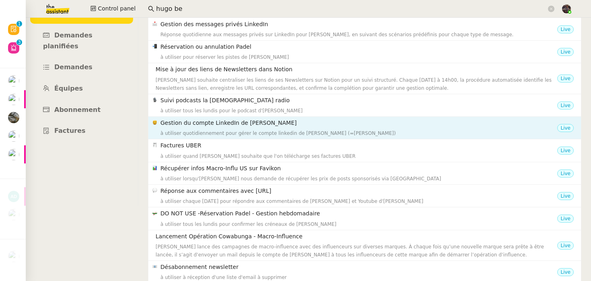
scroll to position [0, 0]
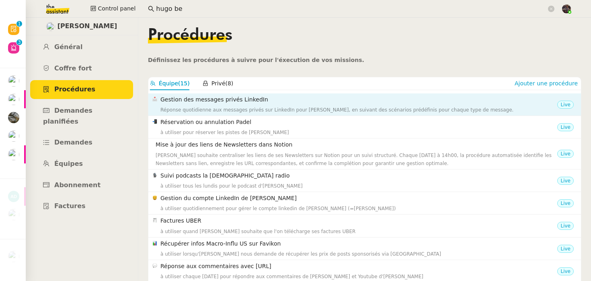
click at [205, 107] on div "Réponse quotidienne aux messages privés sur LinkedIn pour Hugo, en suivant des …" at bounding box center [358, 110] width 397 height 8
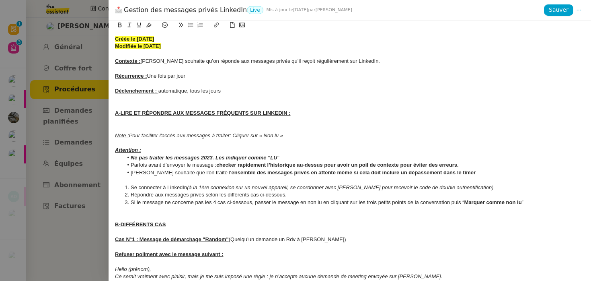
click at [97, 97] on div at bounding box center [295, 140] width 591 height 281
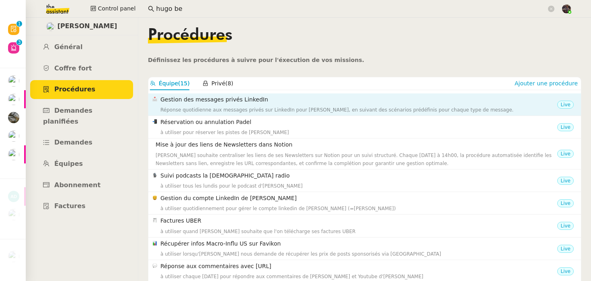
click at [178, 96] on h4 "Gestion des messages privés LinkedIn" at bounding box center [358, 99] width 397 height 9
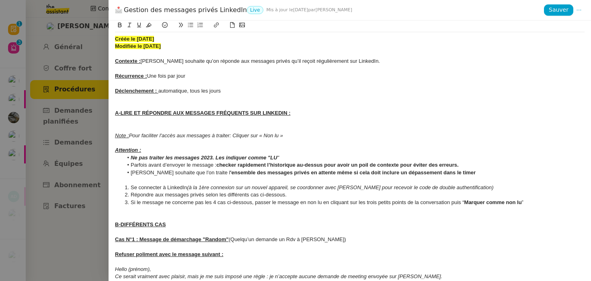
click at [85, 98] on div at bounding box center [295, 140] width 591 height 281
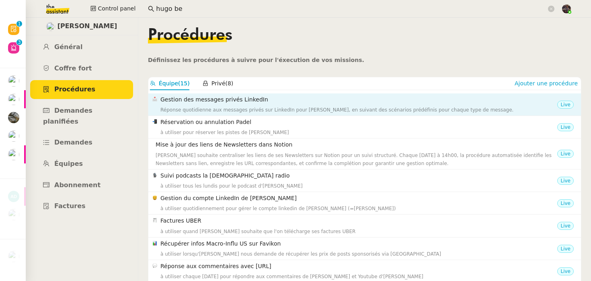
click at [180, 105] on div "Gestion des messages privés LinkedIn Réponse quotidienne aux messages privés su…" at bounding box center [358, 104] width 397 height 19
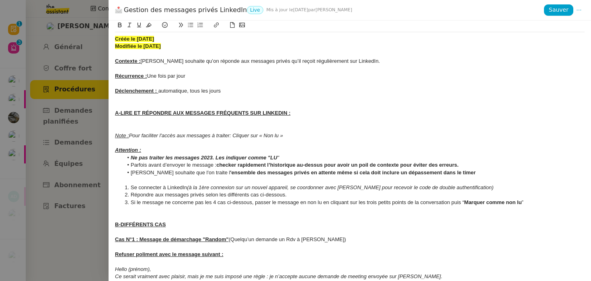
click at [62, 119] on div at bounding box center [295, 140] width 591 height 281
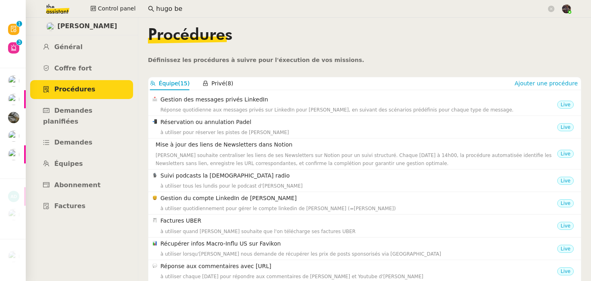
scroll to position [75, 0]
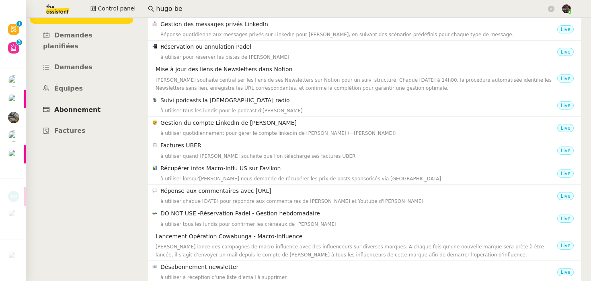
click at [86, 106] on span "Abonnement" at bounding box center [77, 110] width 46 height 8
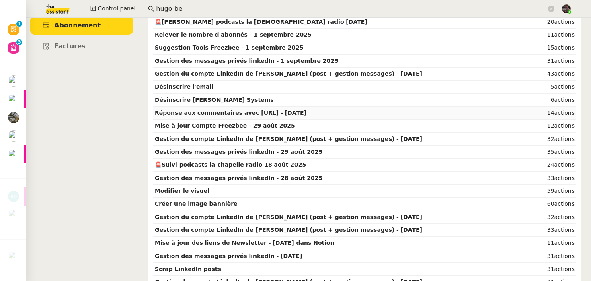
scroll to position [164, 0]
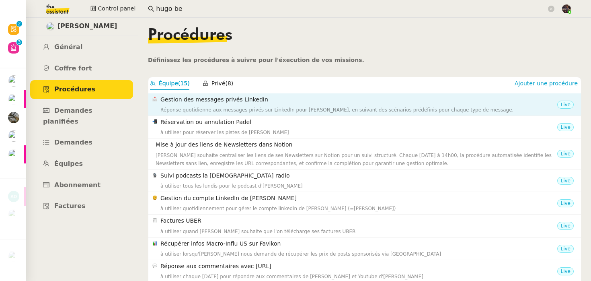
click at [191, 105] on div "Gestion des messages privés LinkedIn Réponse quotidienne aux messages privés su…" at bounding box center [358, 104] width 397 height 19
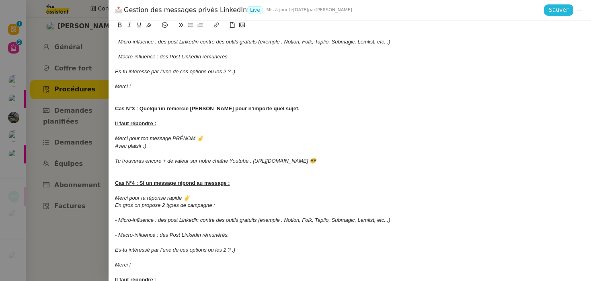
scroll to position [449, 0]
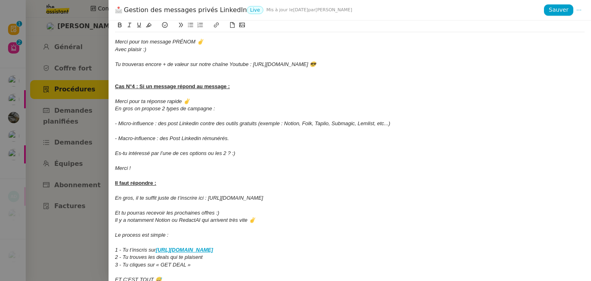
click at [80, 144] on div at bounding box center [295, 140] width 591 height 281
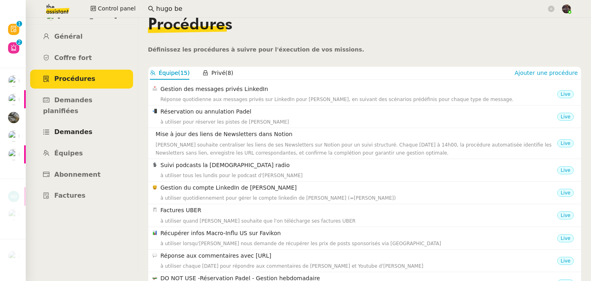
scroll to position [6, 0]
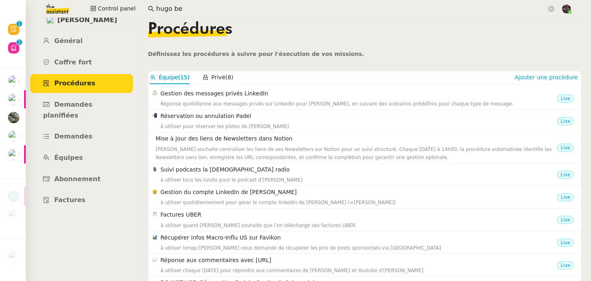
click at [93, 80] on link "Procédures" at bounding box center [81, 83] width 103 height 19
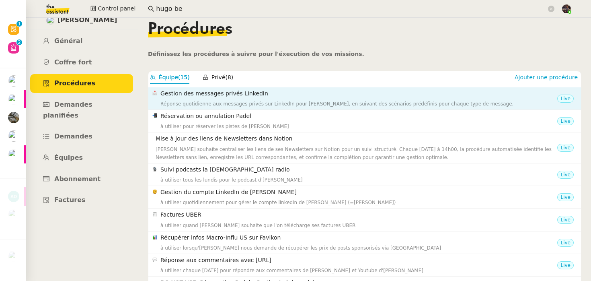
click at [200, 92] on h4 "Gestion des messages privés LinkedIn" at bounding box center [358, 93] width 397 height 9
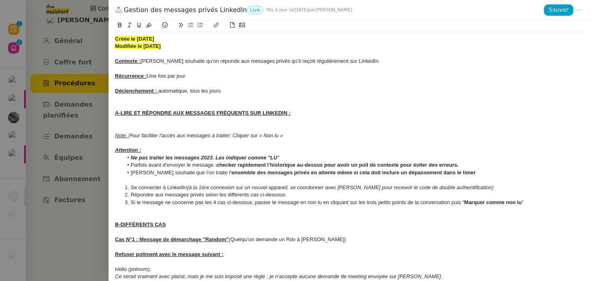
scroll to position [172, 0]
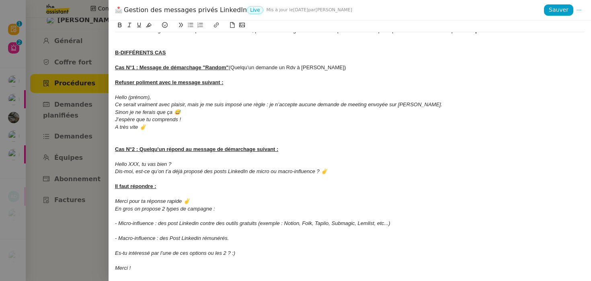
click at [70, 163] on div at bounding box center [295, 140] width 591 height 281
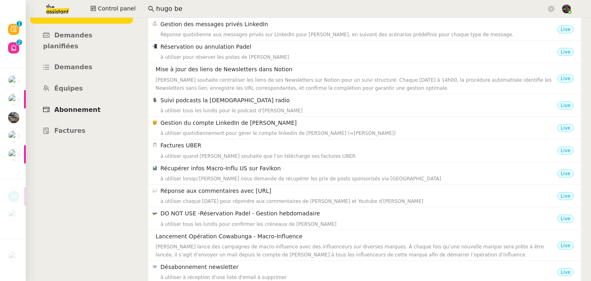
scroll to position [0, 0]
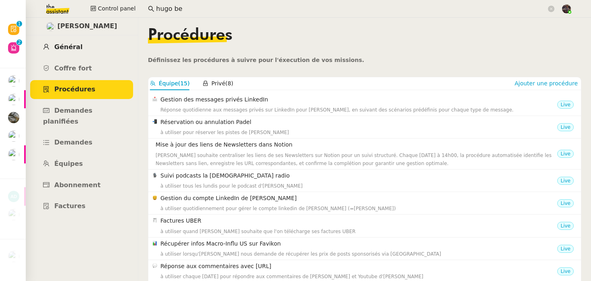
click at [71, 53] on link "Général" at bounding box center [81, 47] width 103 height 19
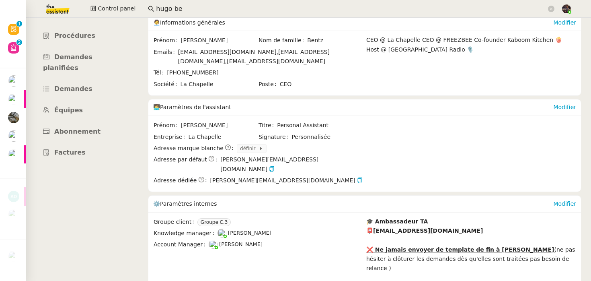
scroll to position [126, 0]
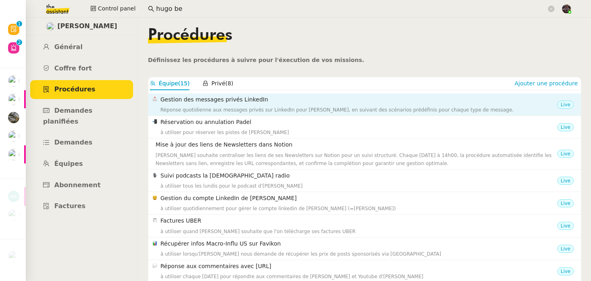
click at [211, 115] on nz-list-item "Gestion des messages privés LinkedIn Réponse quotidienne aux messages privés su…" at bounding box center [364, 104] width 433 height 23
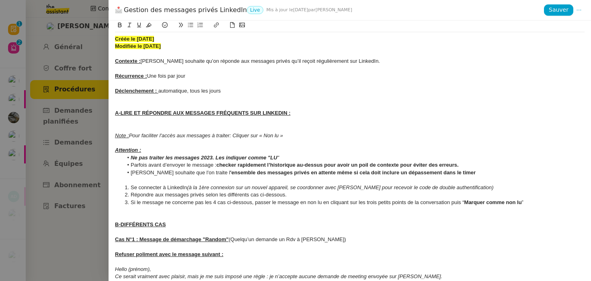
click at [94, 141] on div at bounding box center [295, 140] width 591 height 281
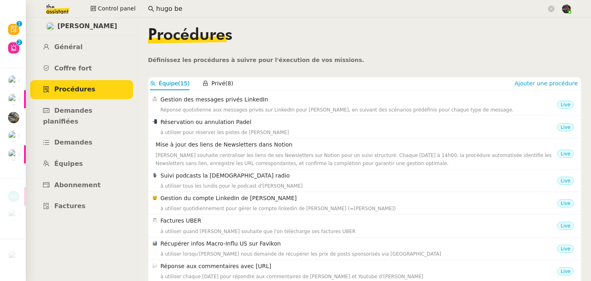
click at [145, 125] on nz-layout "Hugo Bentz Général Coffre fort Procédures Demandes planifiées Demandes Équipes …" at bounding box center [308, 149] width 565 height 263
click at [111, 58] on ul "Général Coffre fort Procédures Demandes planifiées Demandes Équipes Abonnement …" at bounding box center [81, 127] width 113 height 178
click at [100, 63] on link "Coffre fort" at bounding box center [81, 68] width 103 height 19
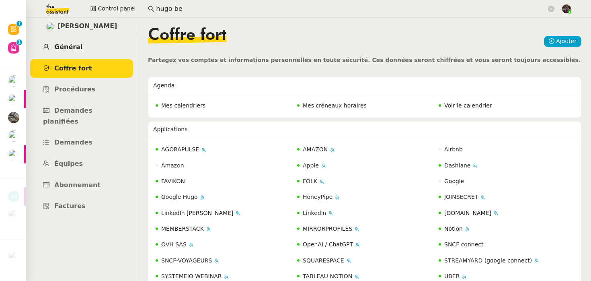
click at [51, 38] on link "Général" at bounding box center [81, 47] width 103 height 19
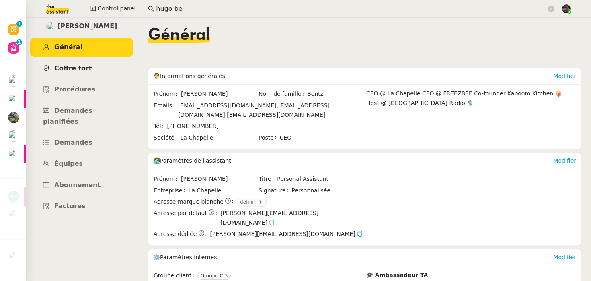
click at [68, 71] on span "Coffre fort" at bounding box center [73, 68] width 38 height 8
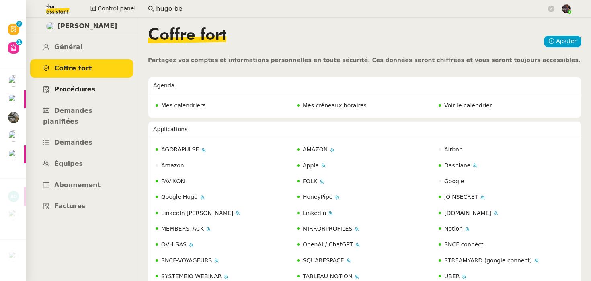
click at [97, 87] on link "Procédures" at bounding box center [81, 89] width 103 height 19
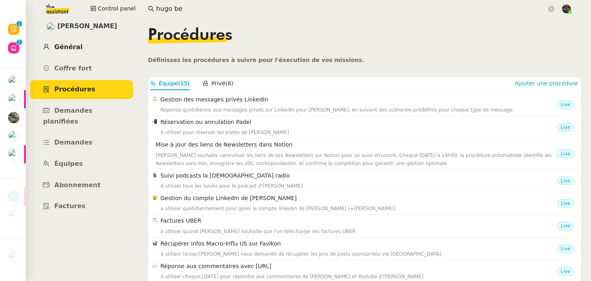
click at [94, 45] on link "Général" at bounding box center [81, 47] width 103 height 19
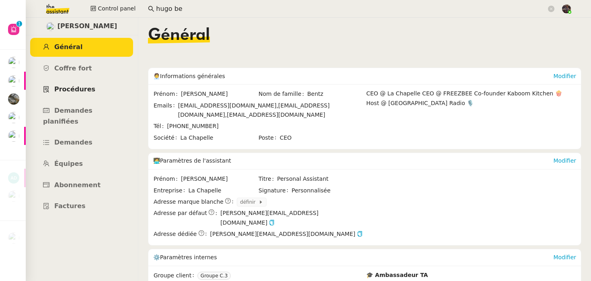
click at [97, 82] on link "Procédures" at bounding box center [81, 89] width 103 height 19
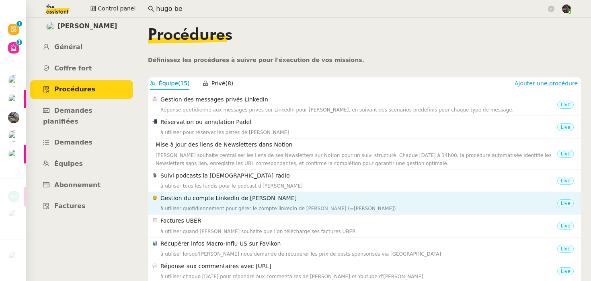
scroll to position [168, 0]
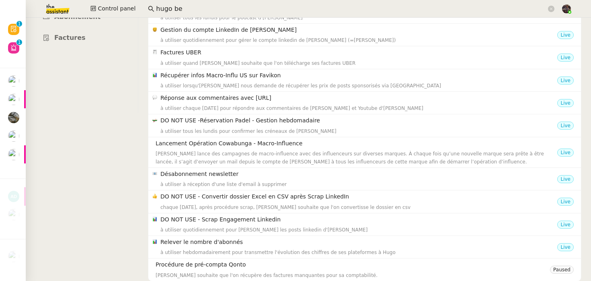
click at [99, 202] on nz-layout "Hugo Bentz Général Coffre fort Procédures Demandes planifiées Demandes Équipes …" at bounding box center [308, 149] width 565 height 263
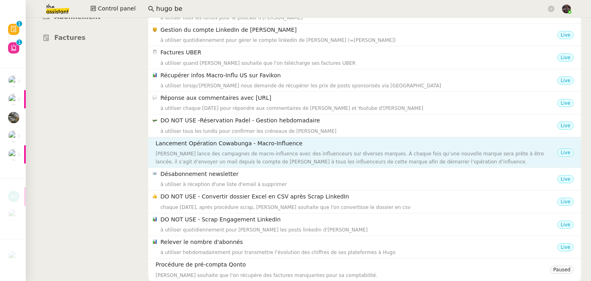
scroll to position [0, 0]
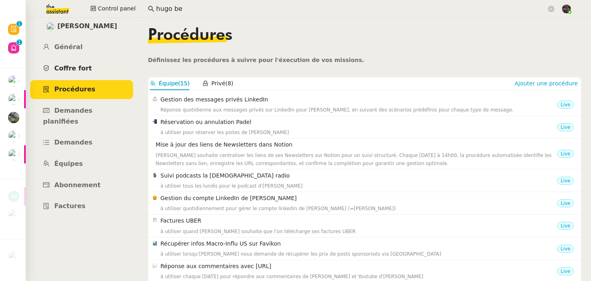
click at [81, 65] on span "Coffre fort" at bounding box center [73, 68] width 38 height 8
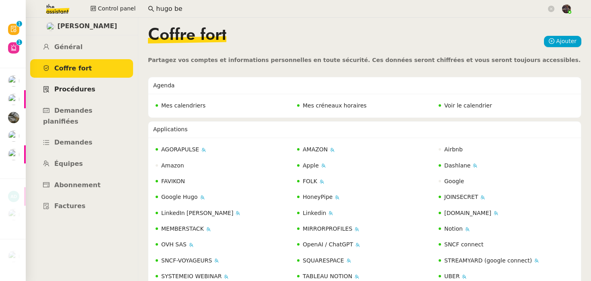
click at [78, 96] on link "Procédures" at bounding box center [81, 89] width 103 height 19
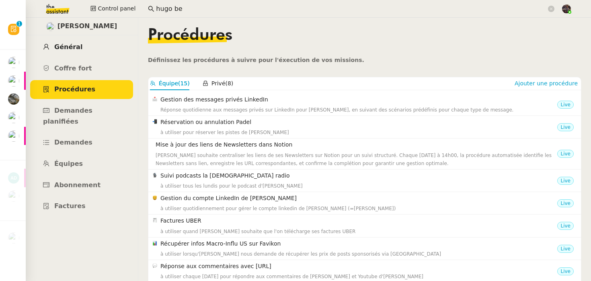
click at [70, 52] on link "Général" at bounding box center [81, 47] width 103 height 19
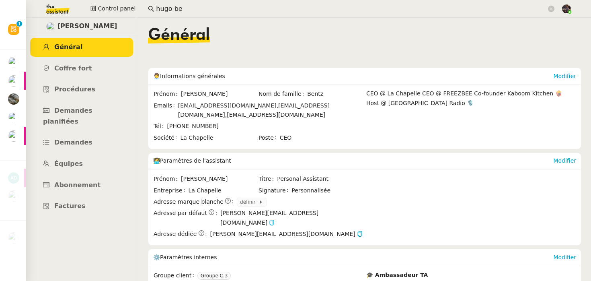
click at [49, 7] on img at bounding box center [51, 9] width 62 height 18
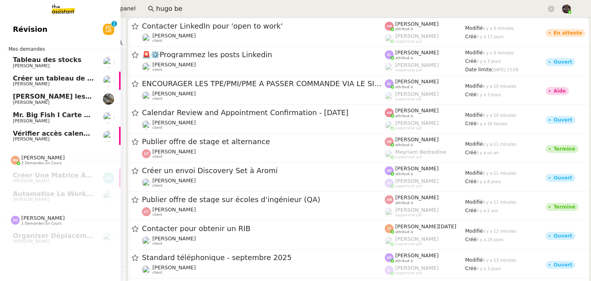
click at [10, 31] on link "Révision 0 1 2 3 4 5 6 7 8 9" at bounding box center [60, 29] width 121 height 18
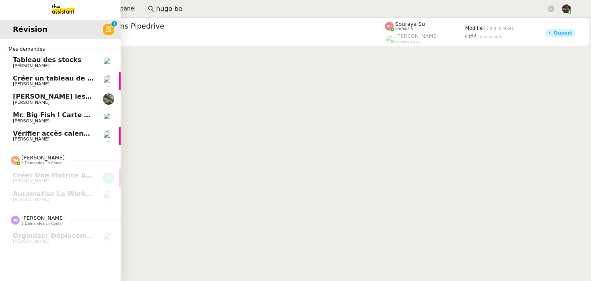
click at [41, 87] on link "Créer un tableau de bord gestion marge PAF Guillaume Farina" at bounding box center [60, 81] width 121 height 18
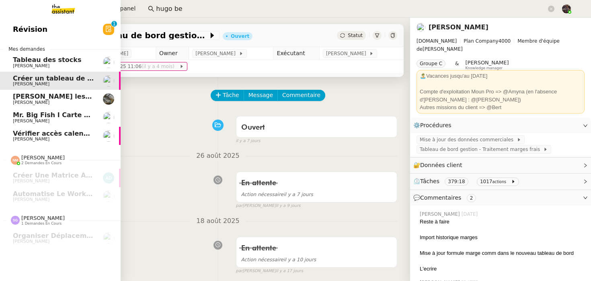
click at [44, 105] on link "Détaille les tâches pour Antony Isabelle Faure" at bounding box center [60, 99] width 121 height 18
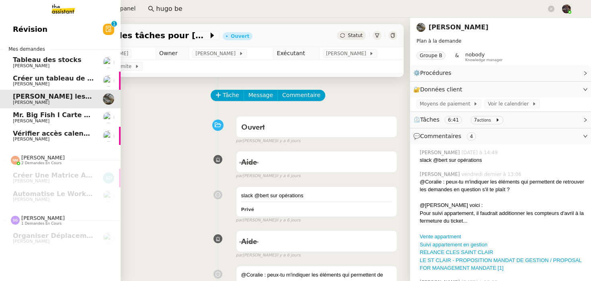
click at [47, 127] on link "Vérifier accès calendrier PG Pascal Gauthier" at bounding box center [60, 136] width 121 height 18
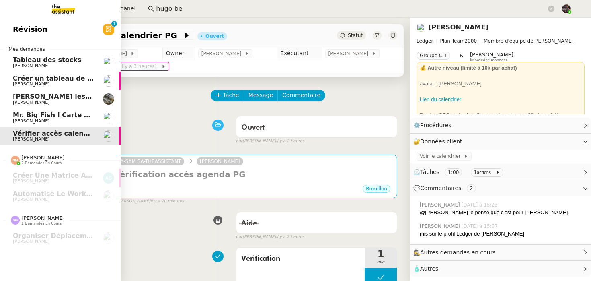
click at [53, 107] on link "Détaille les tâches pour Antony Isabelle Faure" at bounding box center [60, 99] width 121 height 18
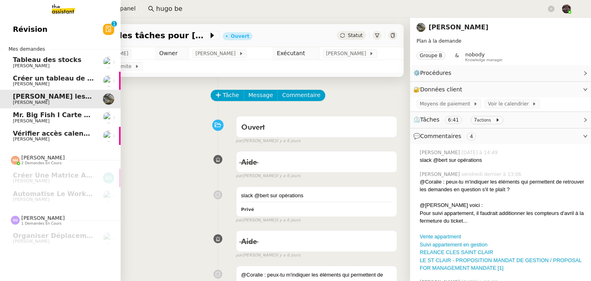
click at [55, 123] on span "[PERSON_NAME]" at bounding box center [53, 121] width 81 height 5
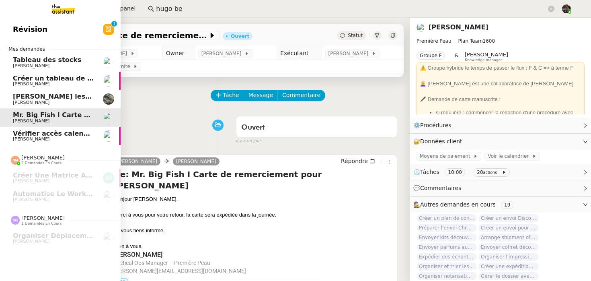
click at [55, 45] on nz-divider "Mes demandes" at bounding box center [60, 49] width 121 height 8
click at [50, 70] on link "Tableau des stocks Guillaume Farina" at bounding box center [60, 62] width 121 height 18
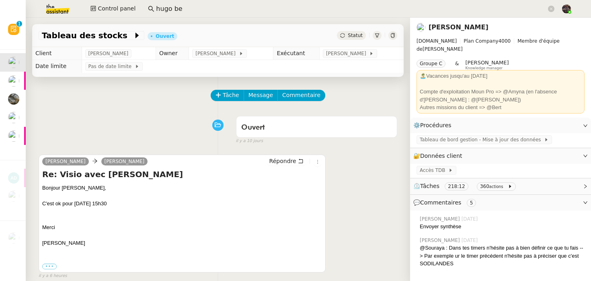
click at [166, 128] on div "Ouvert false il y a 10 jours" at bounding box center [218, 128] width 359 height 32
click at [67, 2] on img at bounding box center [51, 9] width 62 height 18
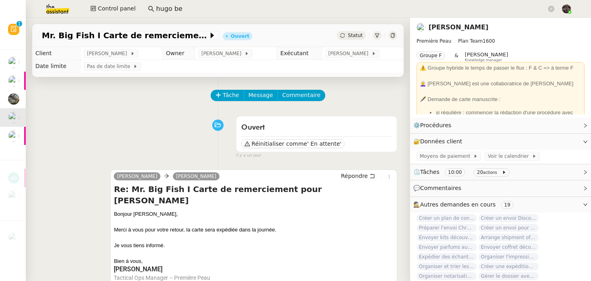
click at [146, 149] on div "Ouvert Réinitialiser comme ' En attente' false il y a un jour" at bounding box center [218, 135] width 359 height 47
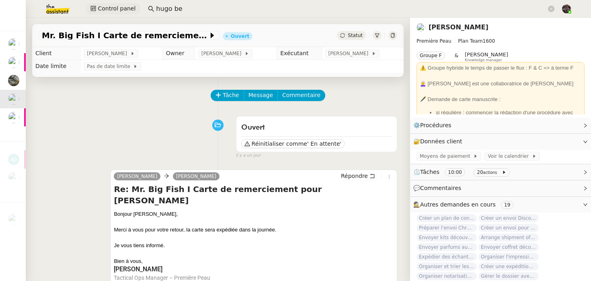
click at [106, 8] on span "Control panel" at bounding box center [117, 8] width 38 height 9
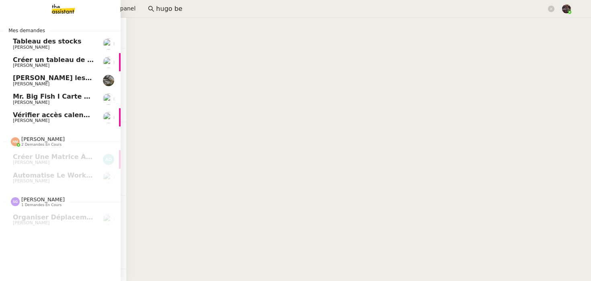
click at [48, 114] on span "Vérifier accès calendrier PG" at bounding box center [63, 115] width 100 height 8
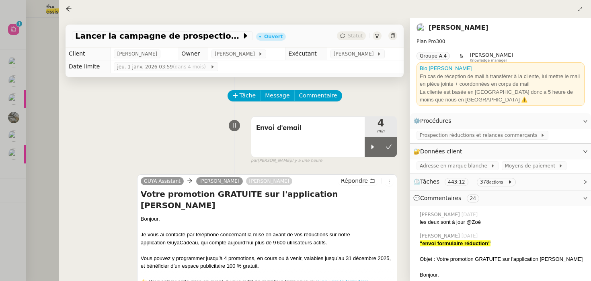
click at [36, 150] on div at bounding box center [295, 140] width 591 height 281
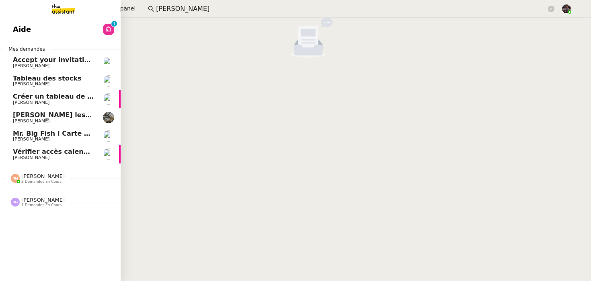
click at [29, 153] on span "Vérifier accès calendrier PG" at bounding box center [63, 152] width 100 height 8
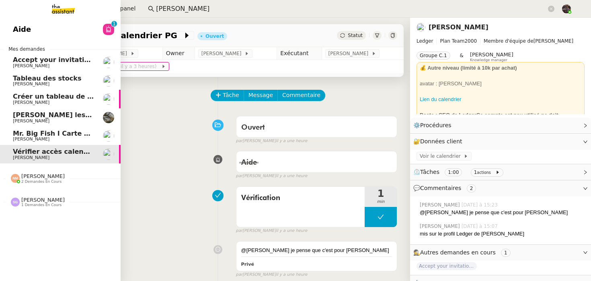
click at [54, 109] on link "[PERSON_NAME] les tâches pour [PERSON_NAME]" at bounding box center [60, 117] width 121 height 18
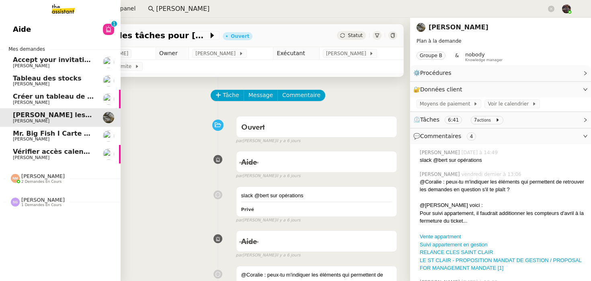
click at [68, 101] on span "[PERSON_NAME]" at bounding box center [53, 102] width 81 height 5
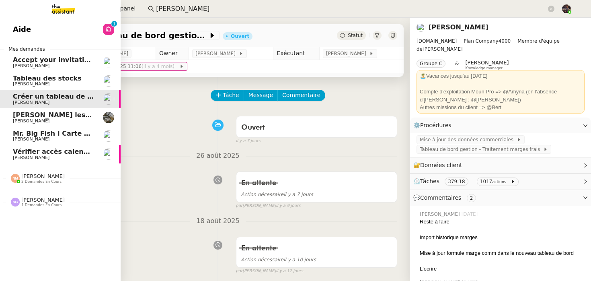
click at [75, 61] on span "Accept your invitation to join shared calenda"[PERSON_NAME]"" at bounding box center [128, 60] width 230 height 8
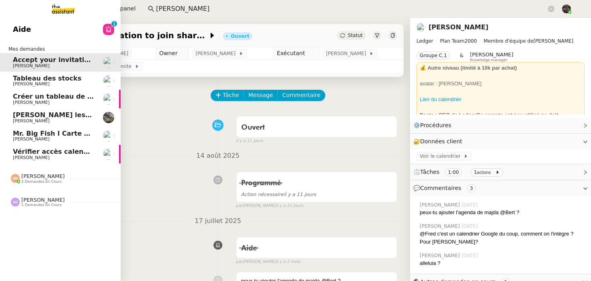
click at [75, 155] on span "[PERSON_NAME]" at bounding box center [53, 157] width 81 height 5
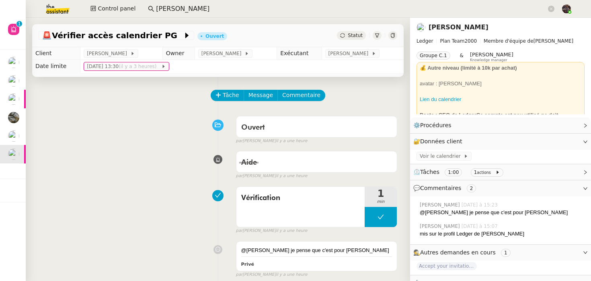
click at [18, 60] on span "Accept your invitation to join shared calenda"[PERSON_NAME]"" at bounding box center [33, 60] width 230 height 8
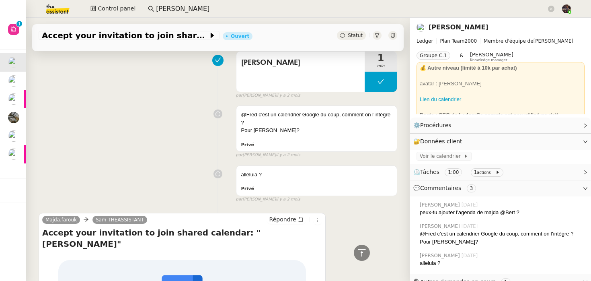
scroll to position [268, 0]
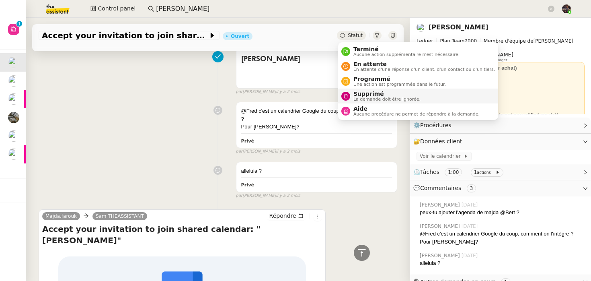
click at [353, 90] on span "Supprimé" at bounding box center [386, 93] width 67 height 6
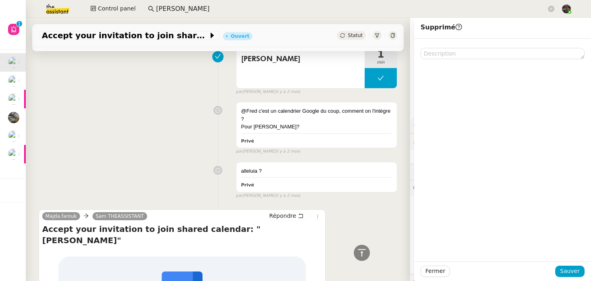
click at [569, 277] on div "Fermer Sauver" at bounding box center [502, 271] width 177 height 20
click at [568, 271] on span "Sauver" at bounding box center [570, 270] width 20 height 9
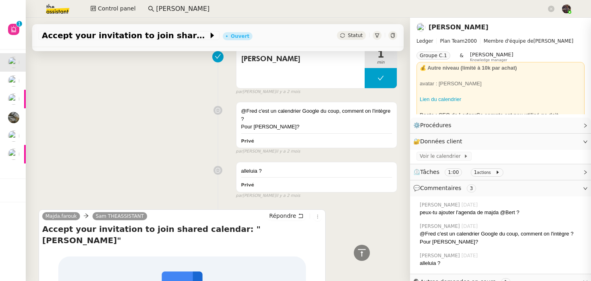
scroll to position [379, 0]
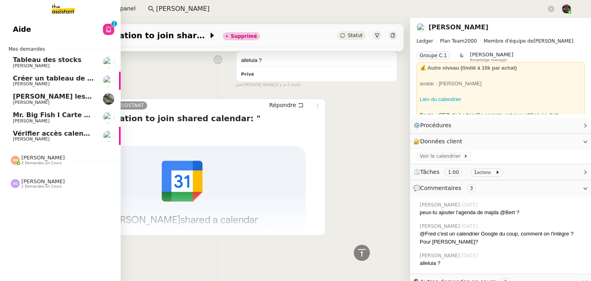
click at [59, 141] on span "[PERSON_NAME]" at bounding box center [53, 139] width 81 height 5
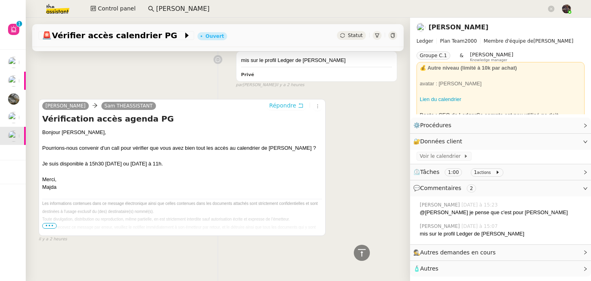
click at [285, 102] on span "Répondre" at bounding box center [282, 105] width 27 height 8
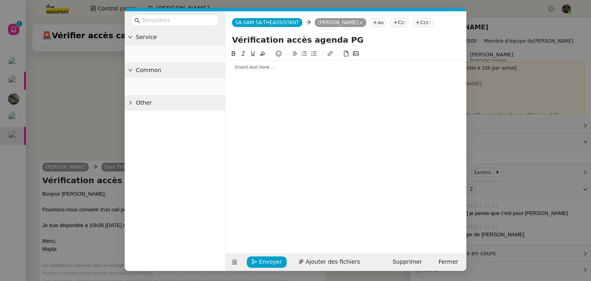
scroll to position [295, 0]
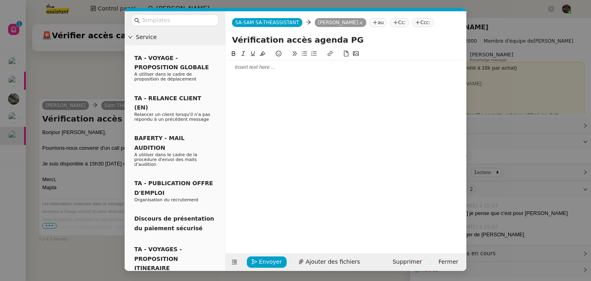
click at [94, 75] on nz-modal-container "Service TA - VOYAGE - PROPOSITION GLOBALE A utiliser dans le cadre de propositi…" at bounding box center [295, 140] width 591 height 281
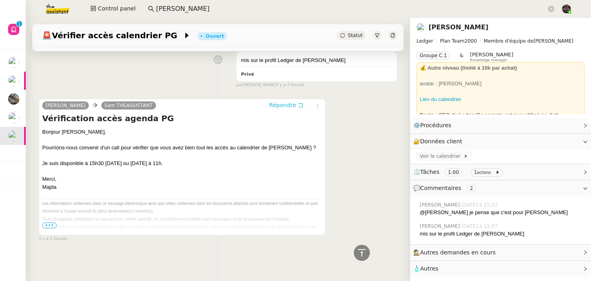
scroll to position [0, 0]
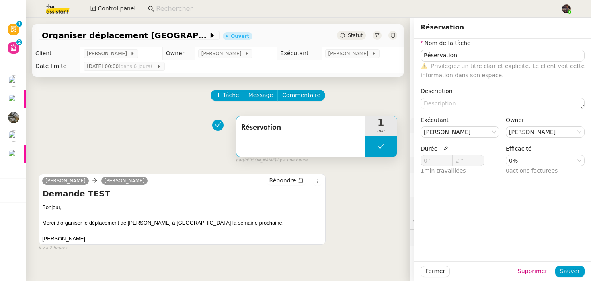
click at [113, 134] on div "Réservation 1 min false par [PERSON_NAME] il y a une heure" at bounding box center [218, 137] width 359 height 51
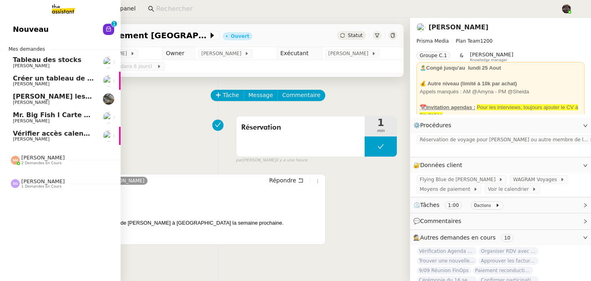
click at [10, 26] on link "Nouveau 0 1 2 3 4 5 6 7 8 9" at bounding box center [60, 29] width 121 height 18
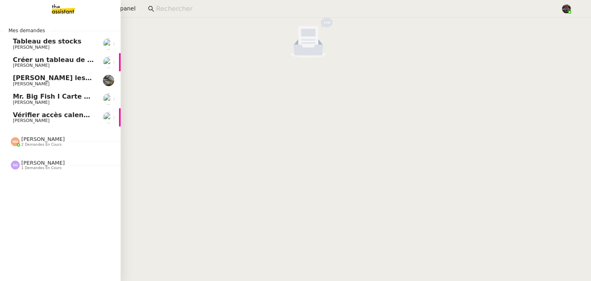
click at [55, 12] on img at bounding box center [57, 9] width 62 height 18
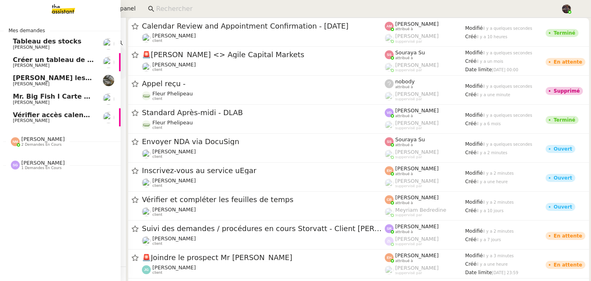
click at [65, 147] on div "[PERSON_NAME] 2 demandes en cours" at bounding box center [60, 137] width 121 height 23
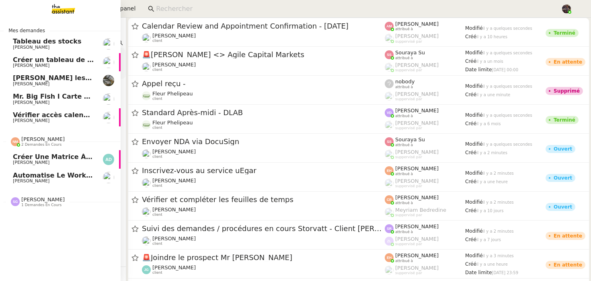
click at [65, 145] on span "[PERSON_NAME] 2 demandes en cours" at bounding box center [38, 141] width 64 height 10
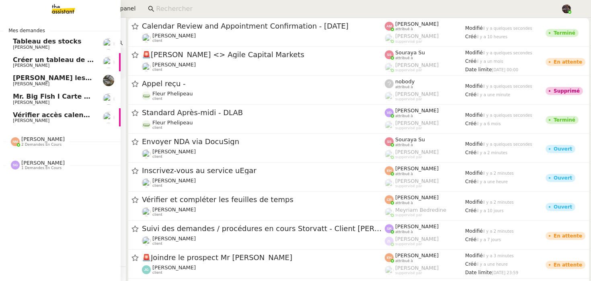
click at [59, 171] on div "[PERSON_NAME] 1 demandes en cours" at bounding box center [60, 161] width 121 height 23
click at [59, 166] on span "1 demandes en cours" at bounding box center [41, 168] width 40 height 4
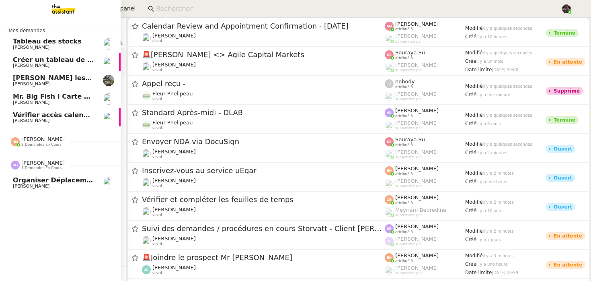
click at [59, 166] on span "1 demandes en cours" at bounding box center [41, 168] width 40 height 4
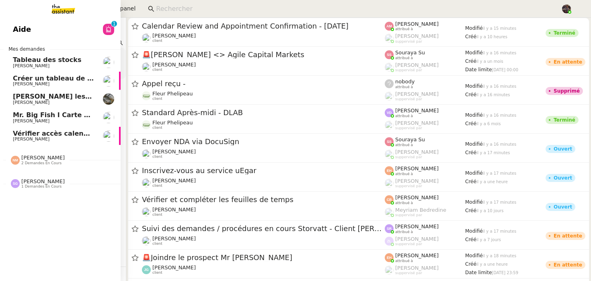
click at [45, 181] on span "[PERSON_NAME]" at bounding box center [42, 181] width 43 height 6
click at [42, 156] on span "[PERSON_NAME]" at bounding box center [42, 157] width 43 height 6
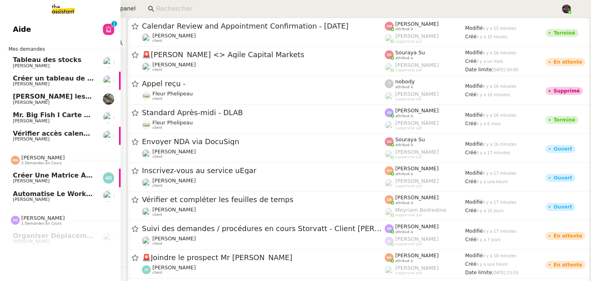
click at [42, 156] on span "[PERSON_NAME]" at bounding box center [42, 157] width 43 height 6
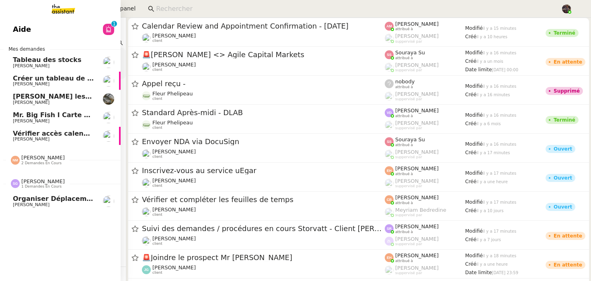
click at [41, 178] on span "[PERSON_NAME]" at bounding box center [42, 181] width 43 height 6
click at [28, 49] on span "Mes demandes" at bounding box center [27, 49] width 46 height 8
click at [29, 25] on link "Aide 0 1 2 3 4 5 6 7 8 9" at bounding box center [60, 29] width 121 height 18
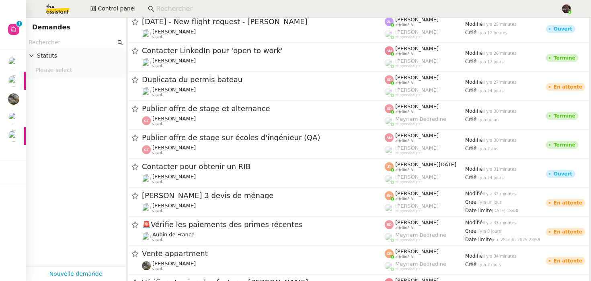
scroll to position [748, 0]
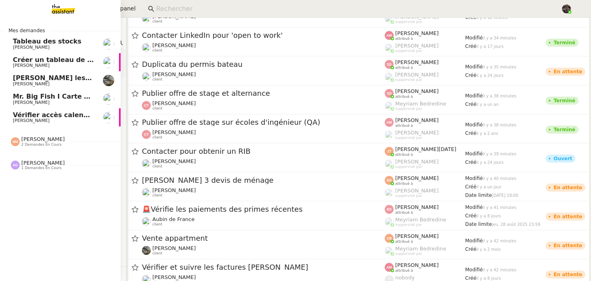
click at [32, 140] on span "[PERSON_NAME]" at bounding box center [42, 139] width 43 height 6
click at [29, 194] on span "[PERSON_NAME] 1 demandes en cours" at bounding box center [63, 198] width 121 height 17
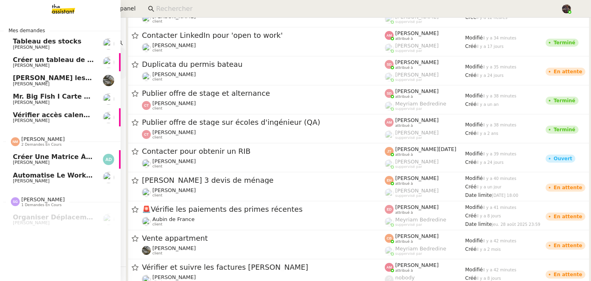
click at [42, 141] on span "[PERSON_NAME]" at bounding box center [42, 139] width 43 height 6
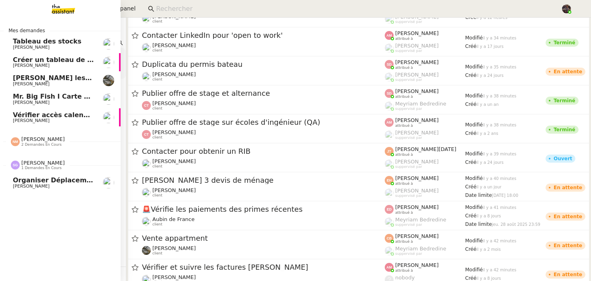
click at [41, 162] on span "[PERSON_NAME]" at bounding box center [42, 163] width 43 height 6
click at [62, 4] on img at bounding box center [57, 9] width 62 height 18
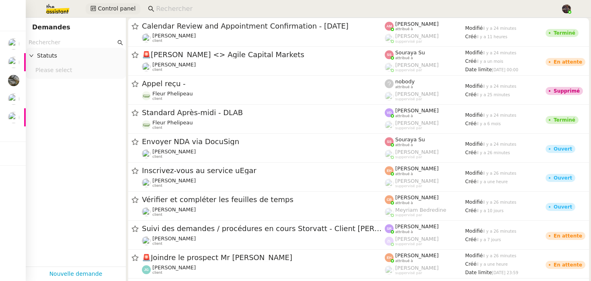
click at [127, 6] on span "Control panel" at bounding box center [117, 8] width 38 height 9
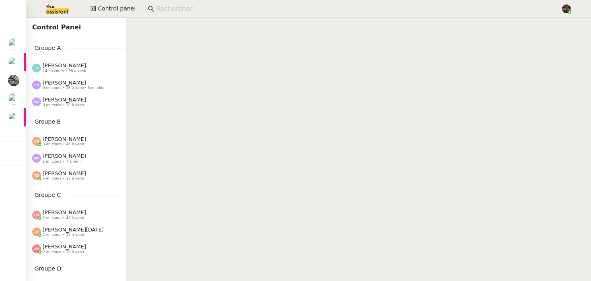
click at [74, 80] on span "[PERSON_NAME]" at bounding box center [64, 83] width 43 height 6
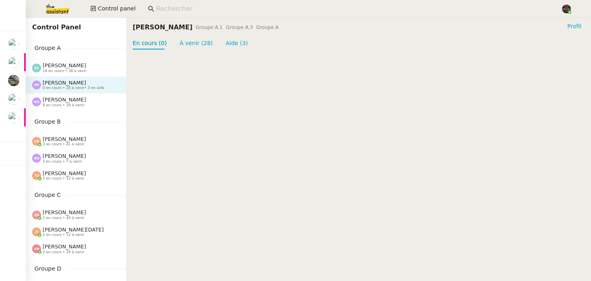
click at [77, 127] on div "Groupe B [PERSON_NAME] 3 en cours • 41 à venir [PERSON_NAME] 1 en cours • 7 à v…" at bounding box center [76, 150] width 100 height 67
click at [77, 141] on span "[PERSON_NAME]" at bounding box center [64, 139] width 43 height 6
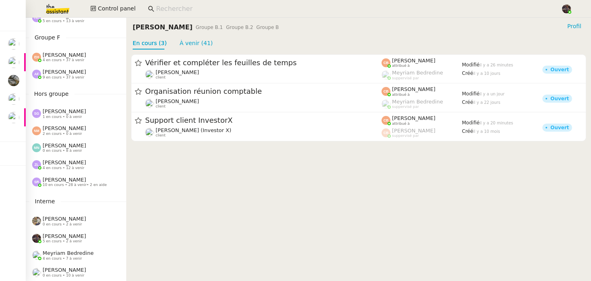
scroll to position [21, 0]
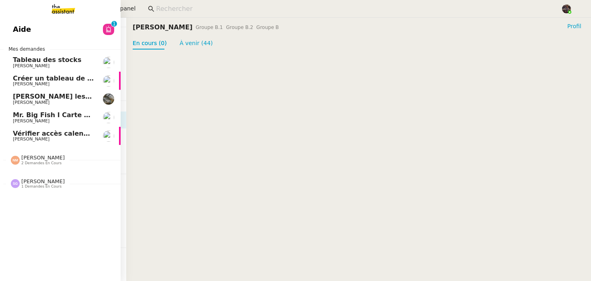
click at [42, 121] on span "[PERSON_NAME]" at bounding box center [53, 121] width 81 height 5
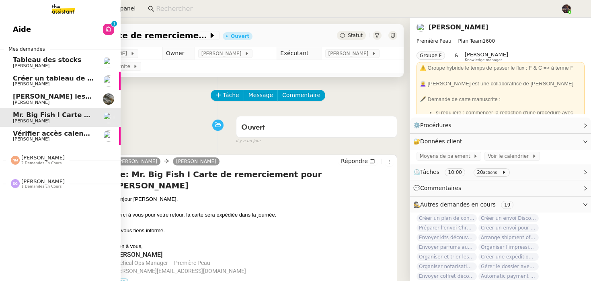
click at [45, 133] on span "Vérifier accès calendrier PG" at bounding box center [63, 133] width 100 height 8
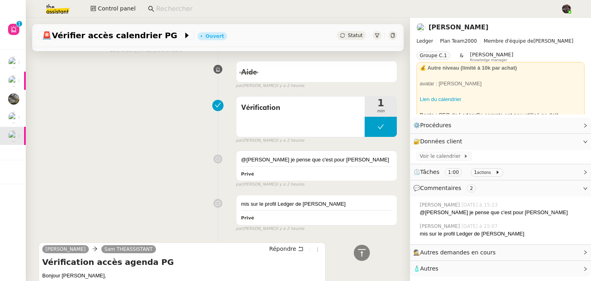
scroll to position [92, 0]
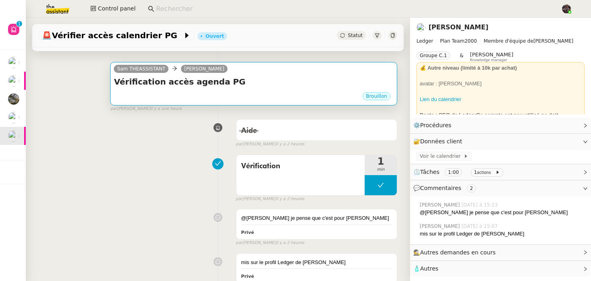
click at [217, 89] on div "Vérification accès agenda PG •••" at bounding box center [254, 83] width 280 height 15
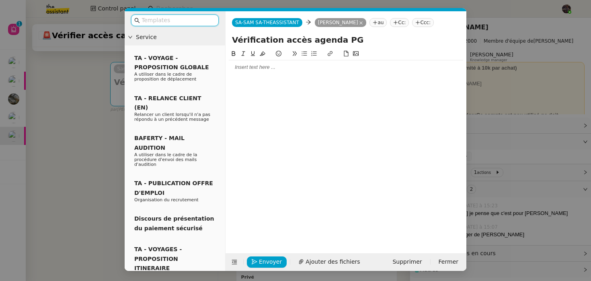
click at [256, 72] on div at bounding box center [346, 67] width 234 height 14
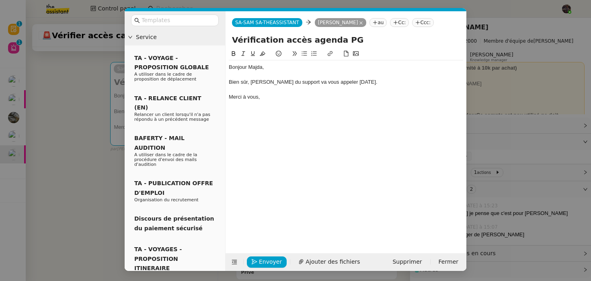
click at [249, 96] on div "Merci à vous," at bounding box center [346, 96] width 234 height 7
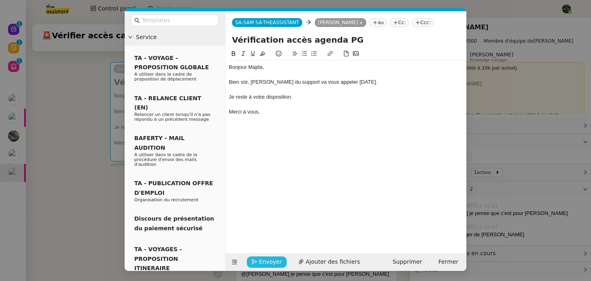
click at [267, 259] on span "Envoyer" at bounding box center [270, 261] width 23 height 9
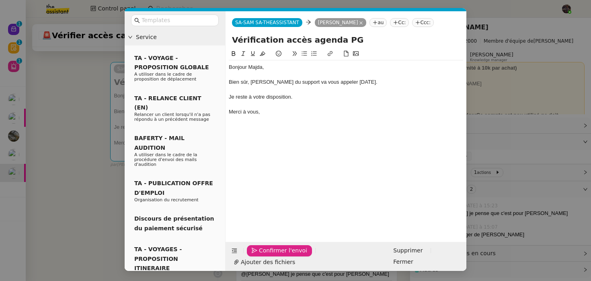
click at [267, 255] on span "Confirmer l'envoi" at bounding box center [283, 250] width 48 height 9
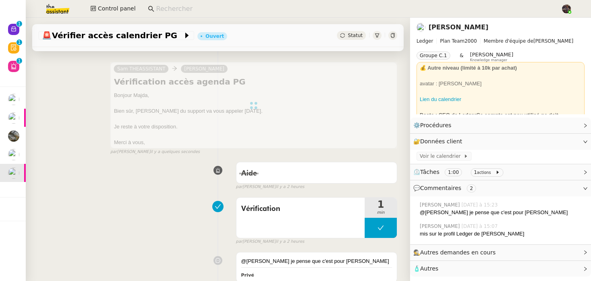
click at [120, 192] on div "Tâche Message Commentaire Veuillez patienter une erreur s'est produite 👌👌👌 mess…" at bounding box center [218, 241] width 384 height 515
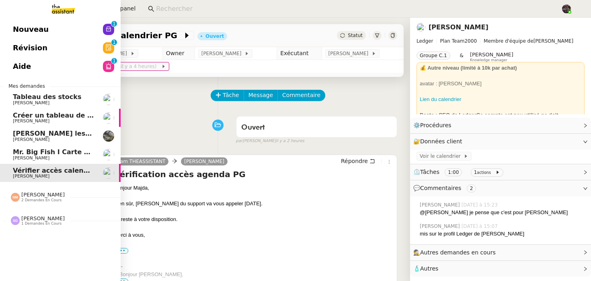
click at [37, 27] on span "Nouveau" at bounding box center [31, 29] width 36 height 12
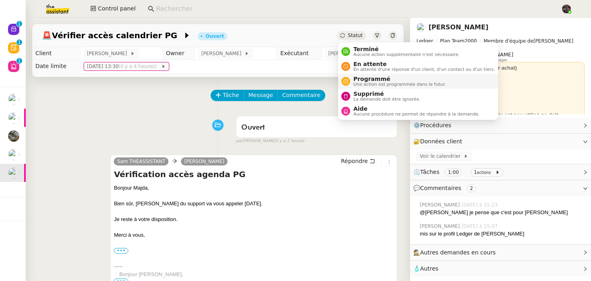
click at [364, 78] on span "Programmé" at bounding box center [399, 79] width 92 height 6
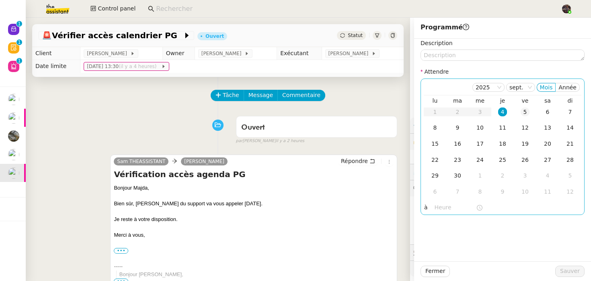
click at [525, 115] on div "5" at bounding box center [525, 111] width 9 height 9
click at [449, 209] on input "text" at bounding box center [455, 207] width 41 height 9
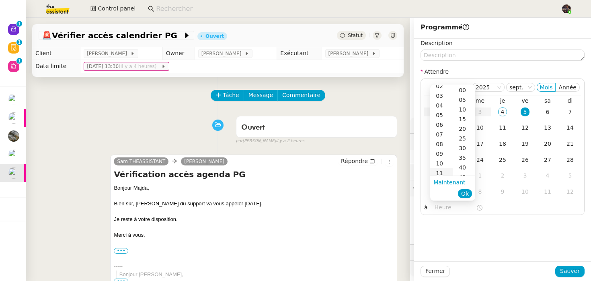
click at [440, 170] on div "11" at bounding box center [441, 173] width 23 height 10
click at [465, 92] on div "00" at bounding box center [464, 90] width 22 height 10
type input "11:00"
click at [463, 192] on span "Ok" at bounding box center [465, 193] width 8 height 8
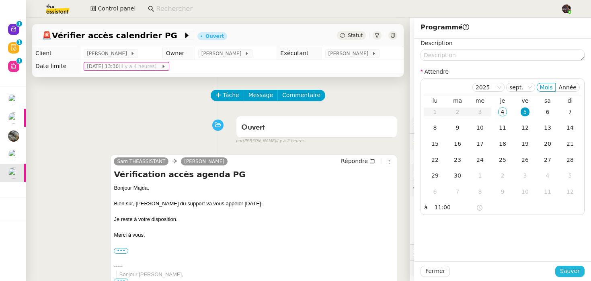
click at [565, 270] on span "Sauver" at bounding box center [570, 270] width 20 height 9
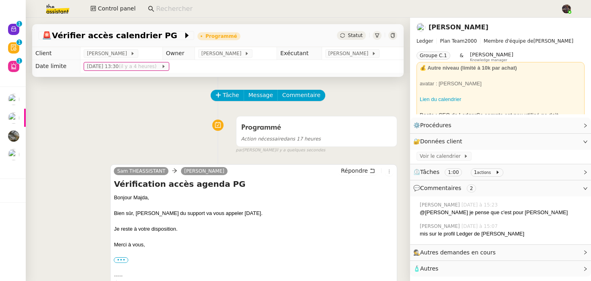
click at [98, 115] on div "Programmé Action nécessaire dans 17 heures false par Bert C. il y a quelques se…" at bounding box center [218, 132] width 359 height 41
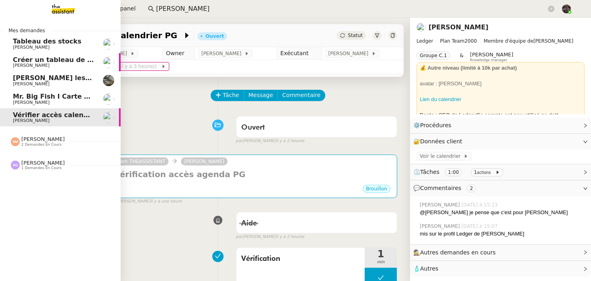
click at [50, 9] on img at bounding box center [57, 9] width 62 height 18
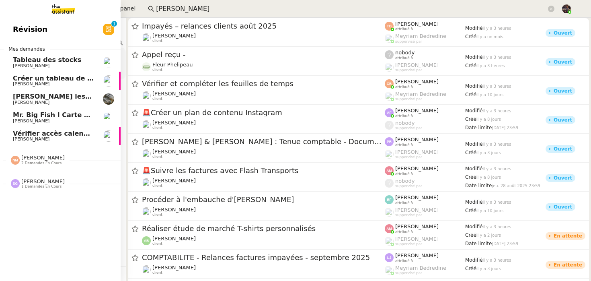
click at [21, 26] on span "Révision" at bounding box center [30, 29] width 35 height 12
click at [24, 131] on span "Vérifier accès calendrier PG" at bounding box center [63, 133] width 100 height 8
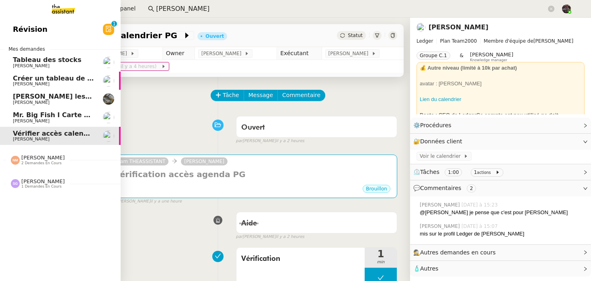
click at [40, 99] on span "[PERSON_NAME] les tâches pour [PERSON_NAME]" at bounding box center [103, 96] width 180 height 8
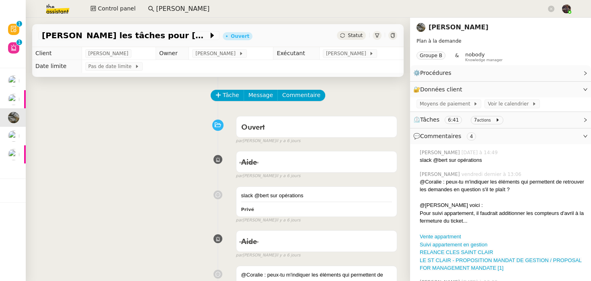
click at [182, 9] on input "sébastien glin" at bounding box center [351, 9] width 390 height 11
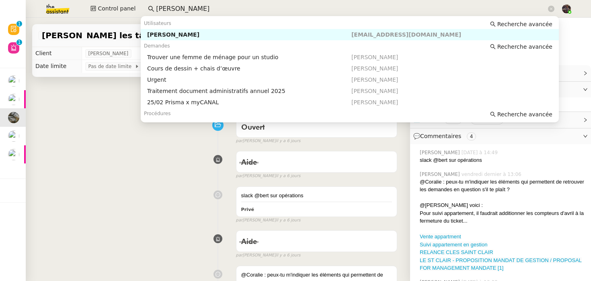
click at [182, 9] on input "sébastien glin" at bounding box center [351, 9] width 390 height 11
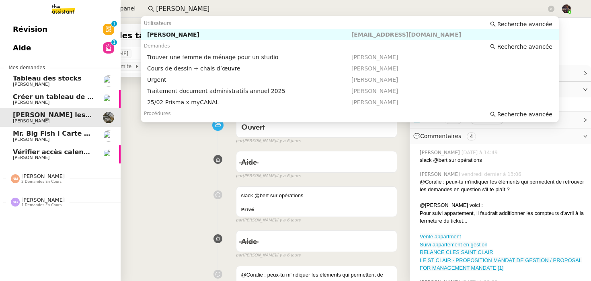
click at [37, 154] on span "Vérifier accès calendrier PG" at bounding box center [63, 152] width 100 height 8
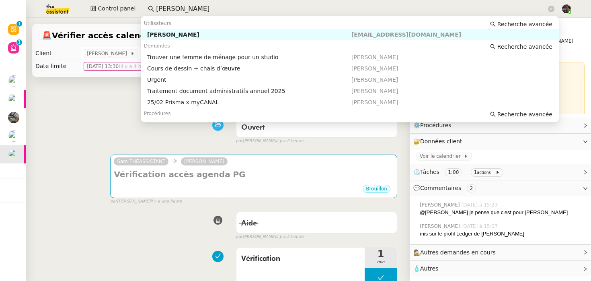
click at [182, 8] on input "sébastien glin" at bounding box center [351, 9] width 390 height 11
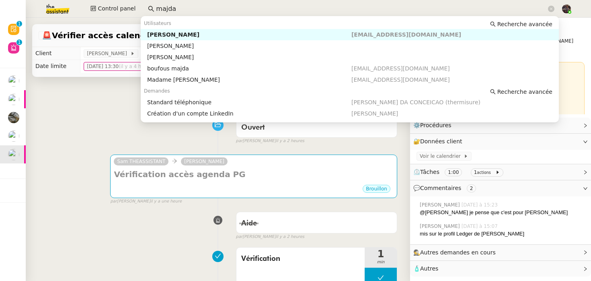
click at [179, 35] on div "[PERSON_NAME]" at bounding box center [249, 34] width 204 height 7
type input "majda"
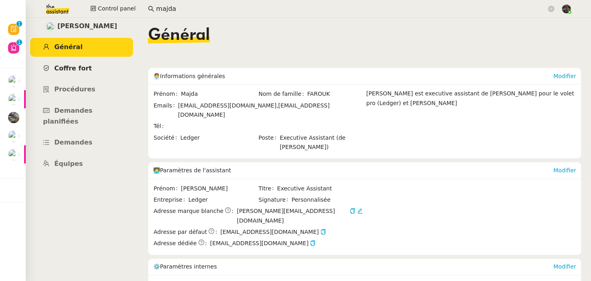
click at [105, 62] on link "Coffre fort" at bounding box center [81, 68] width 103 height 19
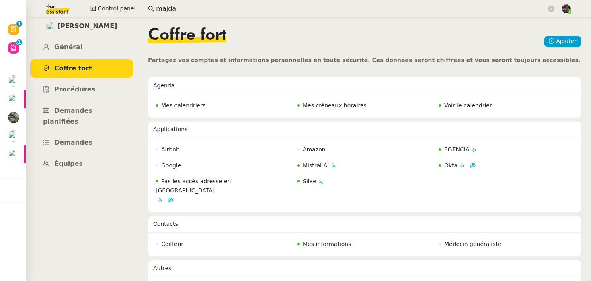
click at [463, 106] on span "Voir le calendrier" at bounding box center [468, 105] width 48 height 6
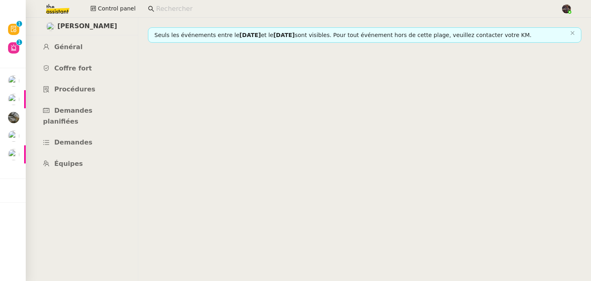
click at [187, 50] on nz-content "Seuls les événements entre le [DATE] et le [DATE] sont visibles. Pour tout évén…" at bounding box center [364, 149] width 433 height 263
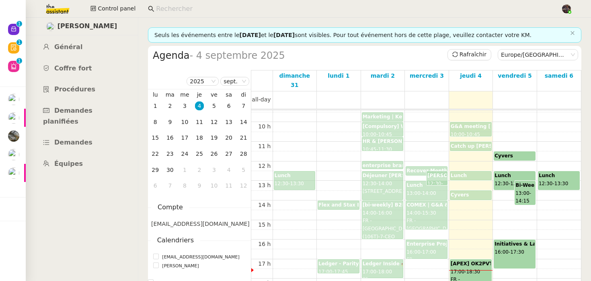
scroll to position [45, 0]
